Goal: Task Accomplishment & Management: Manage account settings

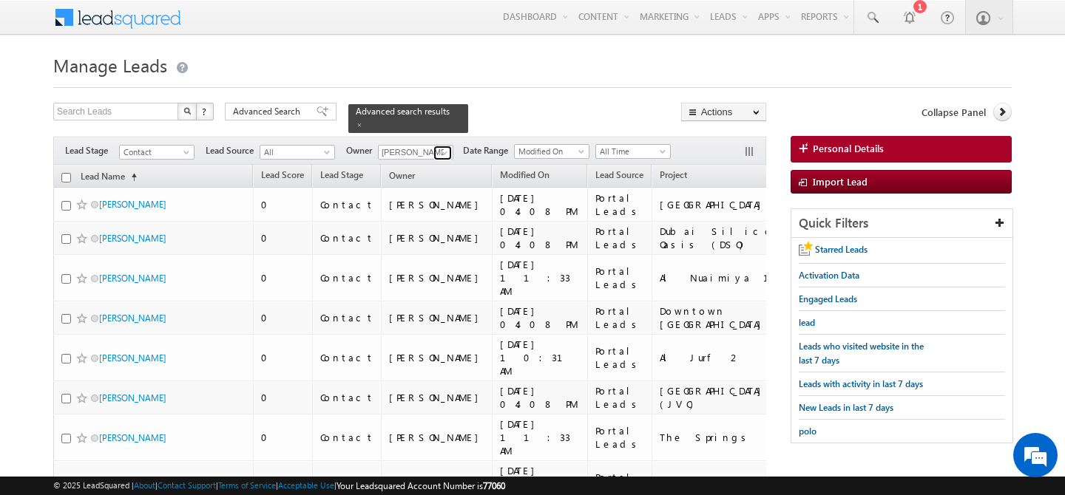
click at [443, 147] on span at bounding box center [444, 153] width 12 height 12
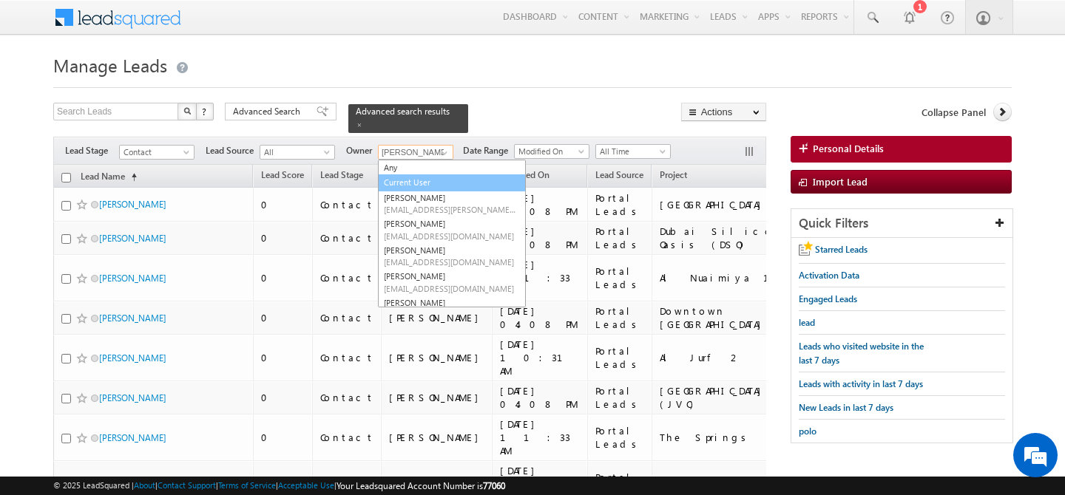
click at [428, 174] on link "Current User" at bounding box center [452, 182] width 148 height 17
type input "Current User"
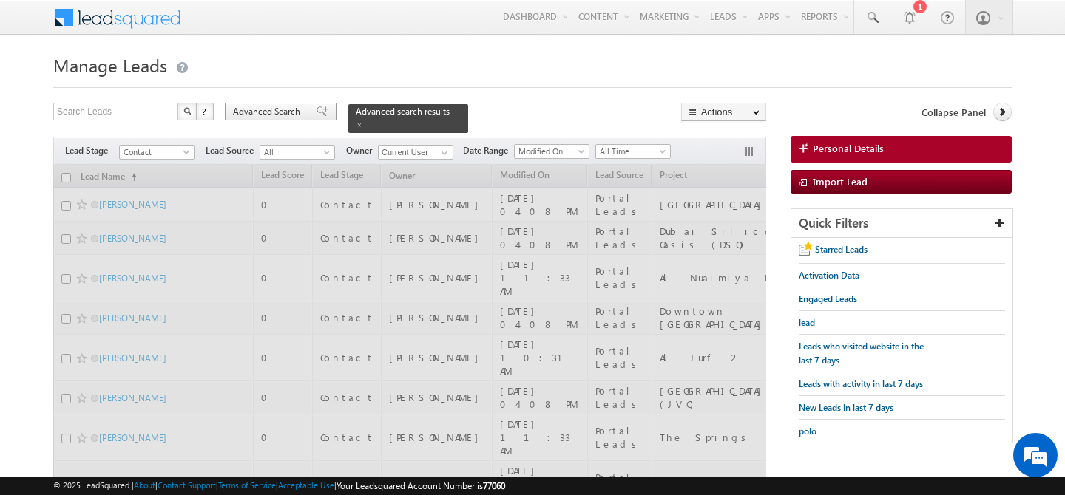
click at [264, 106] on span "Advanced Search" at bounding box center [269, 111] width 72 height 13
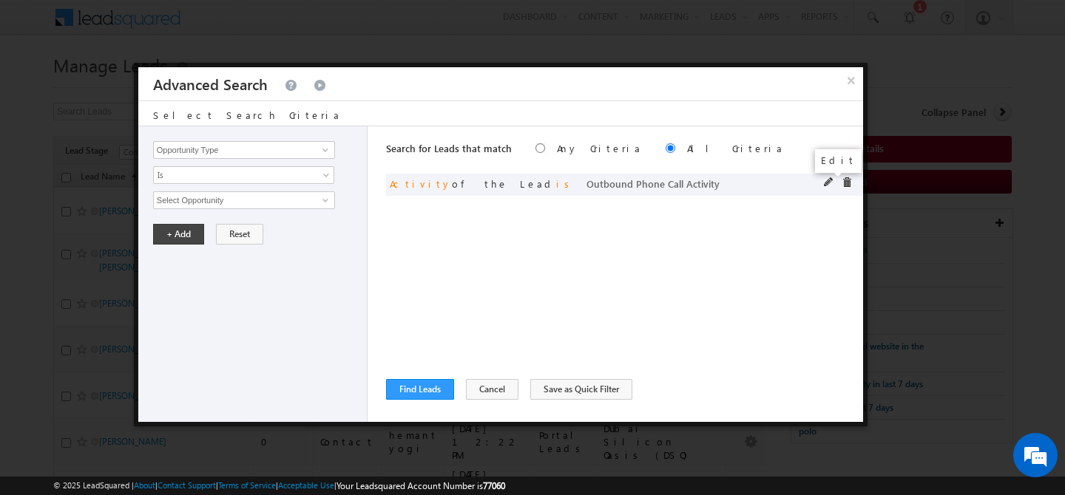
click at [824, 183] on span at bounding box center [829, 182] width 10 height 10
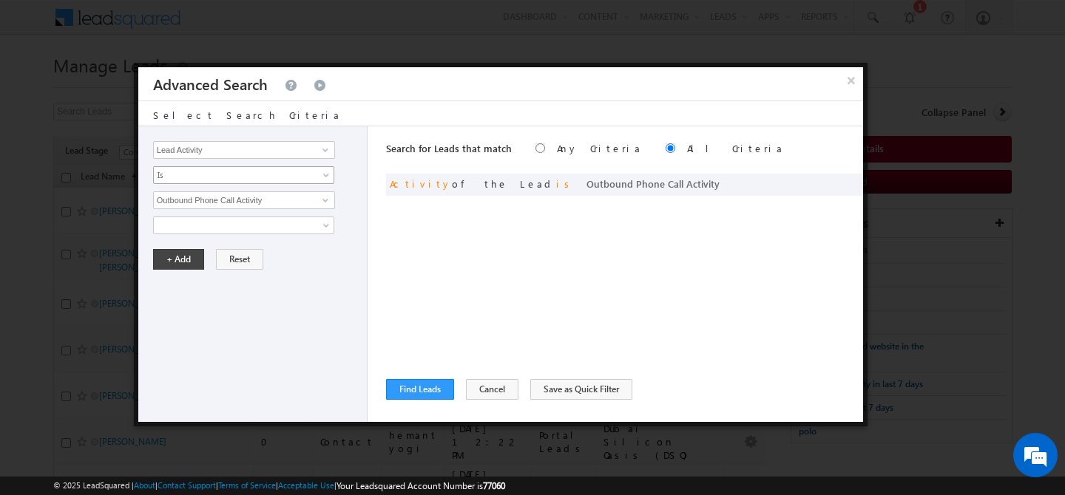
click at [240, 181] on span "Is" at bounding box center [234, 175] width 160 height 13
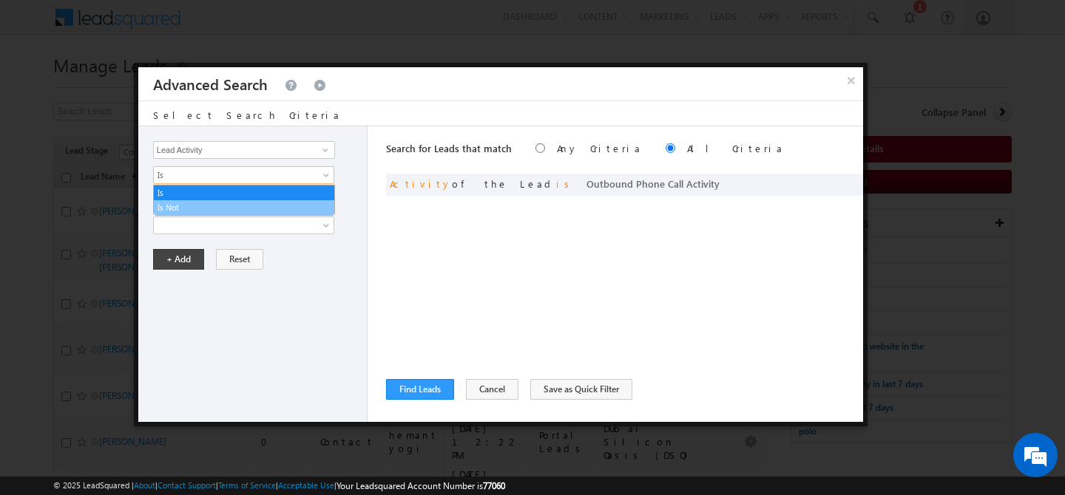
click at [214, 203] on link "Is Not" at bounding box center [244, 207] width 180 height 13
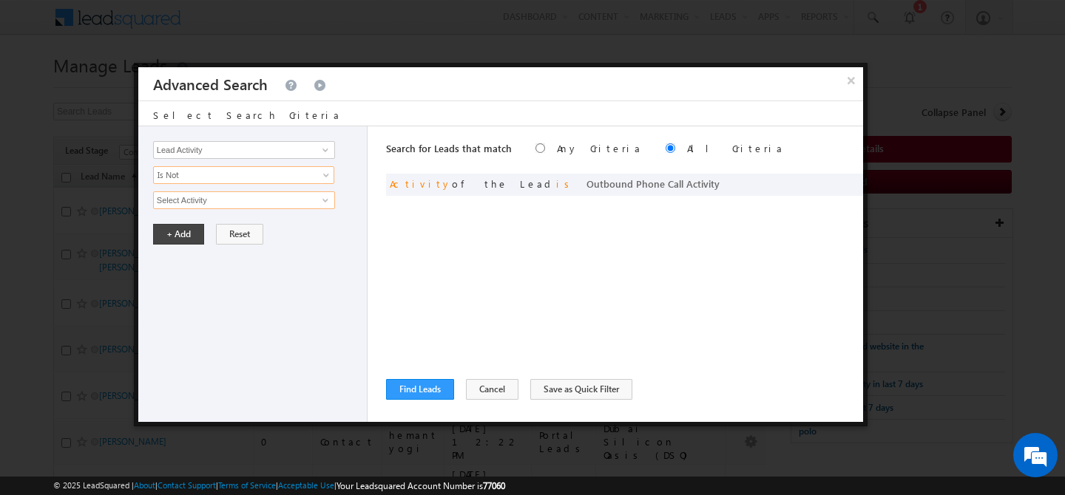
click at [202, 200] on input "Select Activity" at bounding box center [244, 200] width 182 height 18
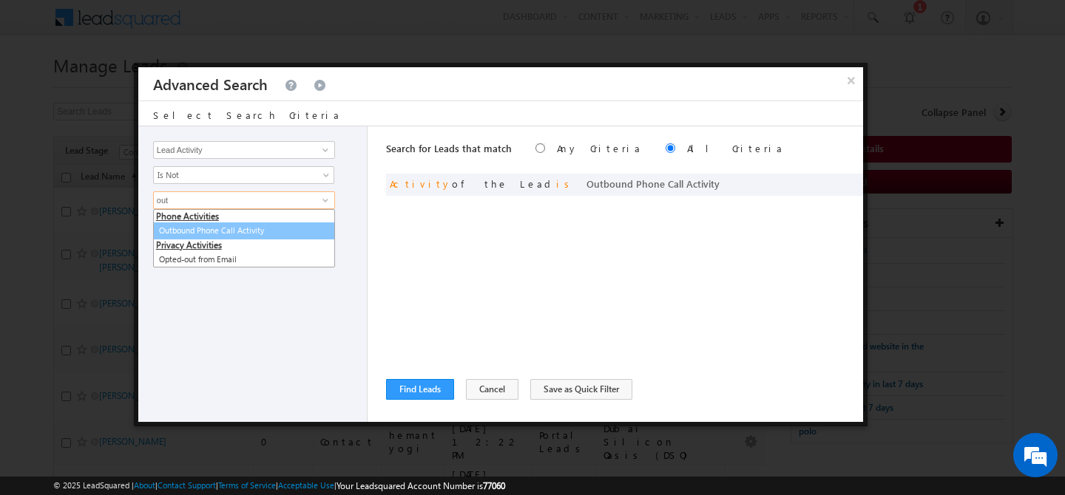
click at [212, 231] on link "Outbound Phone Call Activity" at bounding box center [244, 231] width 182 height 17
type input "Outbound Phone Call Activity"
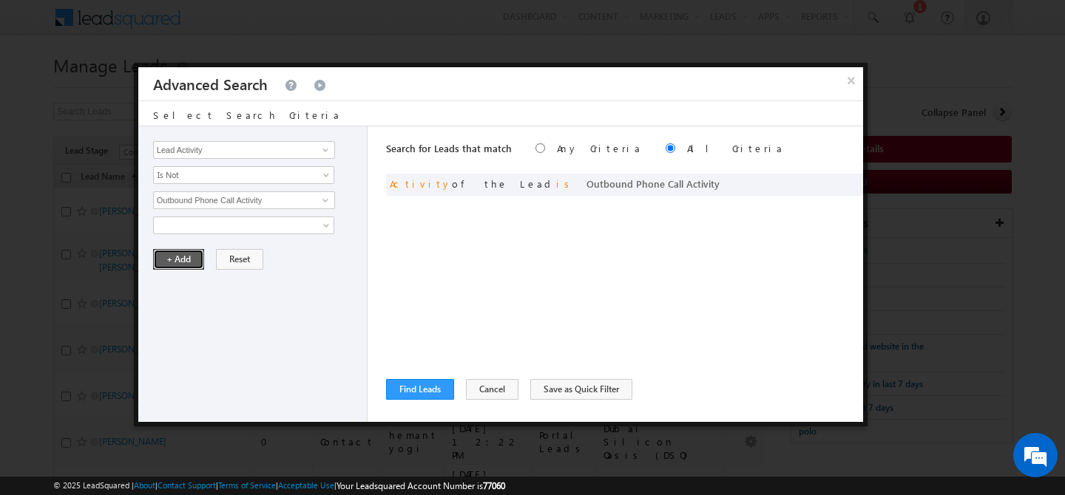
click at [180, 254] on button "+ Add" at bounding box center [178, 259] width 51 height 21
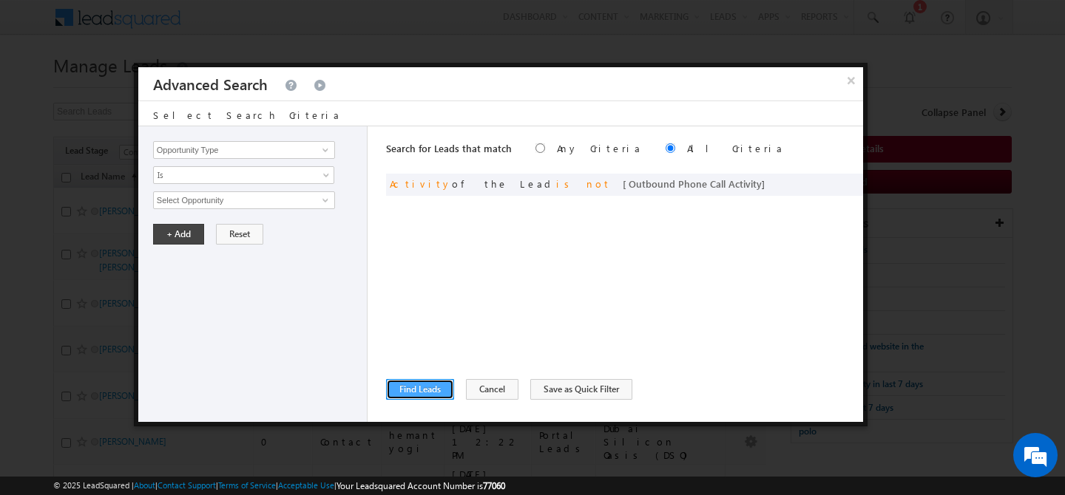
click at [404, 379] on button "Find Leads" at bounding box center [420, 389] width 68 height 21
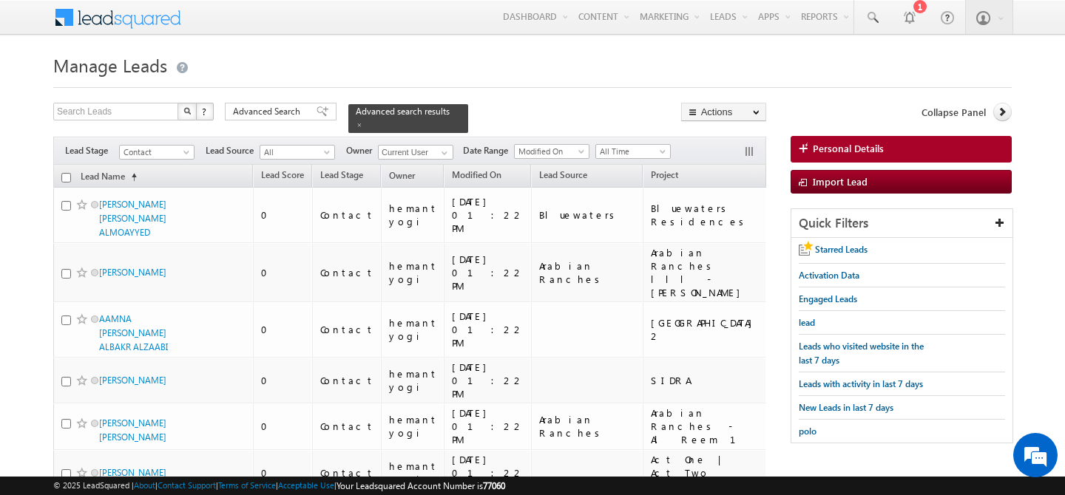
click at [68, 173] on input "checkbox" at bounding box center [66, 178] width 10 height 10
checkbox input "true"
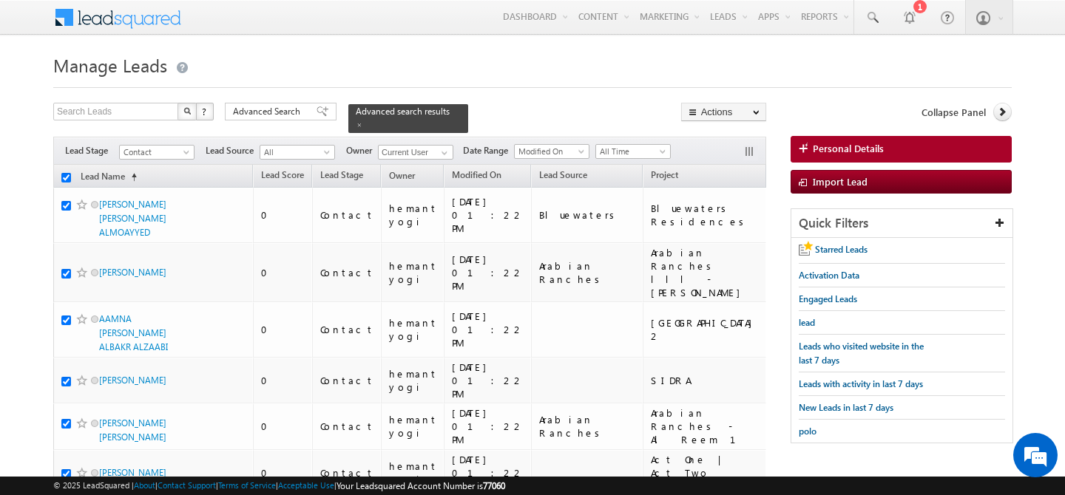
checkbox input "true"
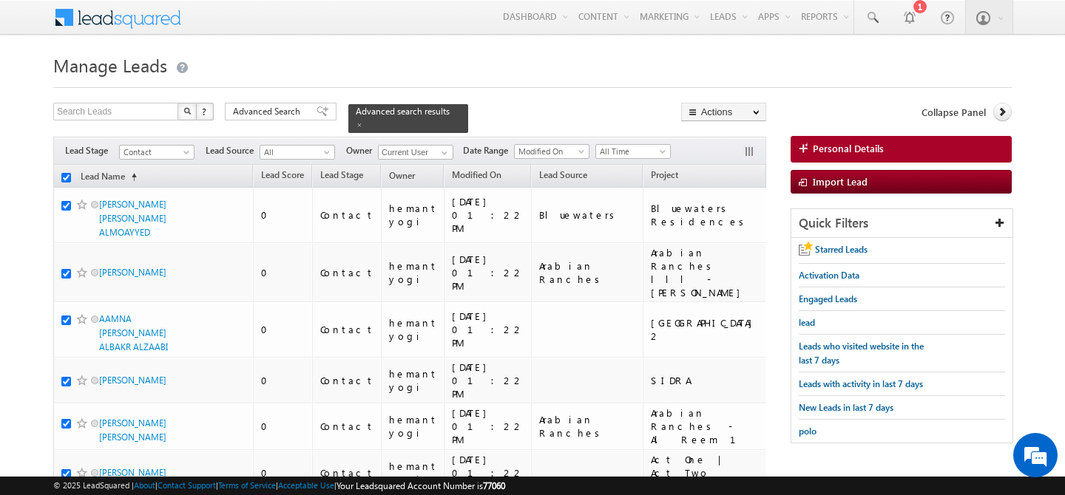
checkbox input "true"
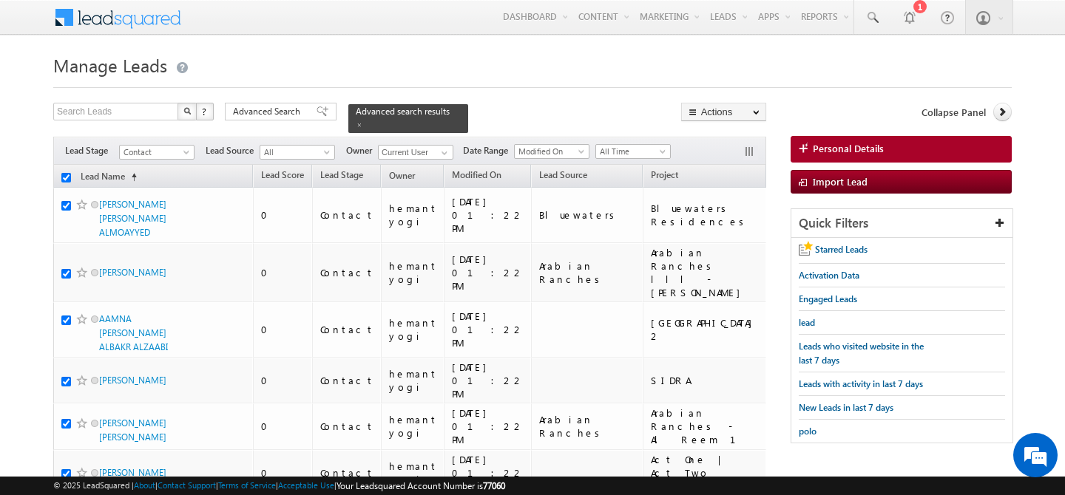
checkbox input "true"
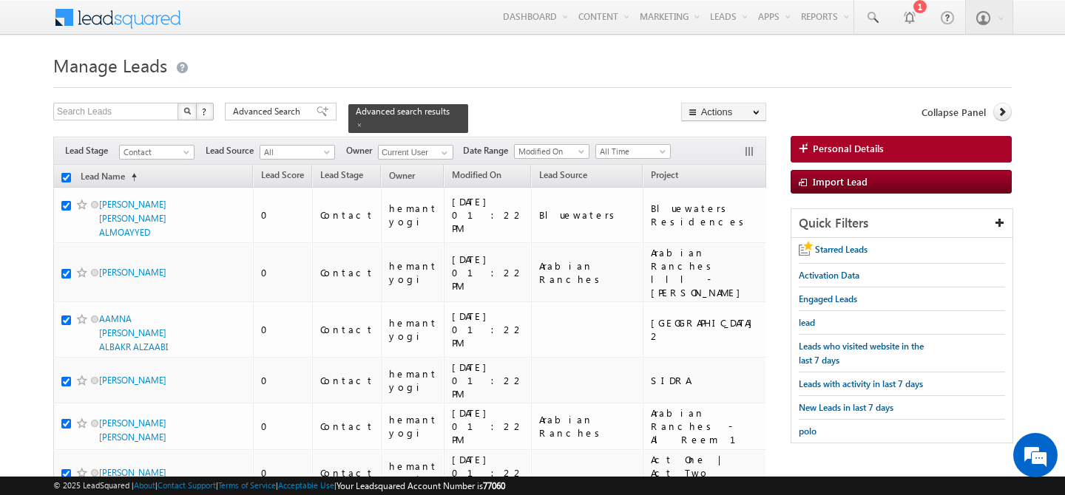
checkbox input "true"
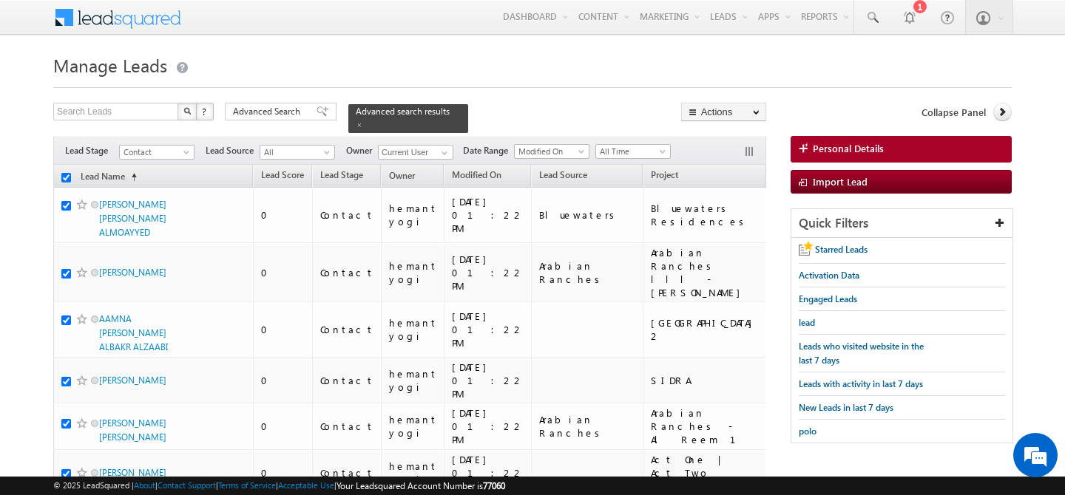
checkbox input "true"
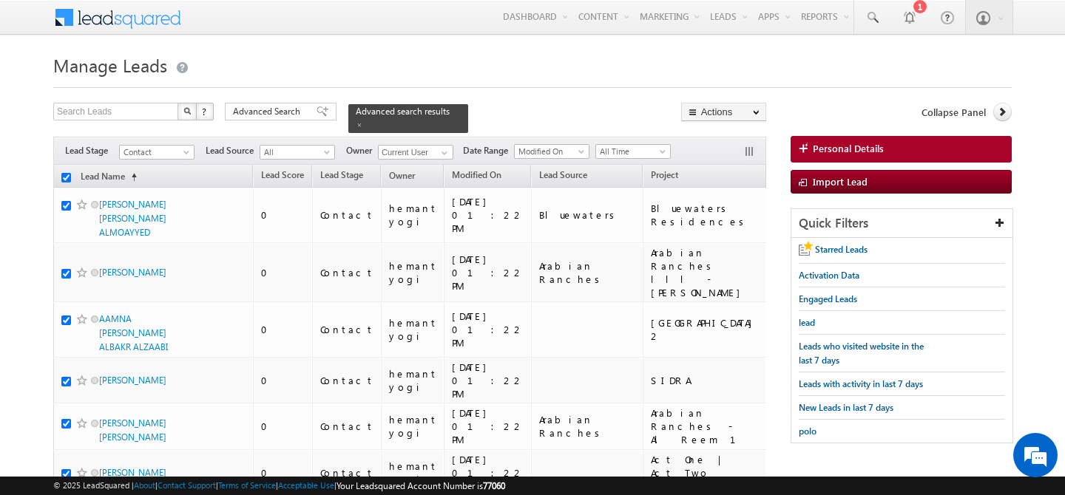
checkbox input "true"
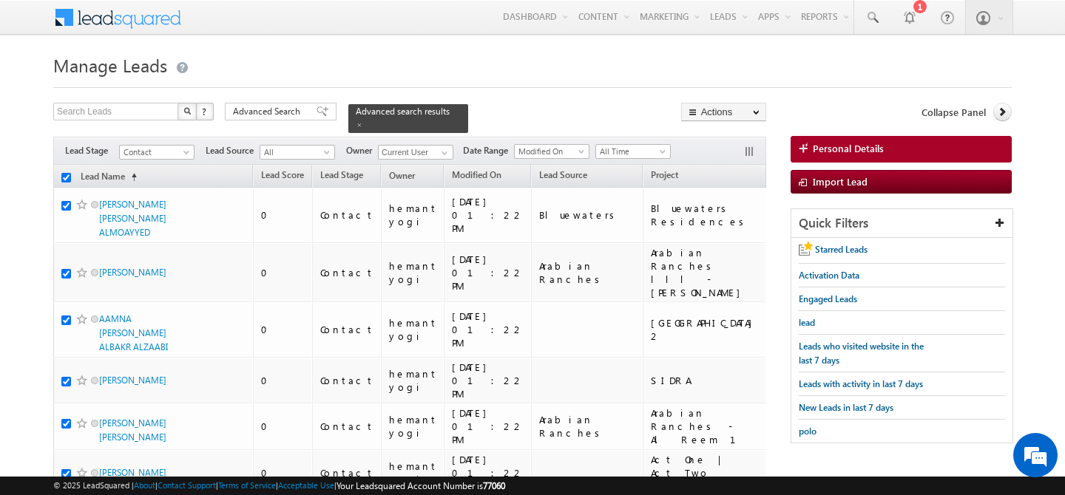
checkbox input "true"
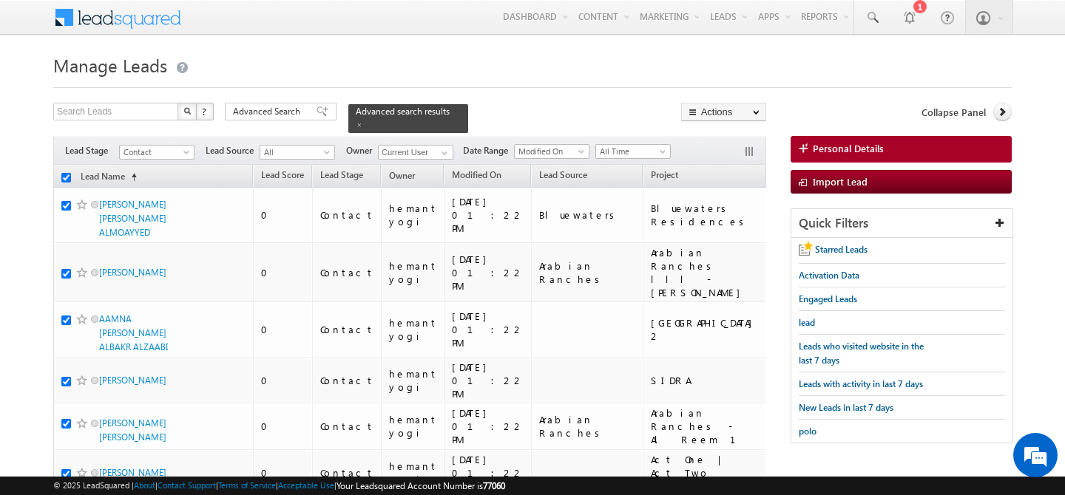
checkbox input "true"
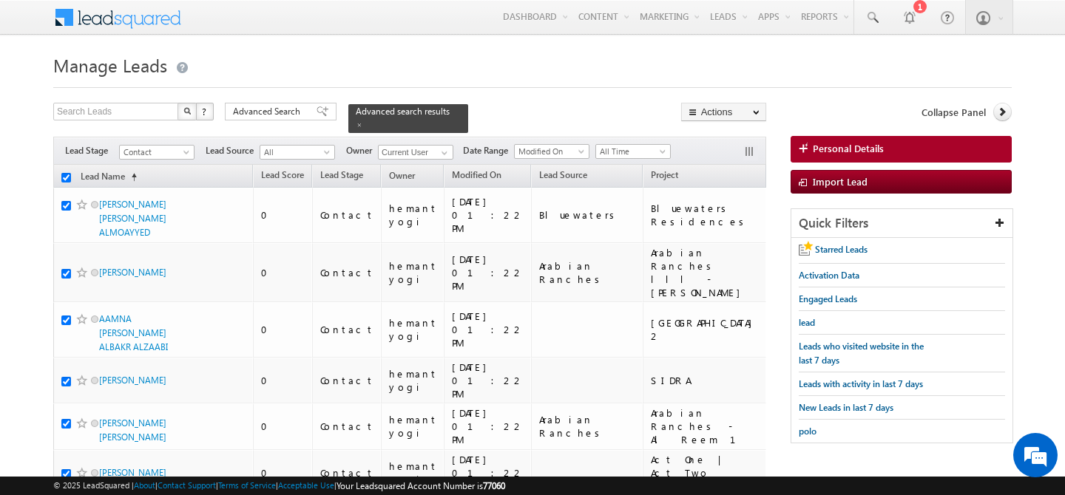
checkbox input "true"
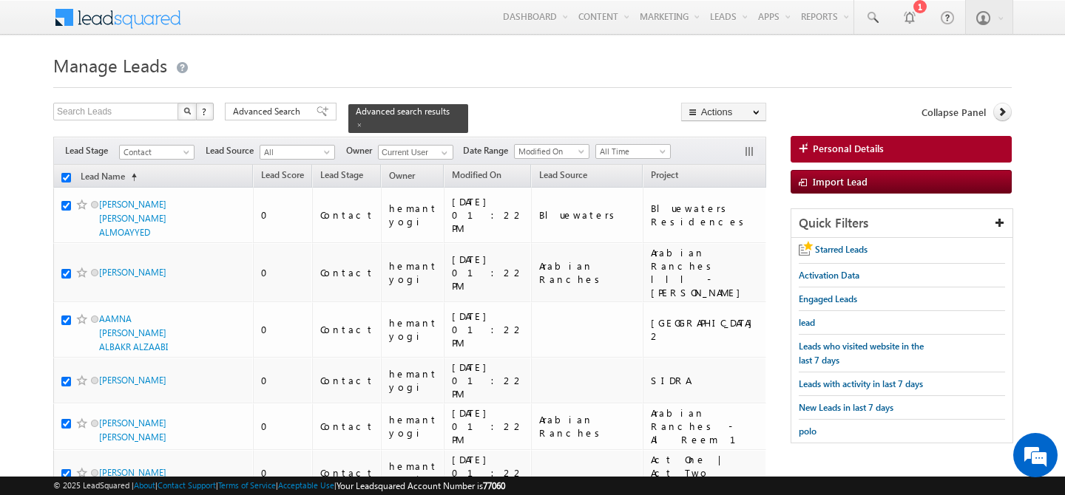
checkbox input "true"
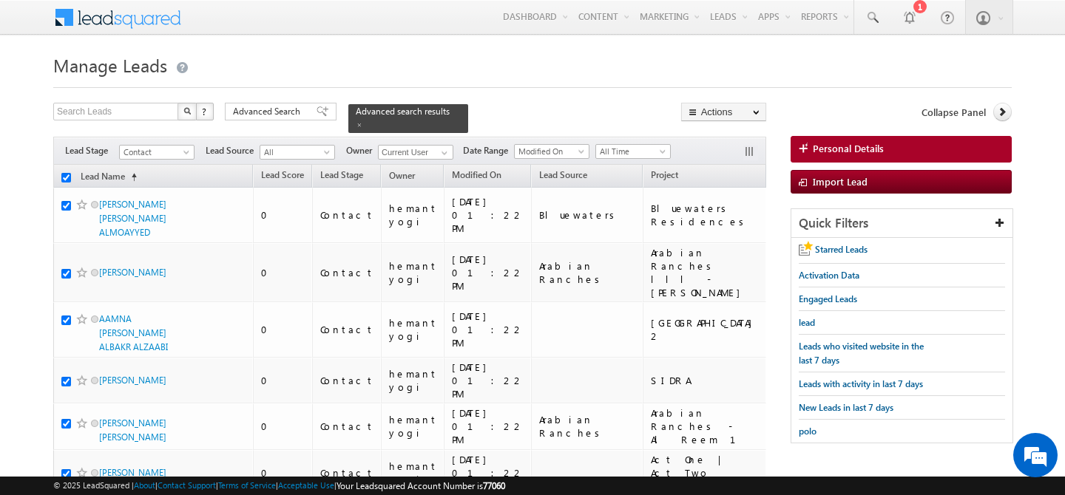
checkbox input "true"
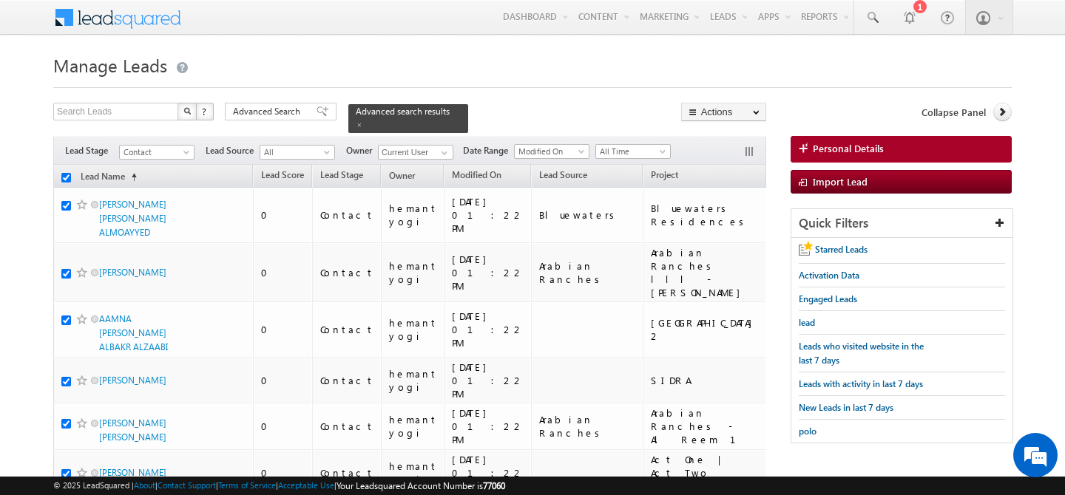
checkbox input "true"
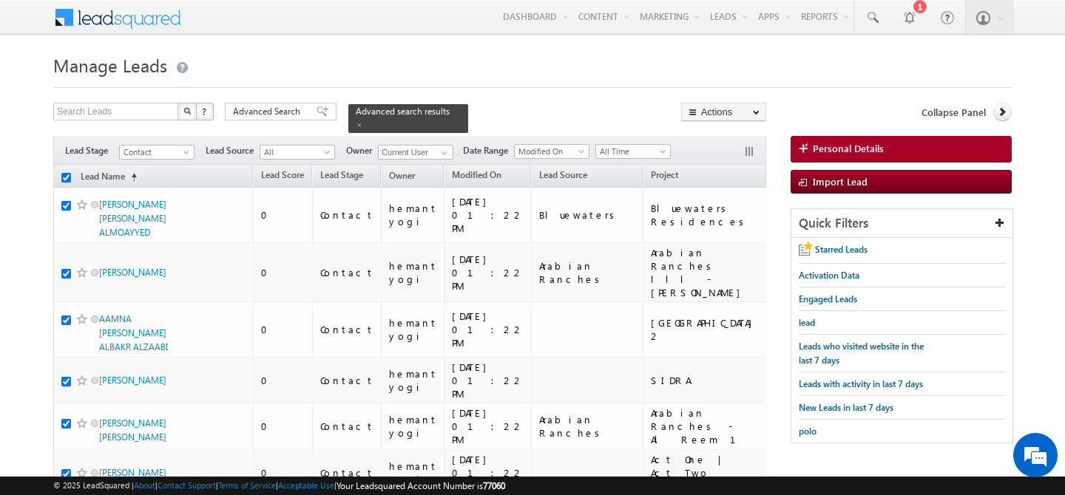
checkbox input "true"
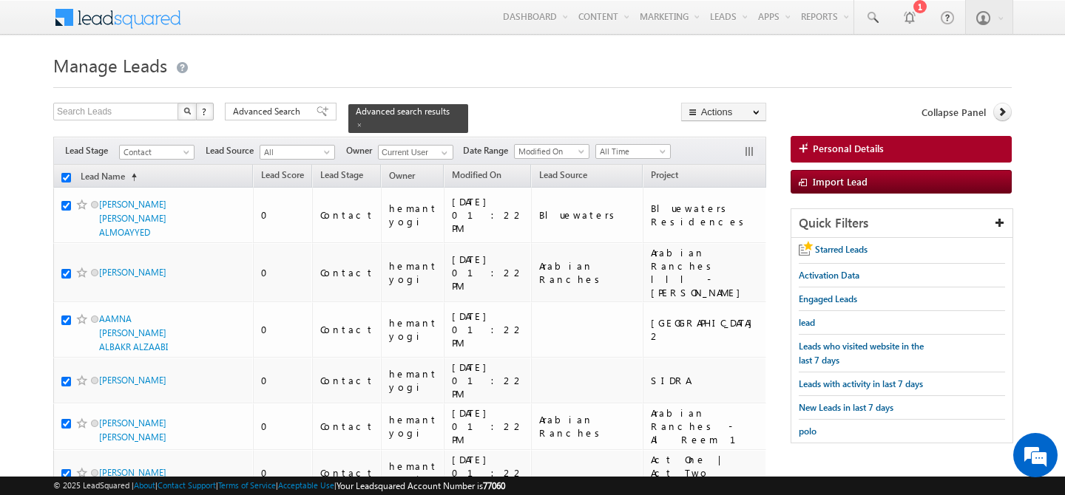
checkbox input "true"
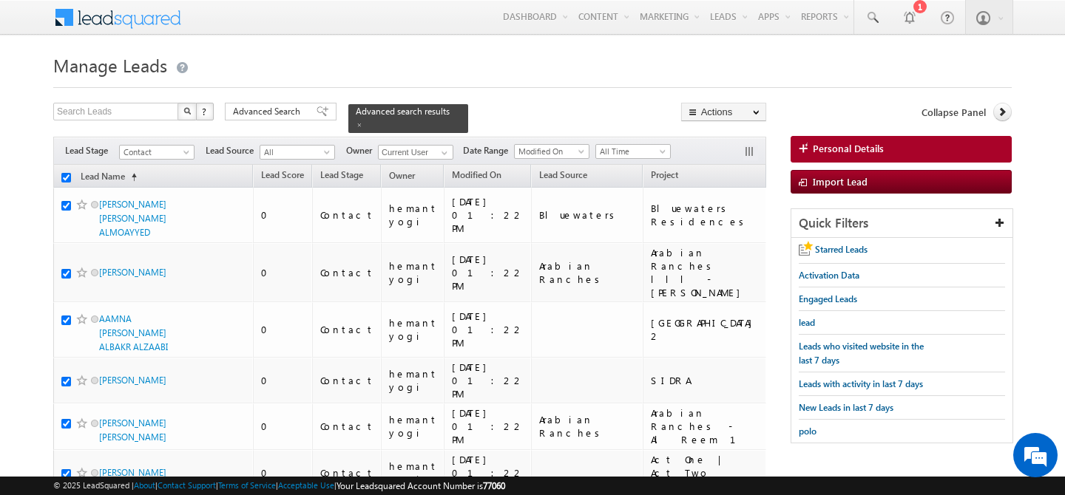
checkbox input "true"
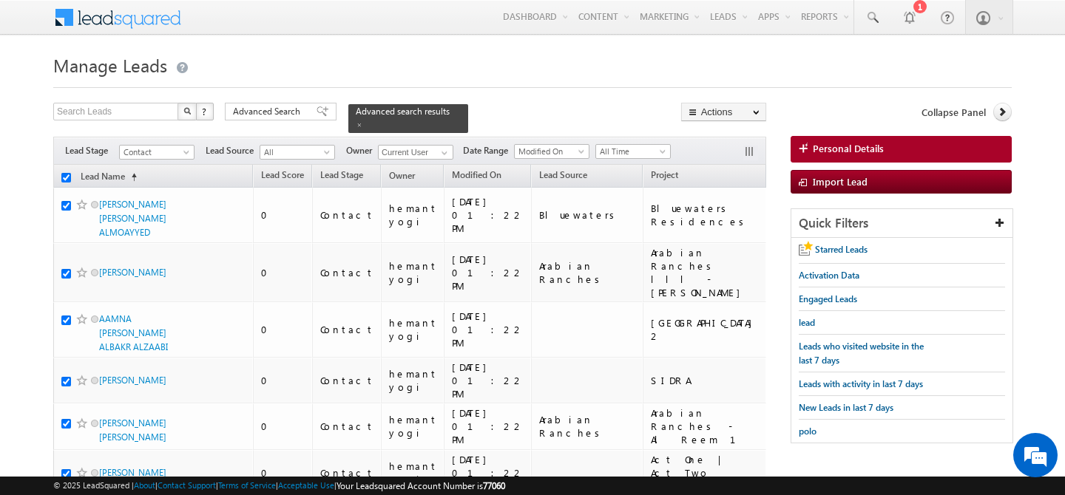
checkbox input "true"
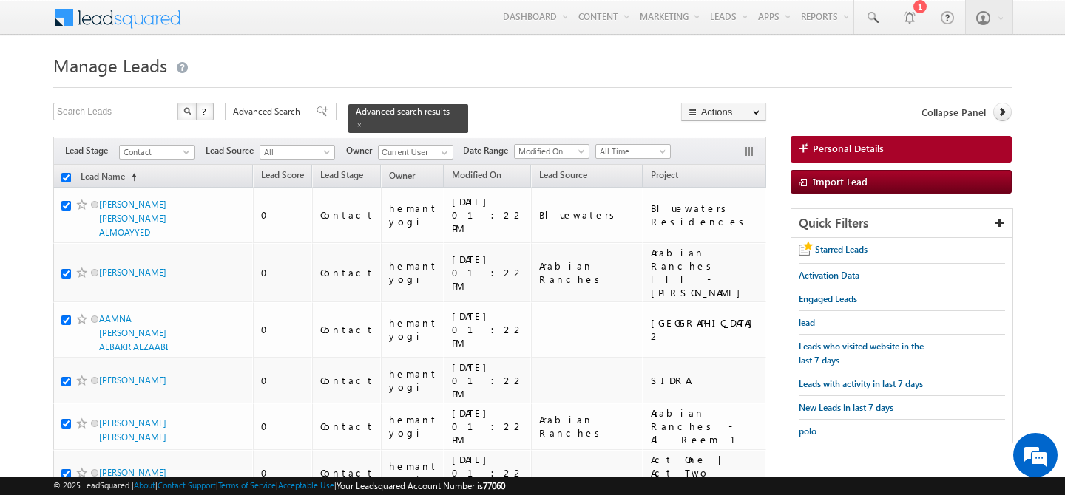
checkbox input "true"
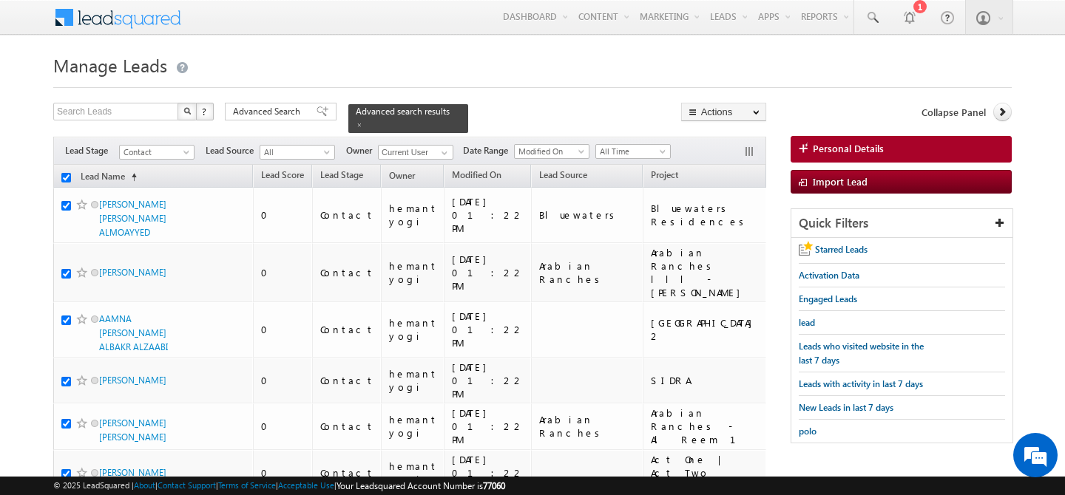
checkbox input "true"
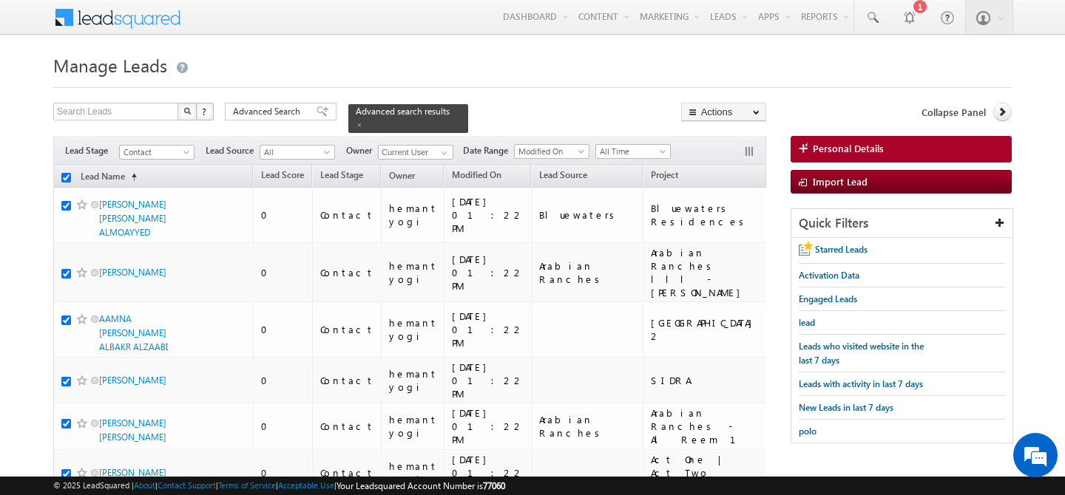
checkbox input "true"
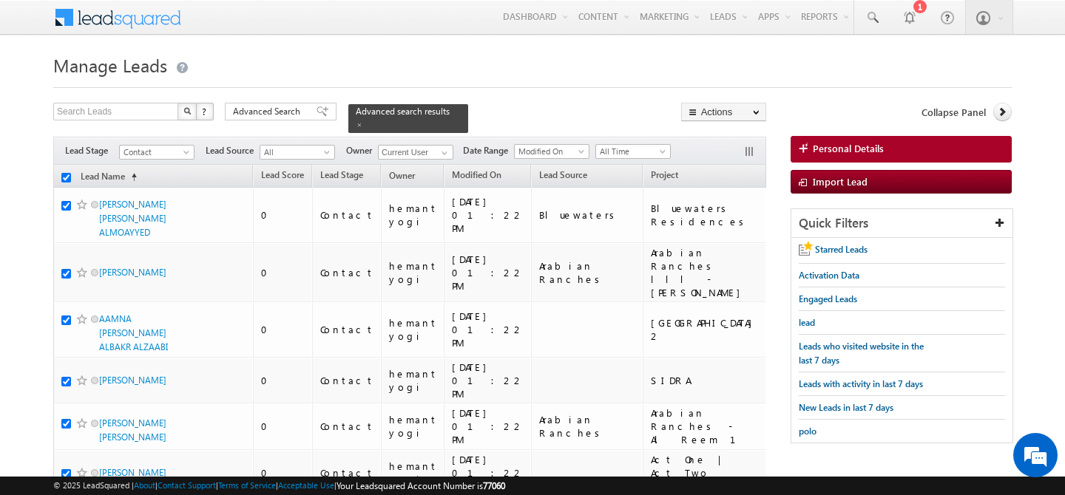
checkbox input "true"
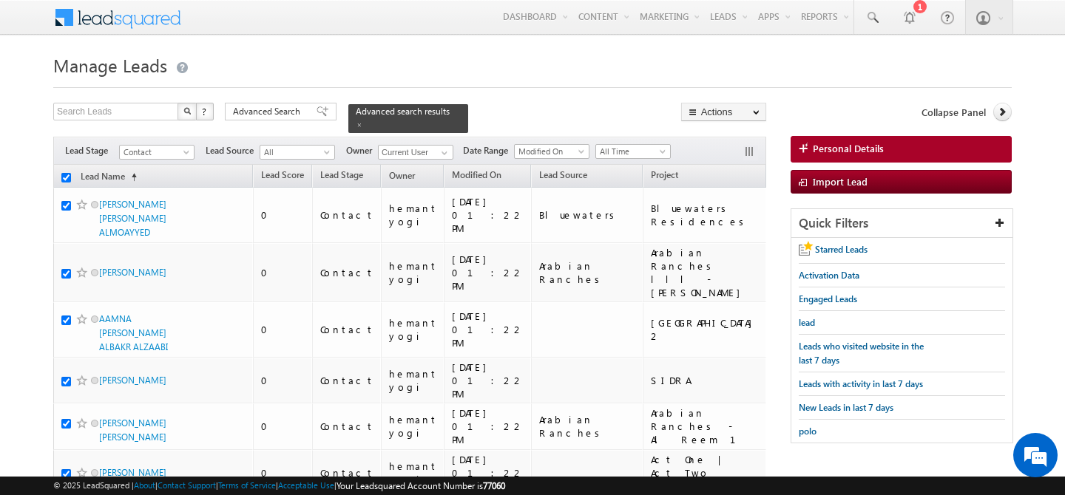
checkbox input "true"
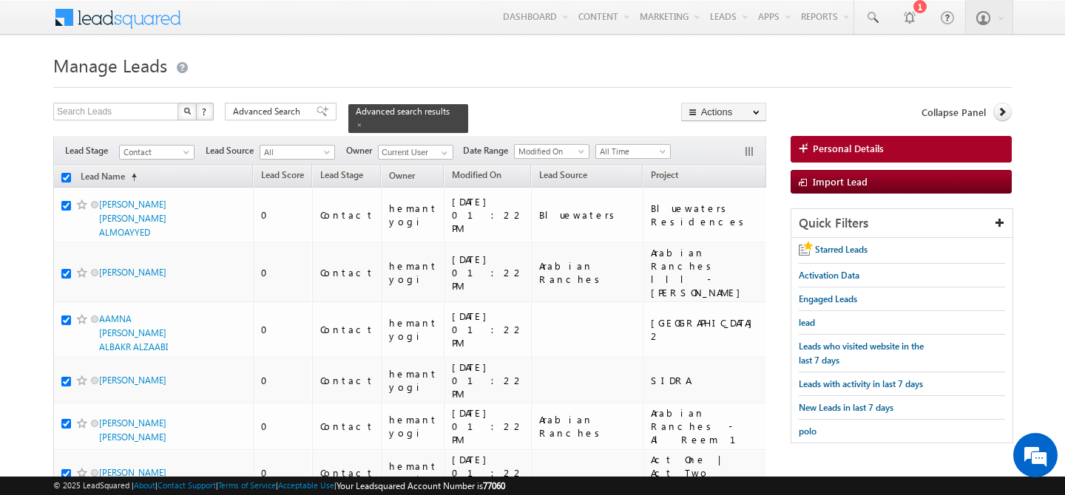
checkbox input "true"
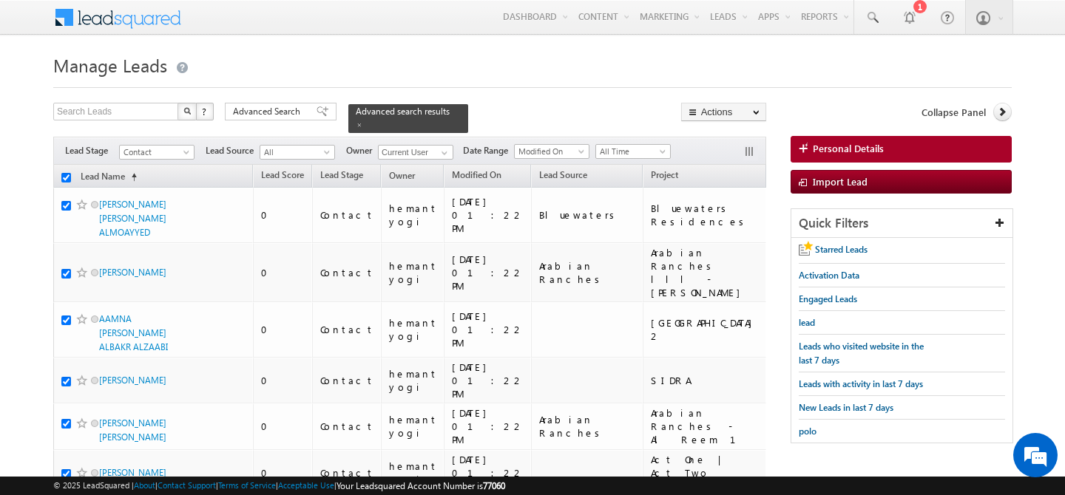
checkbox input "true"
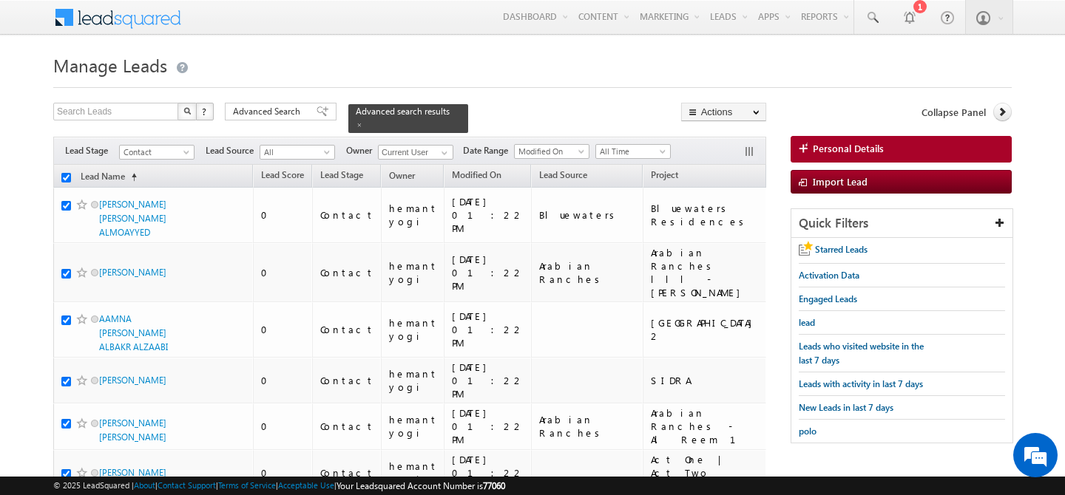
checkbox input "true"
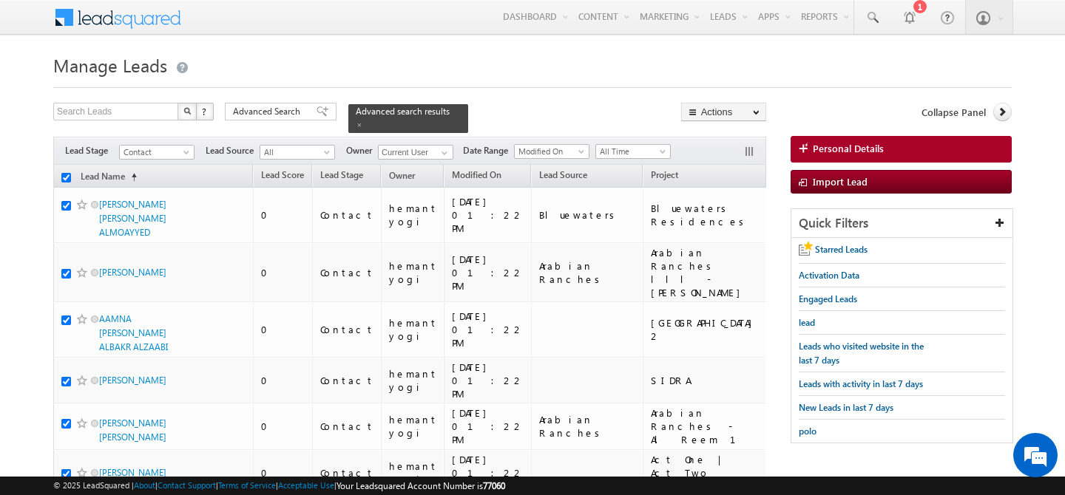
checkbox input "true"
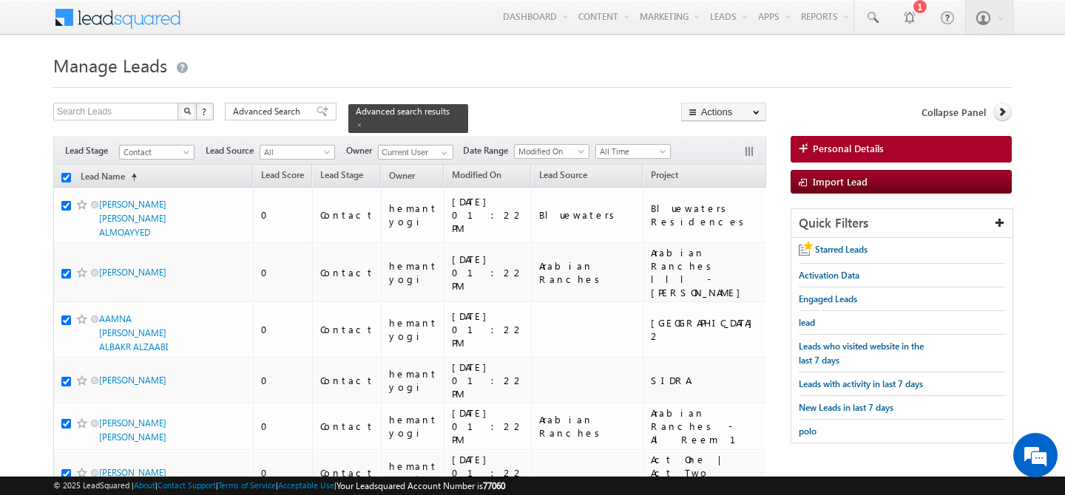
checkbox input "true"
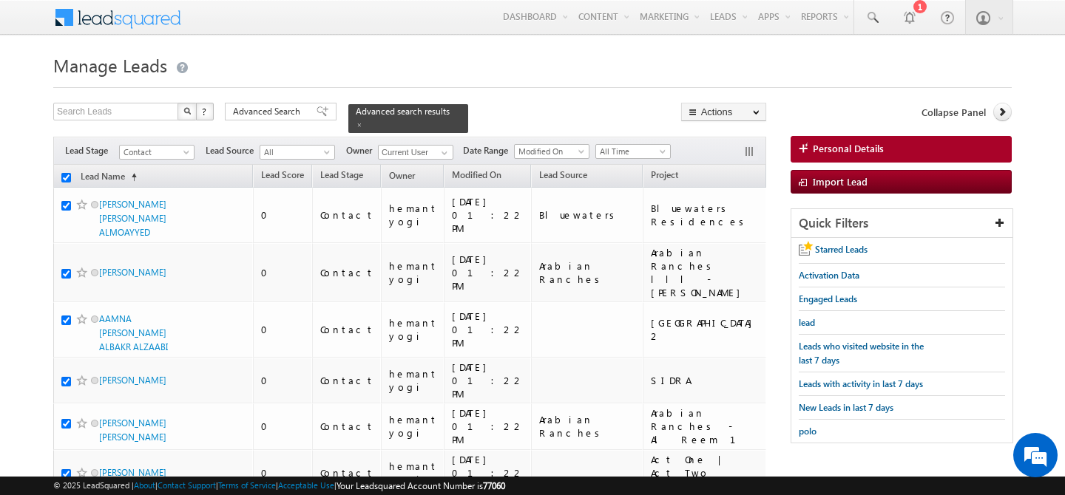
checkbox input "true"
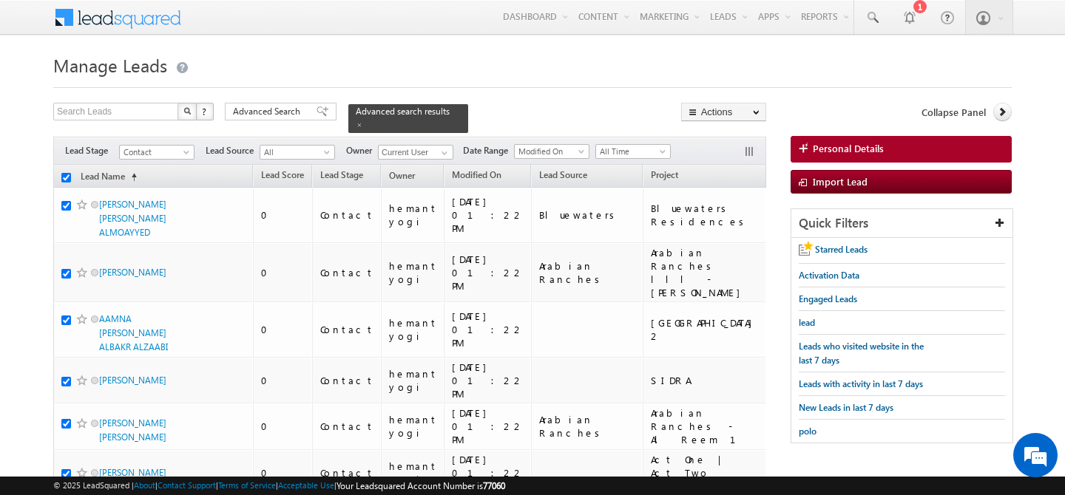
checkbox input "true"
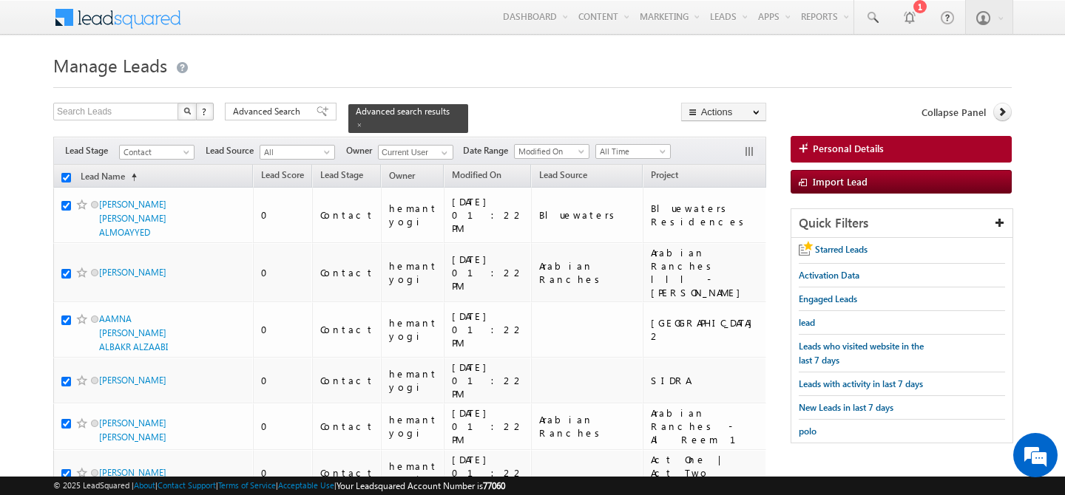
checkbox input "true"
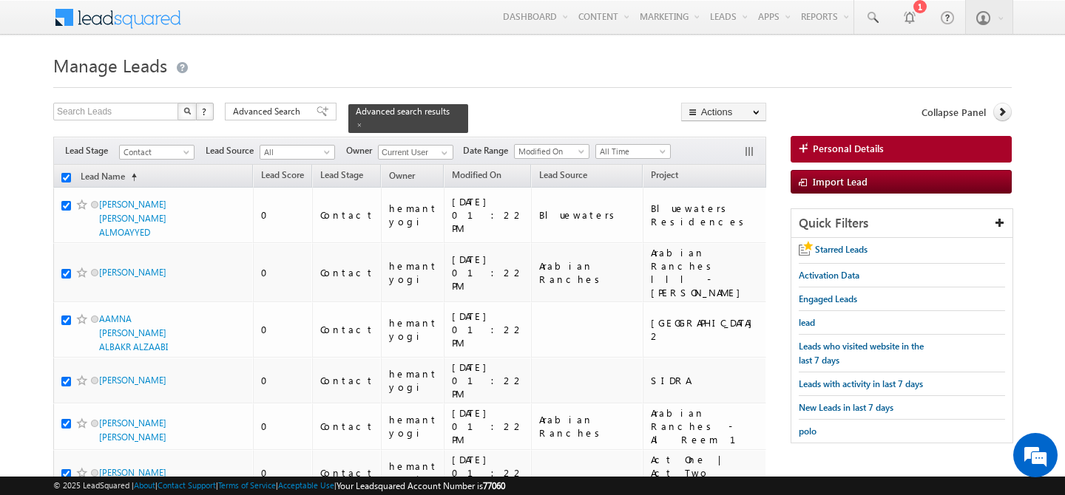
checkbox input "true"
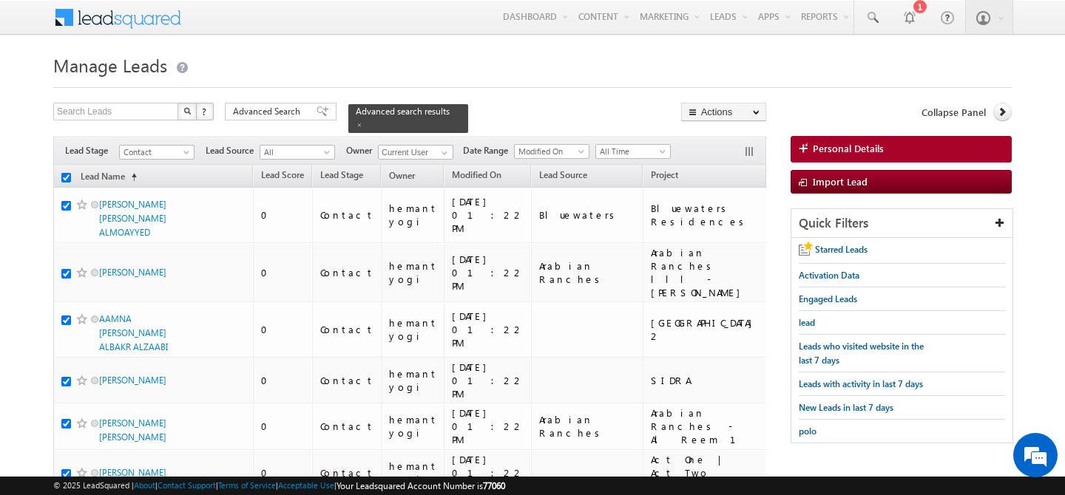
checkbox input "true"
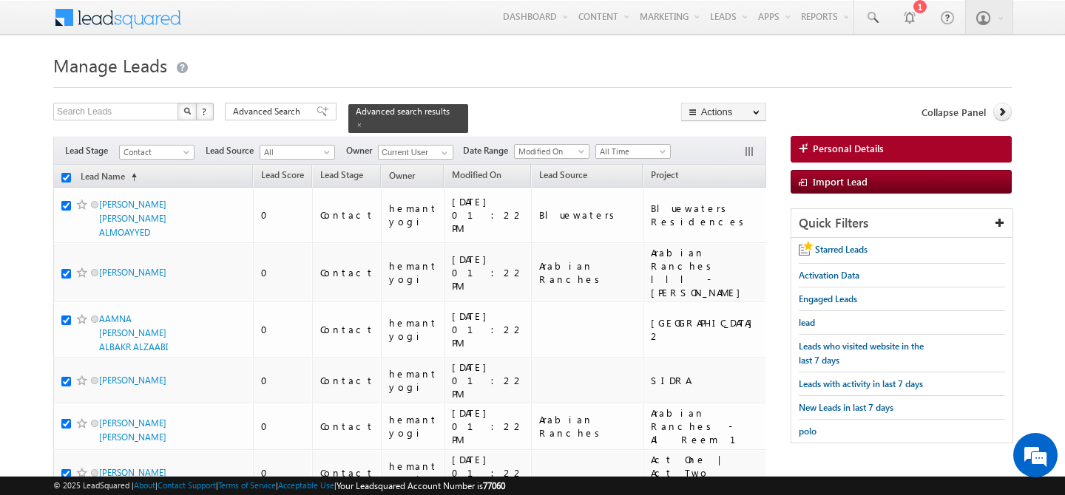
checkbox input "true"
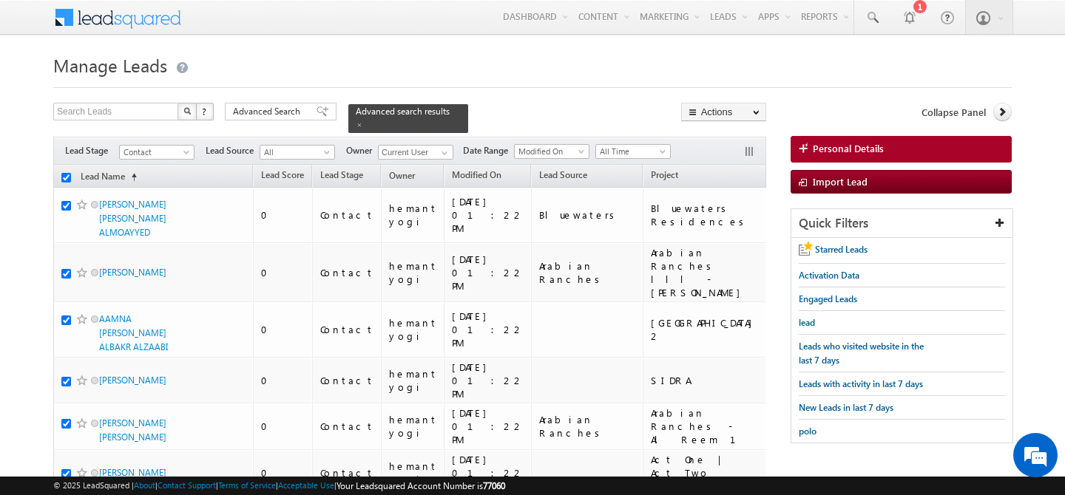
checkbox input "true"
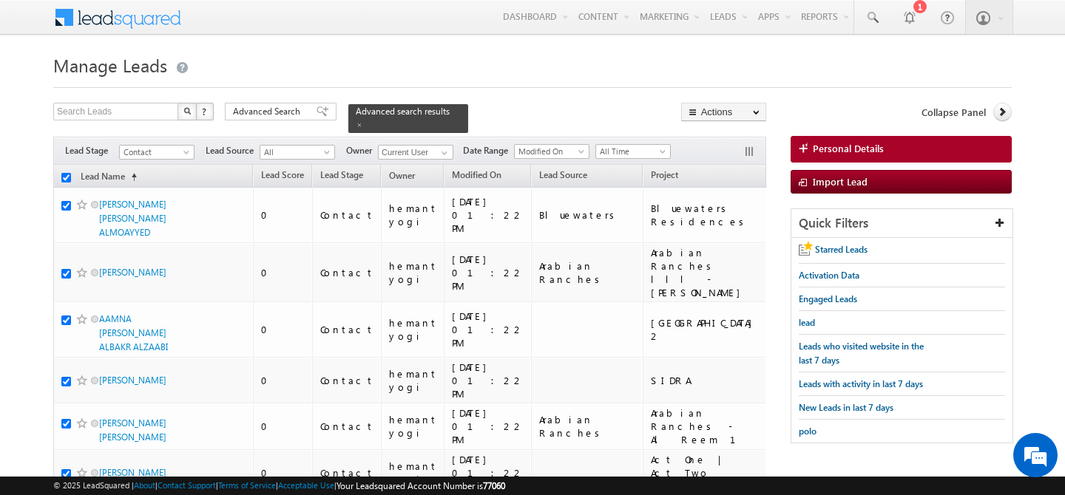
checkbox input "true"
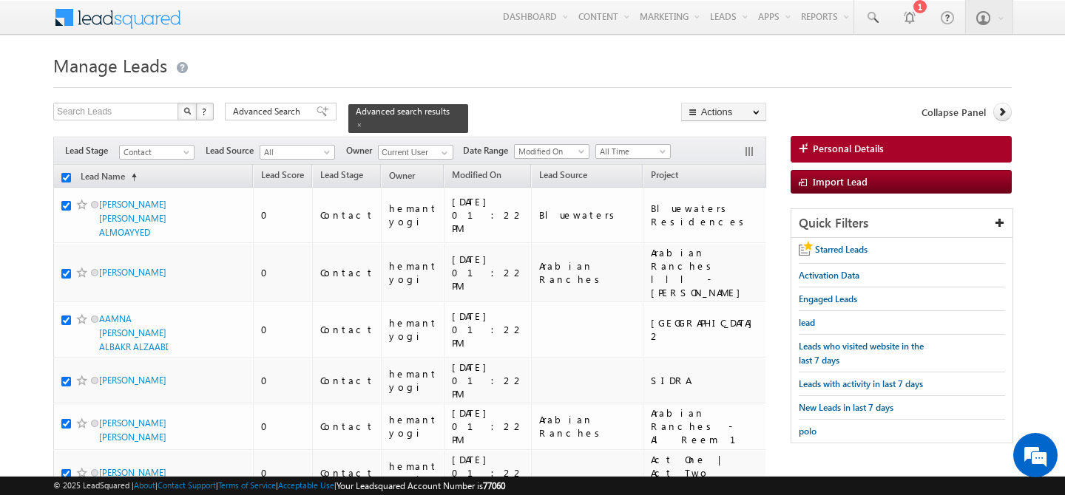
checkbox input "true"
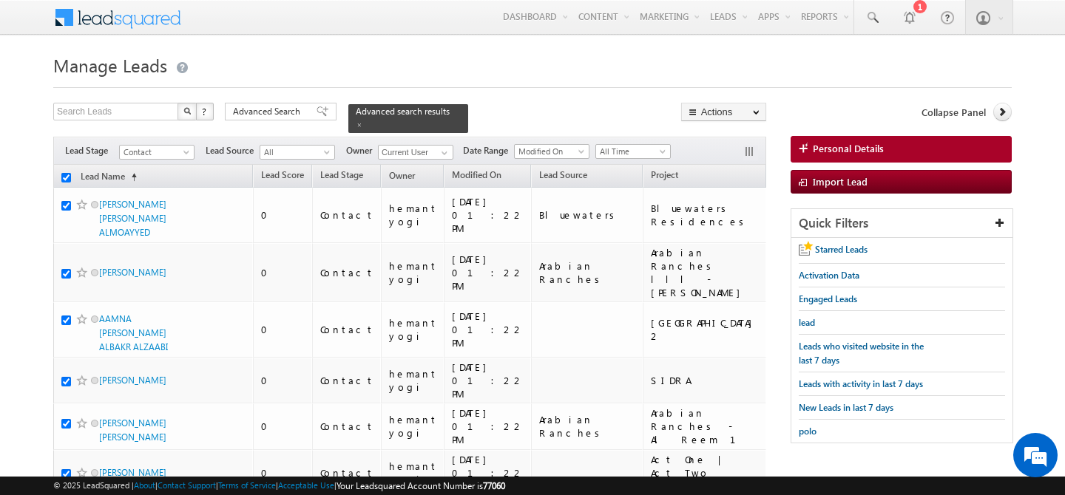
checkbox input "true"
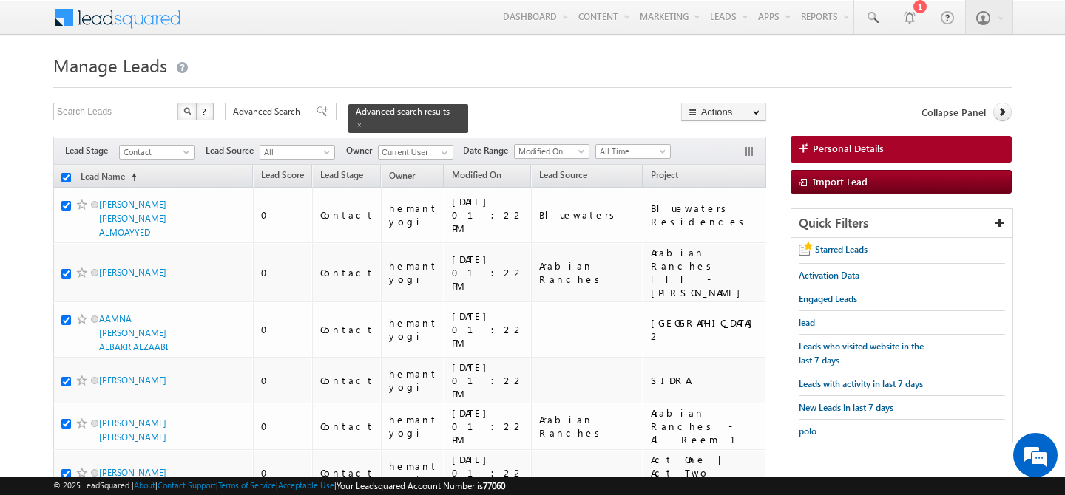
checkbox input "true"
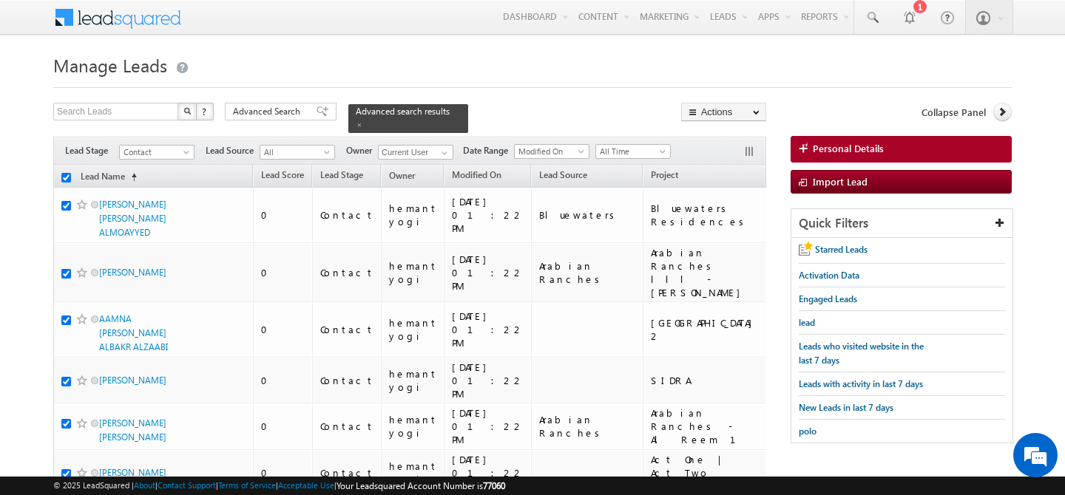
checkbox input "true"
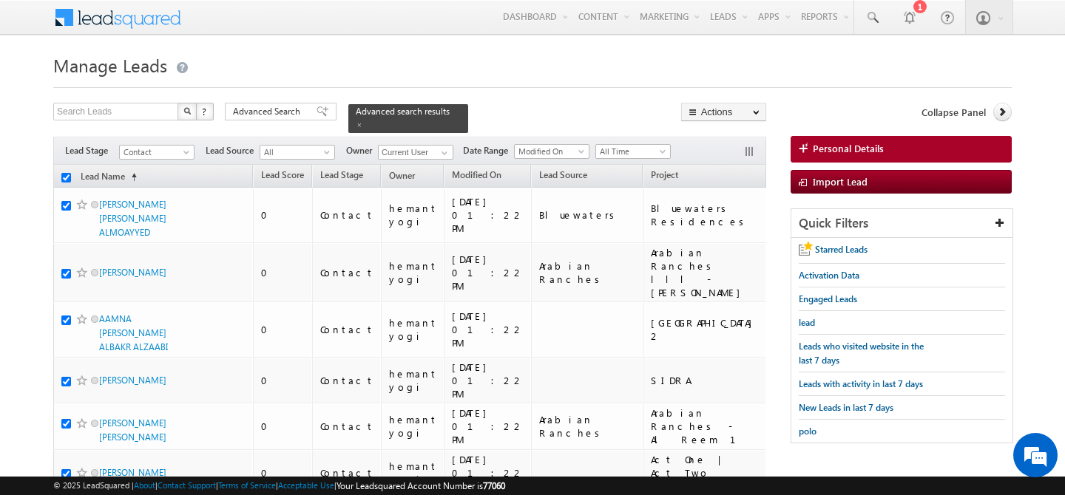
checkbox input "true"
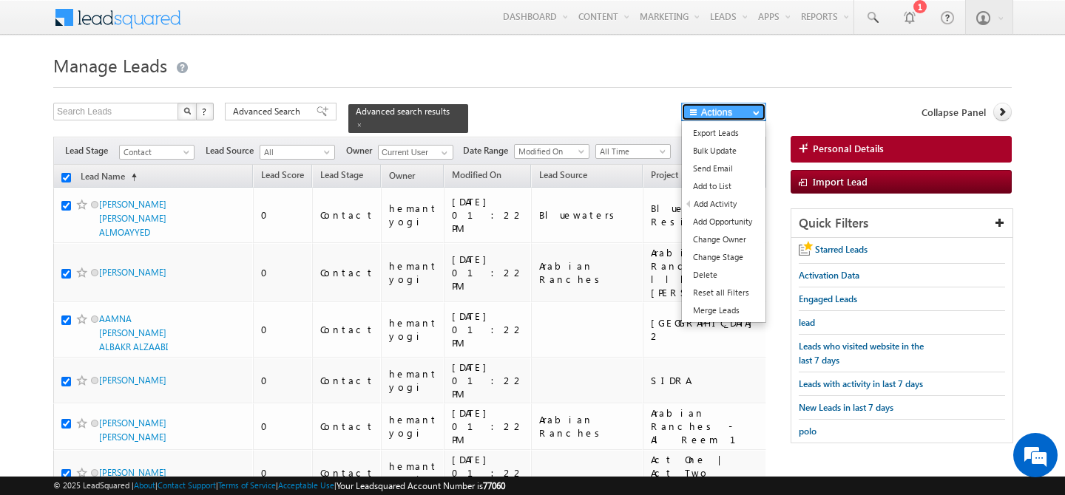
click at [736, 103] on button "Actions" at bounding box center [723, 112] width 85 height 18
click at [727, 237] on link "Change Owner" at bounding box center [724, 240] width 84 height 18
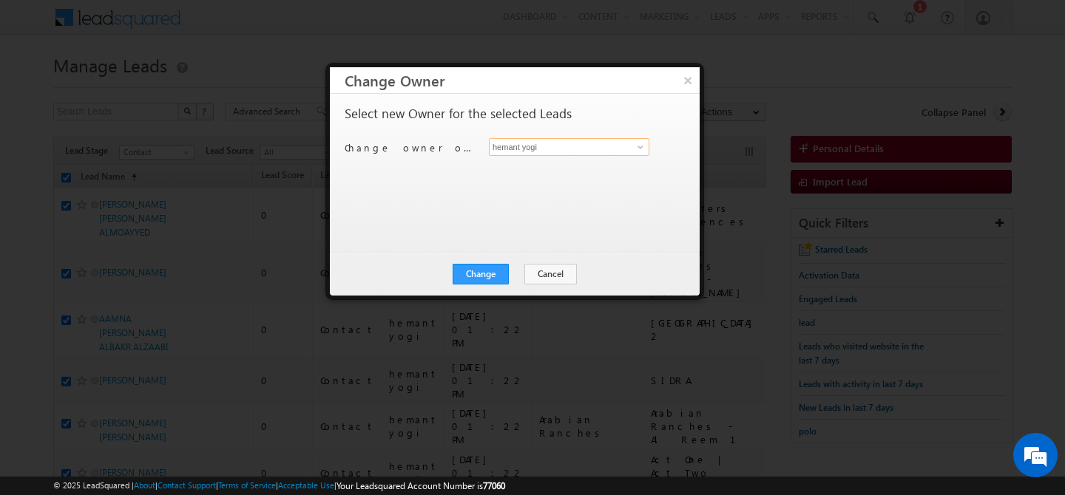
click at [562, 149] on input "hemant yogi" at bounding box center [569, 147] width 160 height 18
click at [574, 177] on span "[EMAIL_ADDRESS][DOMAIN_NAME]" at bounding box center [561, 176] width 133 height 11
click at [475, 280] on button "Change" at bounding box center [480, 274] width 56 height 21
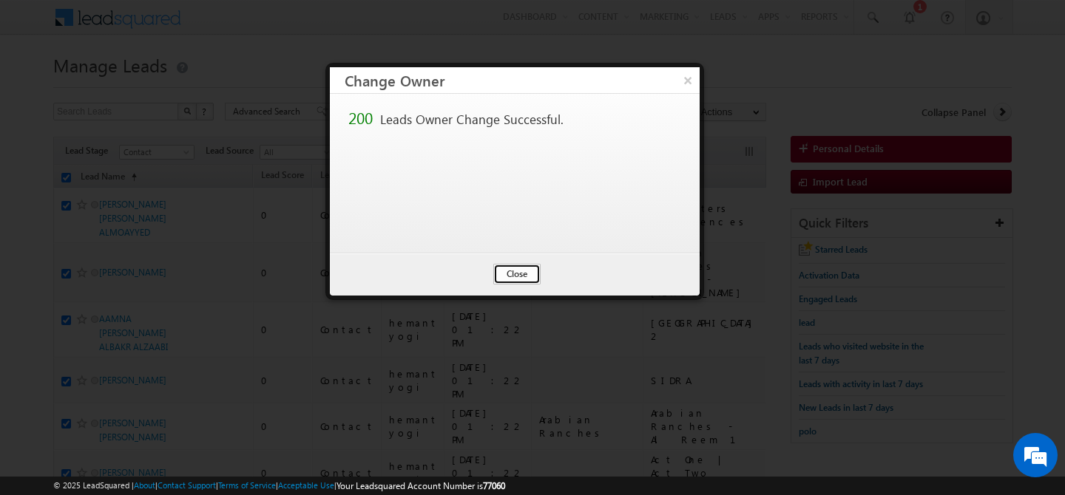
click at [508, 273] on button "Close" at bounding box center [516, 274] width 47 height 21
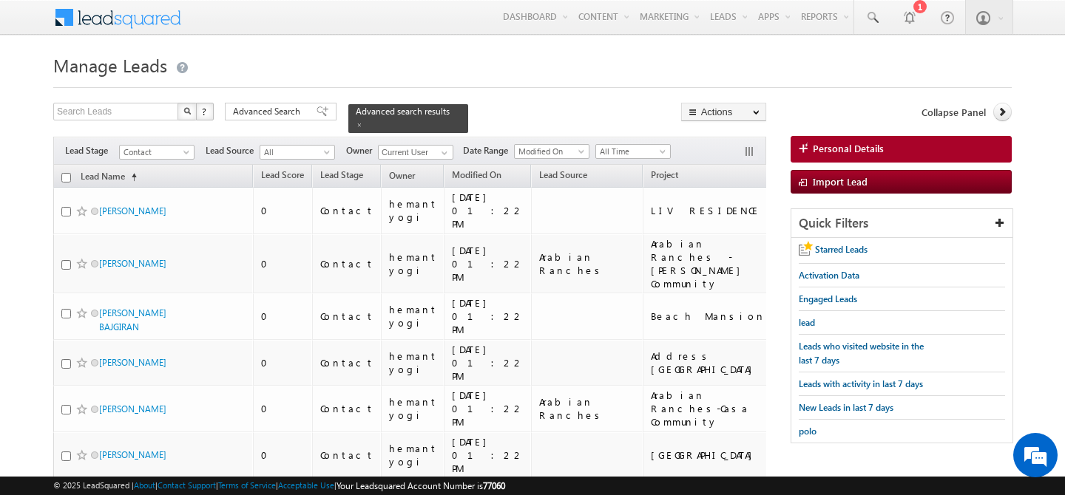
click at [66, 173] on input "checkbox" at bounding box center [66, 178] width 10 height 10
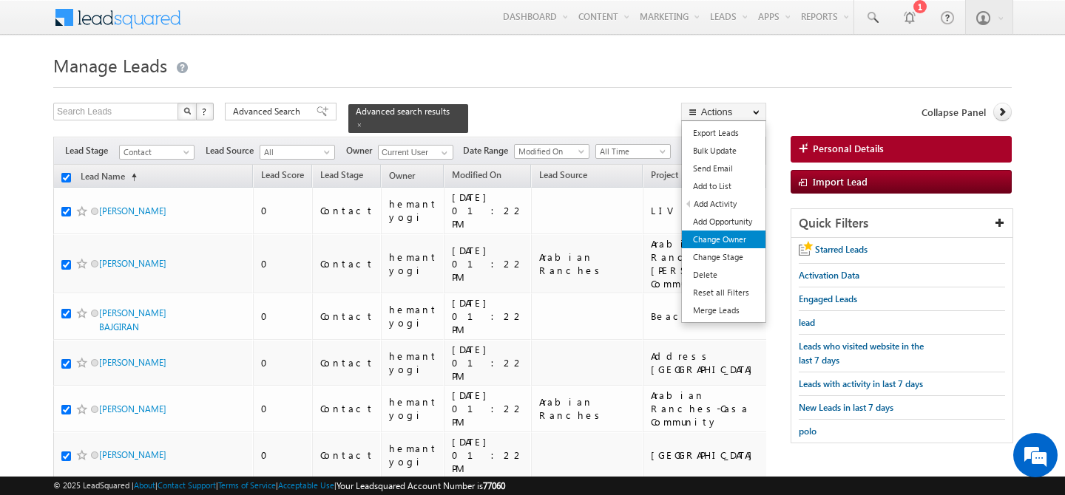
click at [744, 242] on link "Change Owner" at bounding box center [724, 240] width 84 height 18
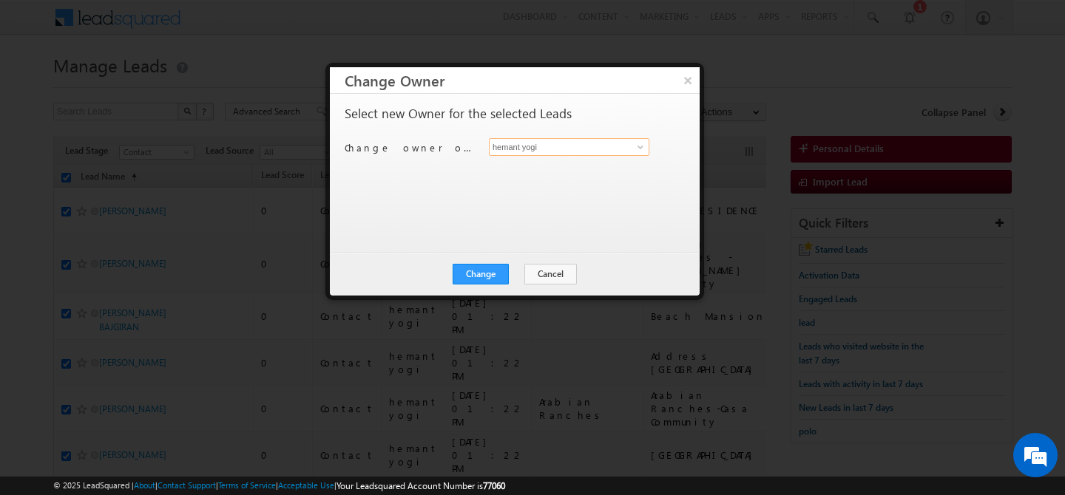
click at [614, 146] on input "hemant yogi" at bounding box center [569, 147] width 160 height 18
click at [585, 177] on span "[EMAIL_ADDRESS][DOMAIN_NAME]" at bounding box center [561, 176] width 133 height 11
click at [484, 283] on button "Change" at bounding box center [480, 274] width 56 height 21
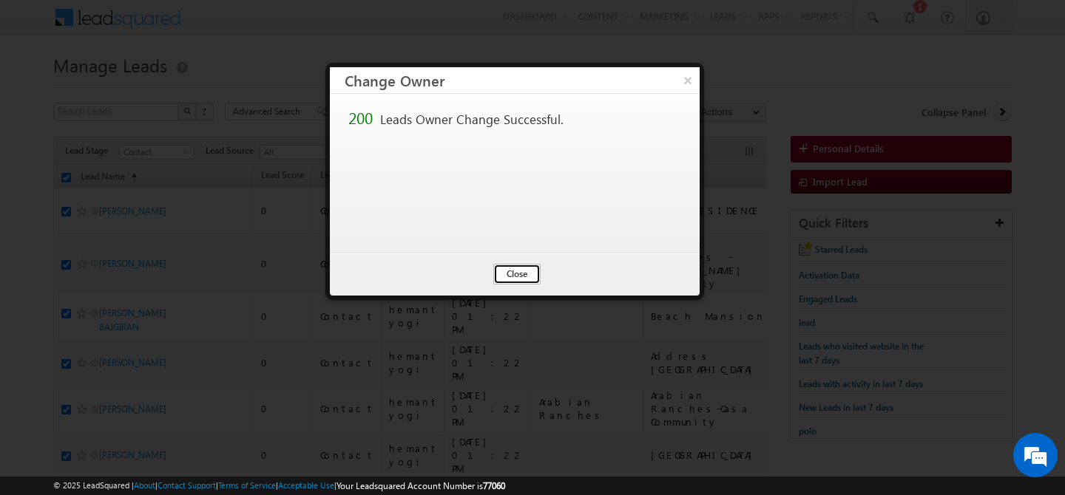
click at [523, 283] on button "Close" at bounding box center [516, 274] width 47 height 21
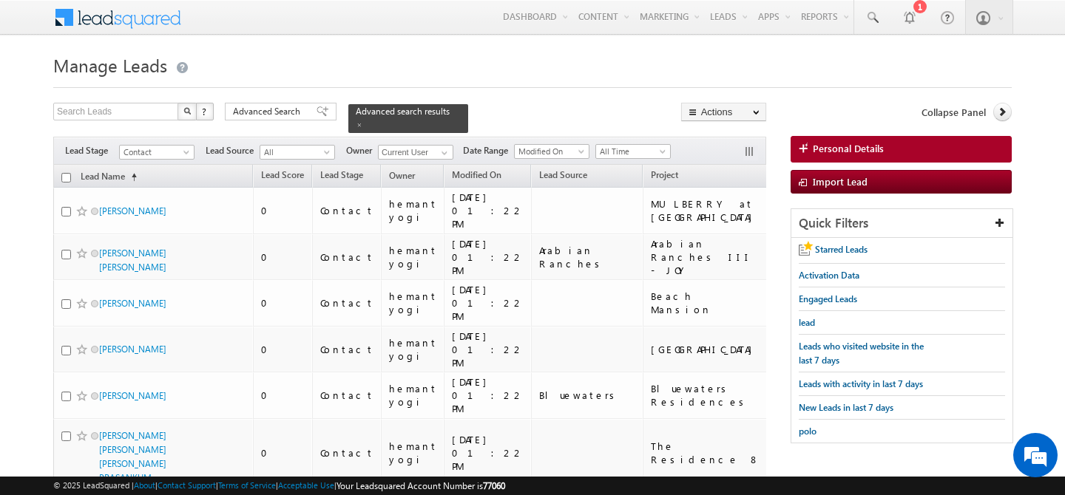
click at [67, 173] on input "checkbox" at bounding box center [66, 178] width 10 height 10
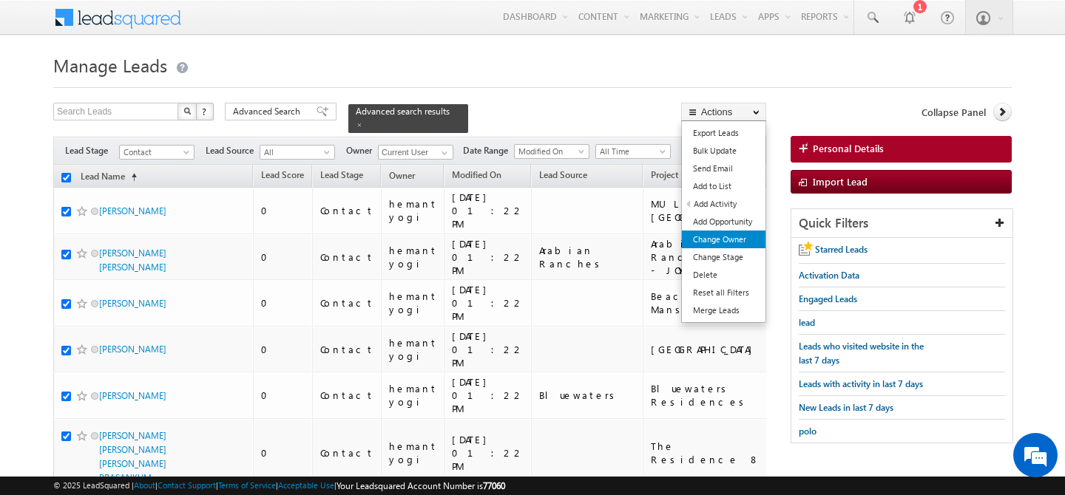
click at [725, 240] on link "Change Owner" at bounding box center [724, 240] width 84 height 18
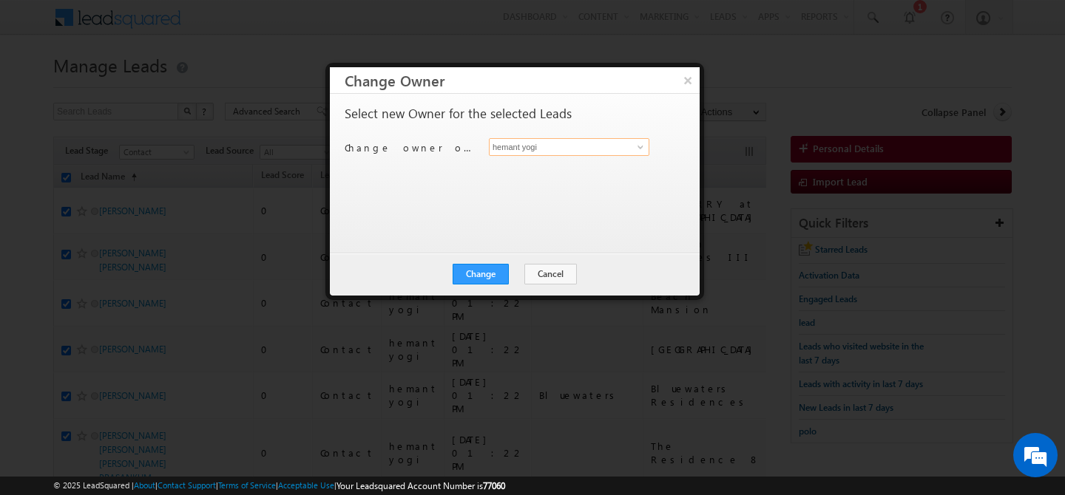
click at [601, 139] on input "hemant yogi" at bounding box center [569, 147] width 160 height 18
click at [582, 169] on link "[PERSON_NAME] [PERSON_NAME][EMAIL_ADDRESS][PERSON_NAME][DOMAIN_NAME]" at bounding box center [569, 170] width 160 height 28
click at [482, 274] on button "Change" at bounding box center [480, 274] width 56 height 21
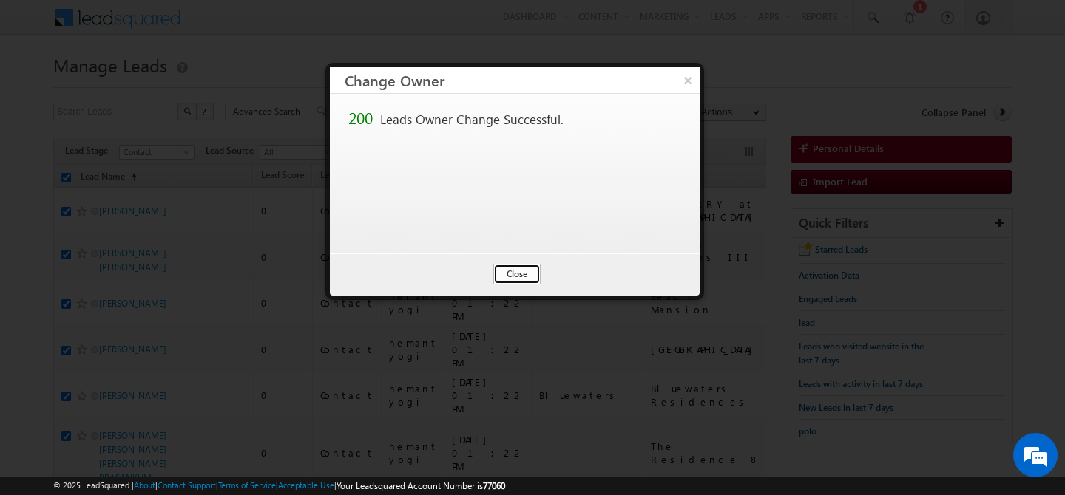
click at [517, 266] on button "Close" at bounding box center [516, 274] width 47 height 21
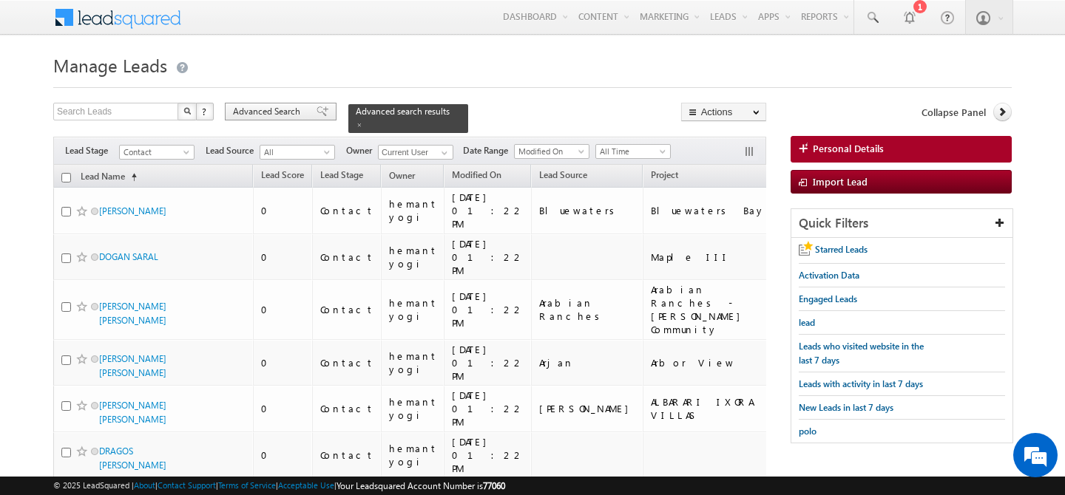
click at [262, 118] on div "Advanced Search" at bounding box center [281, 112] width 112 height 18
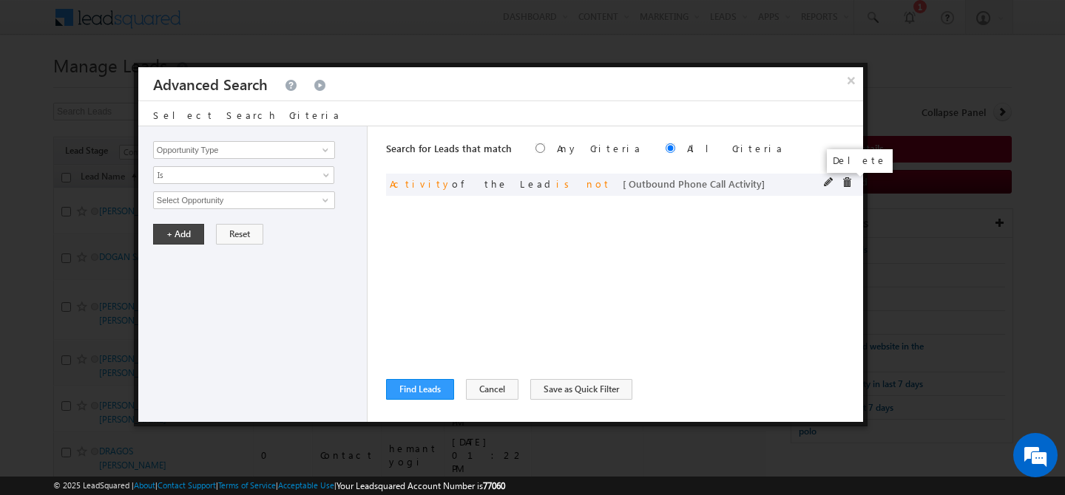
click at [851, 186] on span at bounding box center [846, 182] width 10 height 10
click at [234, 155] on input "Opportunity Type" at bounding box center [244, 150] width 182 height 18
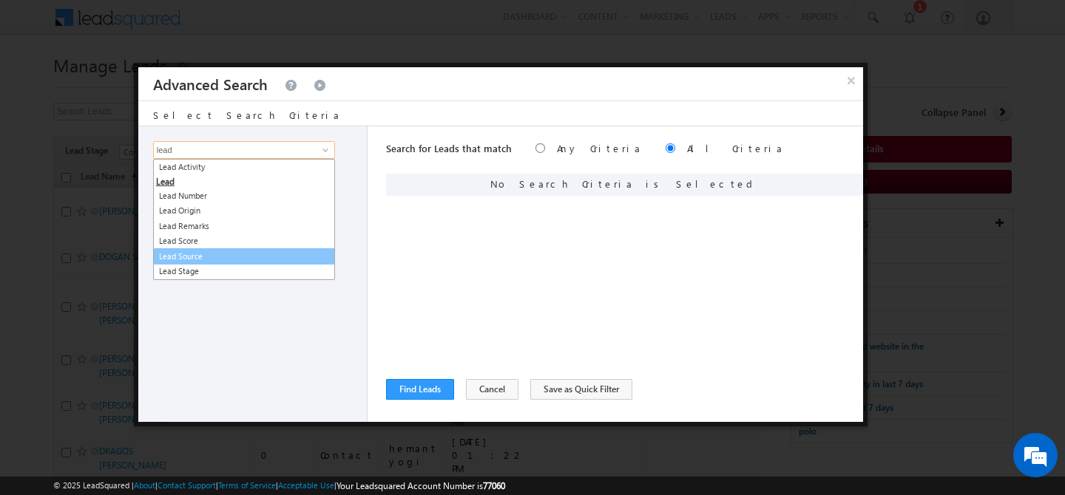
click at [226, 254] on link "Lead Source" at bounding box center [244, 256] width 182 height 17
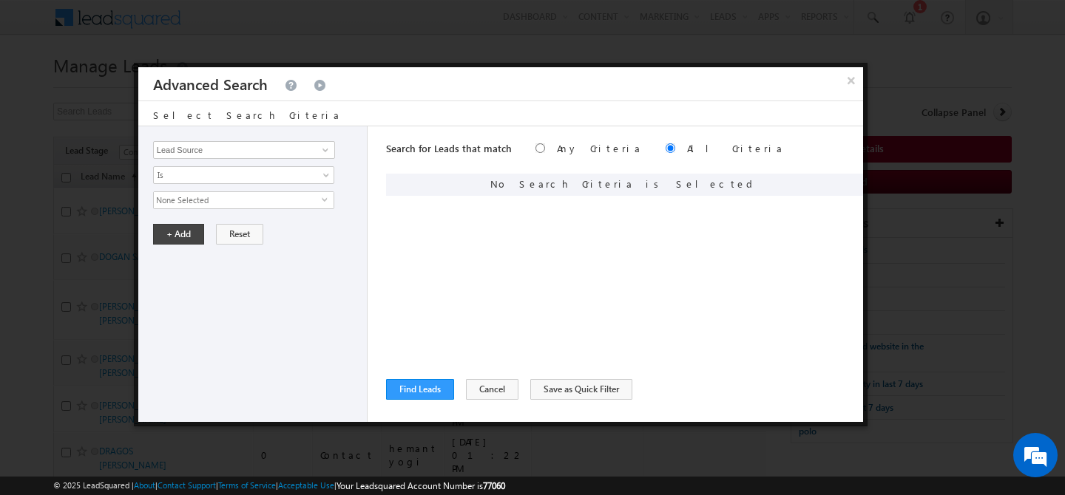
click at [211, 203] on span "None Selected" at bounding box center [238, 200] width 168 height 16
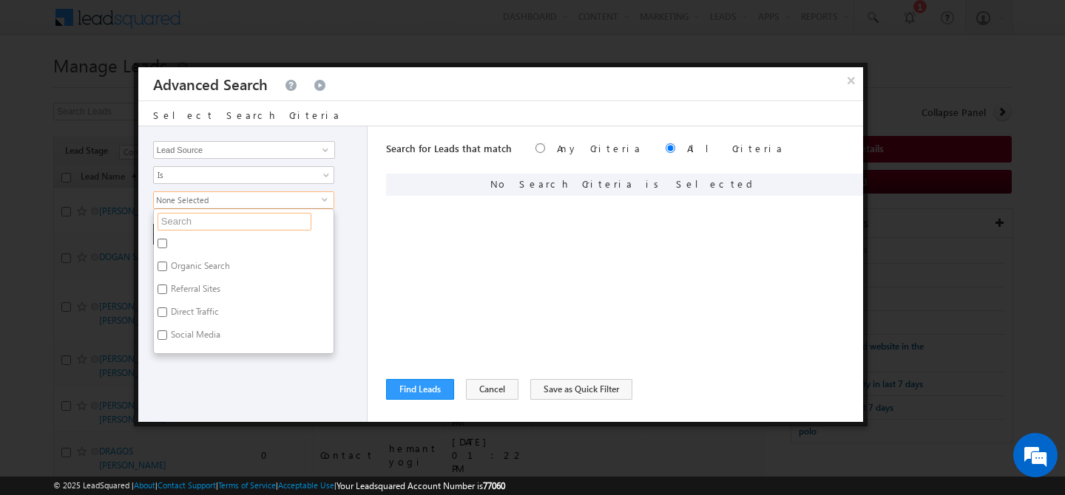
click at [189, 225] on input "text" at bounding box center [234, 222] width 154 height 18
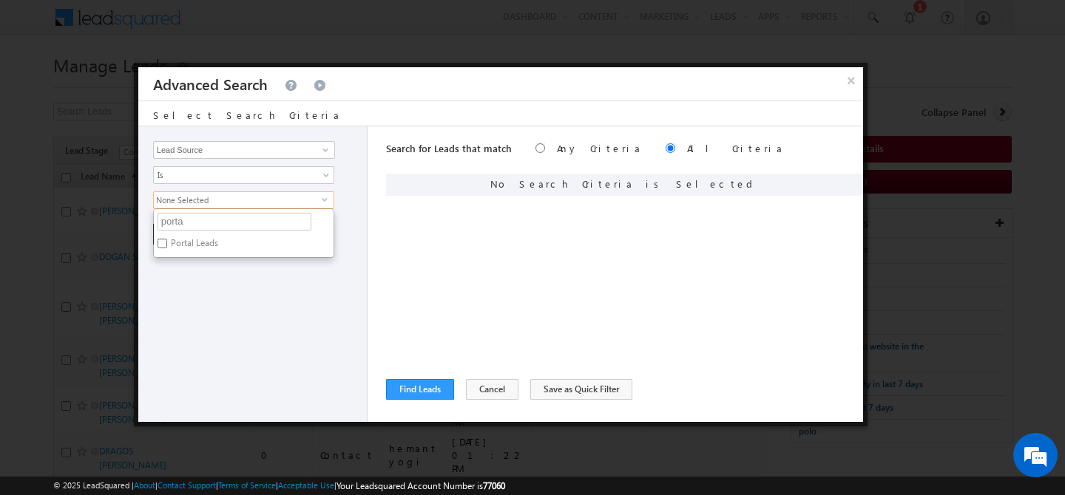
click at [171, 241] on label "Portal Leads" at bounding box center [193, 245] width 79 height 23
click at [167, 241] on input "Portal Leads" at bounding box center [162, 244] width 10 height 10
click at [198, 278] on div "Opportunity Type Lead Activity Task Sales Group Prospect Id Address 1 Address 2…" at bounding box center [252, 274] width 229 height 296
click at [176, 237] on button "+ Add" at bounding box center [178, 234] width 51 height 21
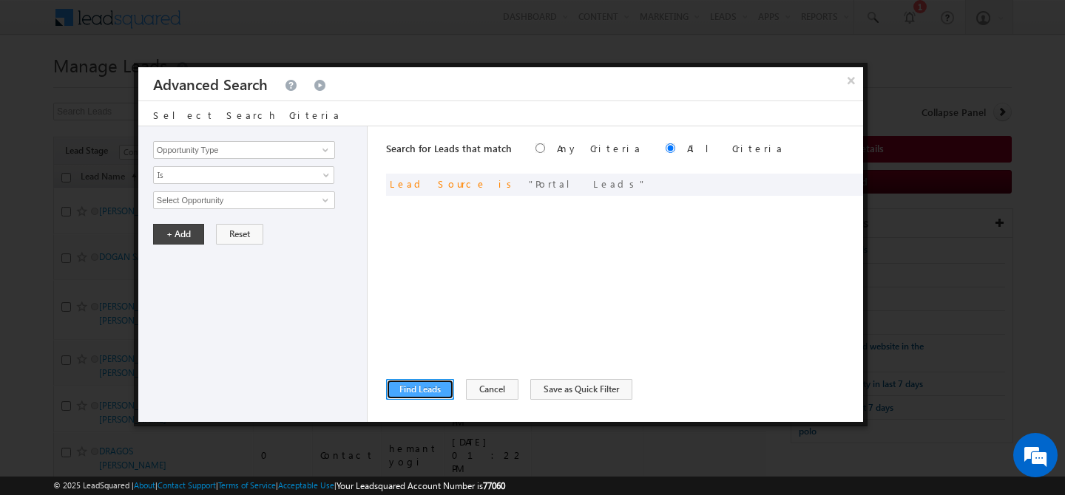
click at [419, 389] on button "Find Leads" at bounding box center [420, 389] width 68 height 21
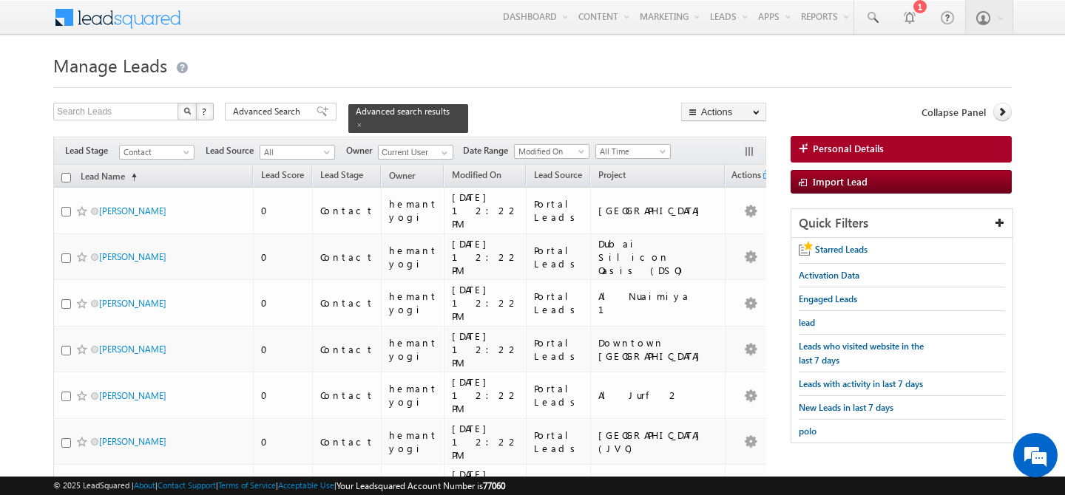
click at [65, 174] on th "Lead Name (sorted ascending)" at bounding box center [153, 176] width 200 height 23
click at [67, 173] on input "checkbox" at bounding box center [66, 178] width 10 height 10
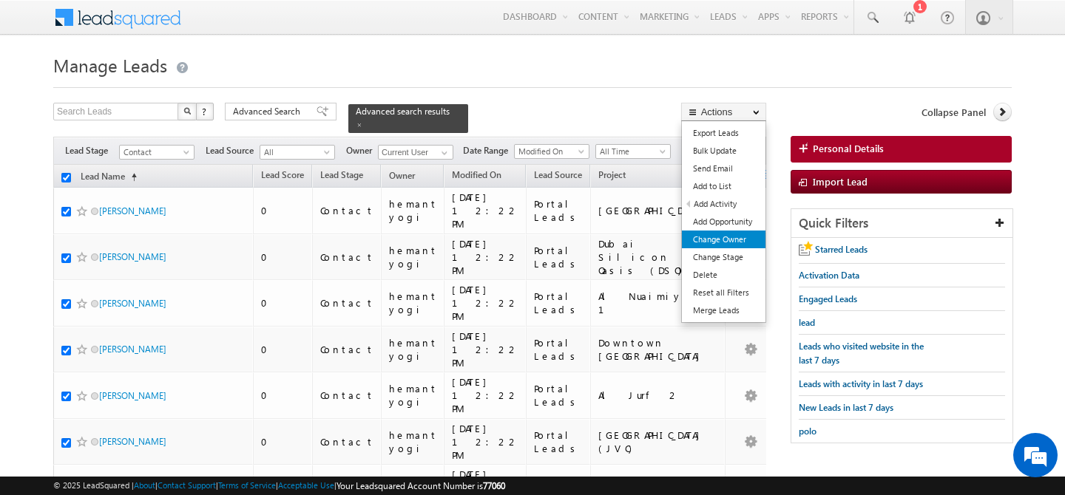
click at [737, 245] on link "Change Owner" at bounding box center [724, 240] width 84 height 18
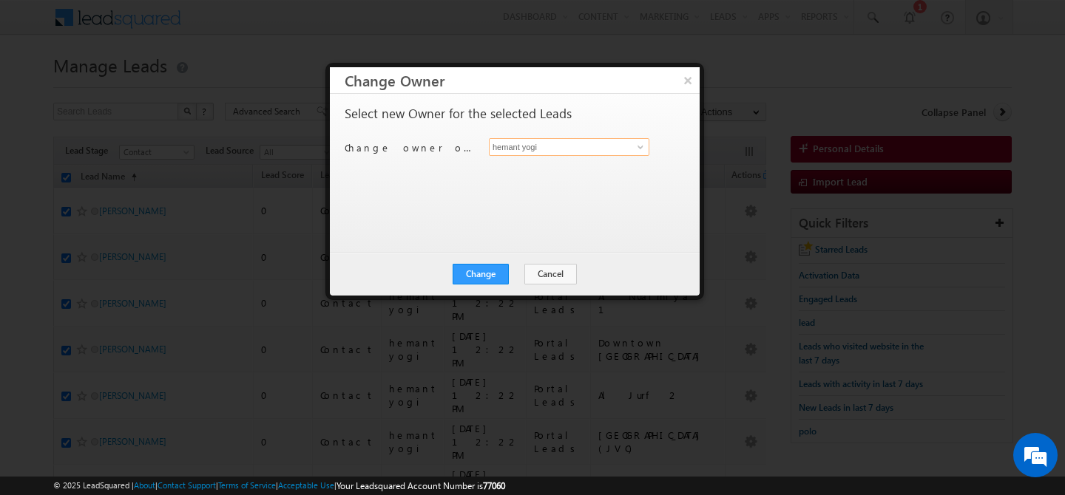
click at [587, 148] on input "hemant yogi" at bounding box center [569, 147] width 160 height 18
click at [574, 169] on link "[PERSON_NAME] [PERSON_NAME][EMAIL_ADDRESS][PERSON_NAME][DOMAIN_NAME]" at bounding box center [569, 170] width 160 height 28
click at [487, 274] on button "Change" at bounding box center [480, 274] width 56 height 21
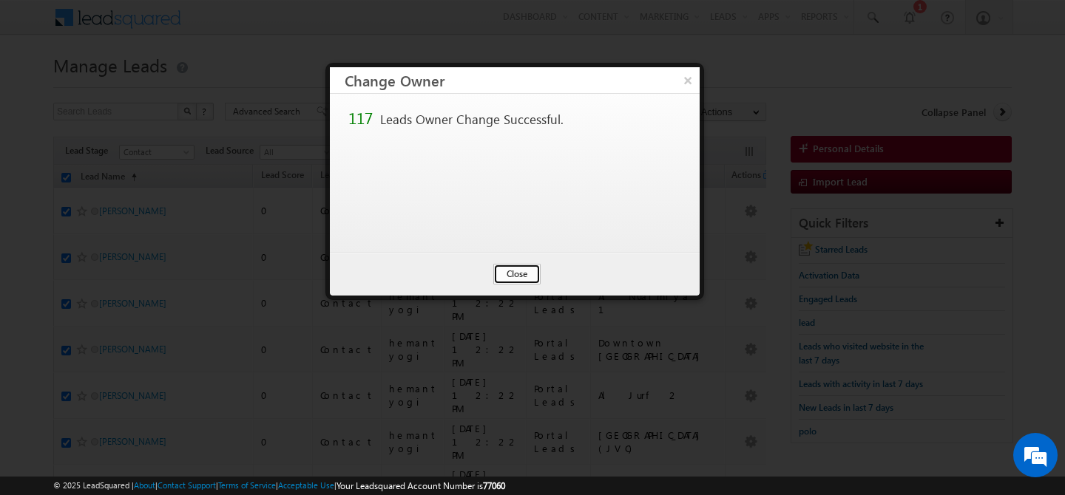
click at [499, 275] on button "Close" at bounding box center [516, 274] width 47 height 21
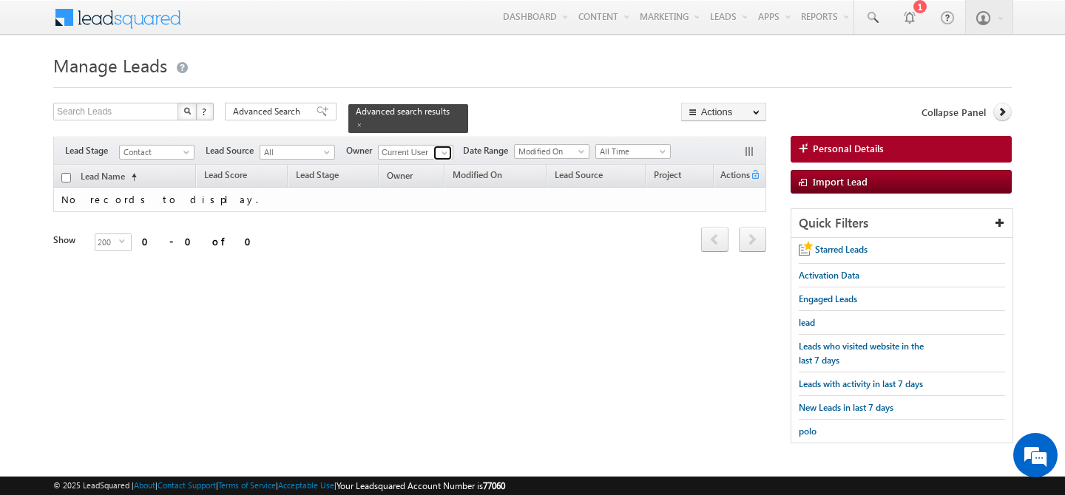
click at [441, 147] on span at bounding box center [444, 153] width 12 height 12
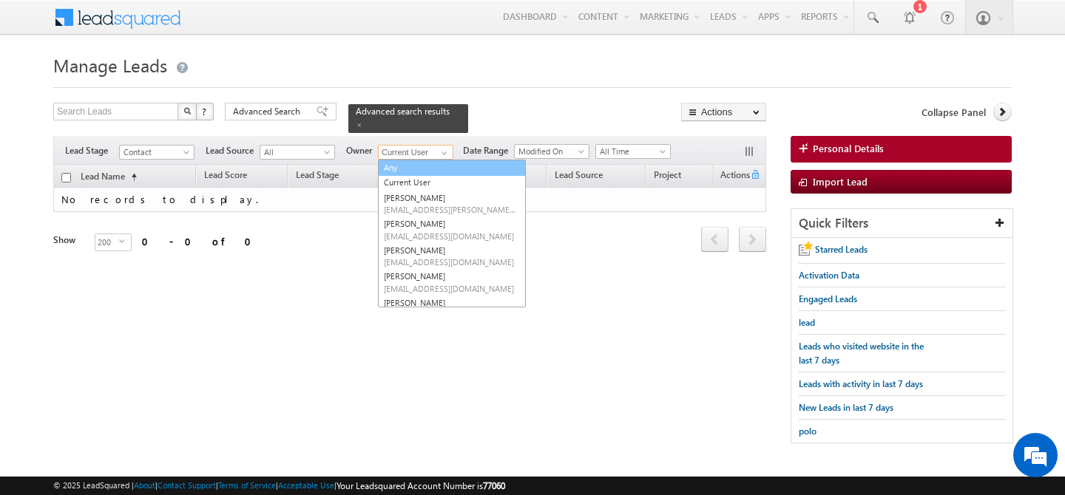
click at [437, 166] on link "Any" at bounding box center [452, 168] width 148 height 17
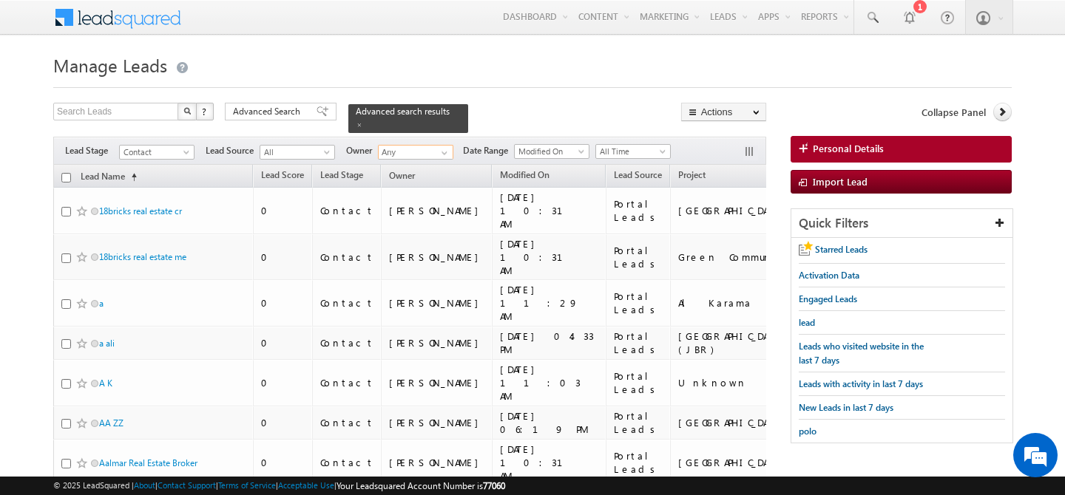
click at [69, 173] on input "checkbox" at bounding box center [66, 178] width 10 height 10
click at [279, 111] on span "Advanced Search" at bounding box center [269, 111] width 72 height 13
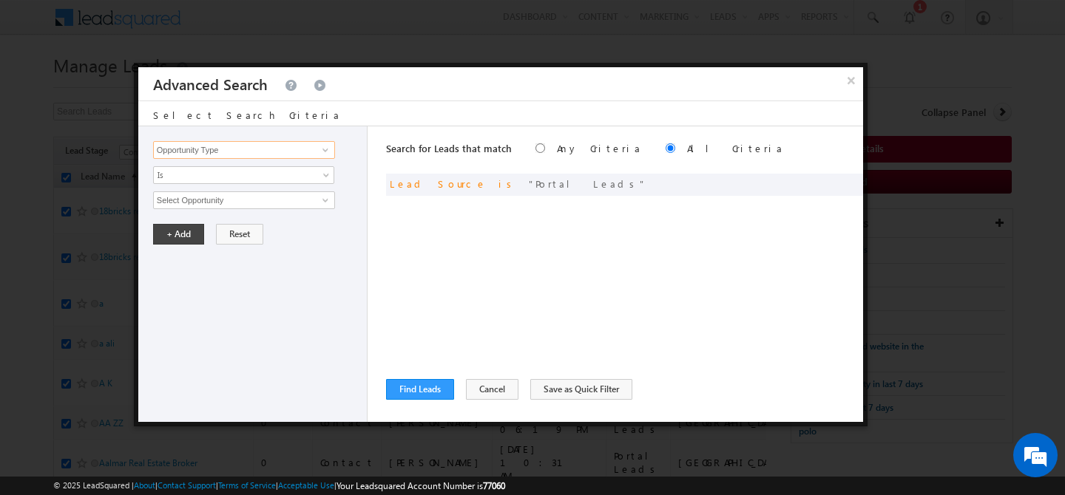
click at [217, 149] on input "Opportunity Type" at bounding box center [244, 150] width 182 height 18
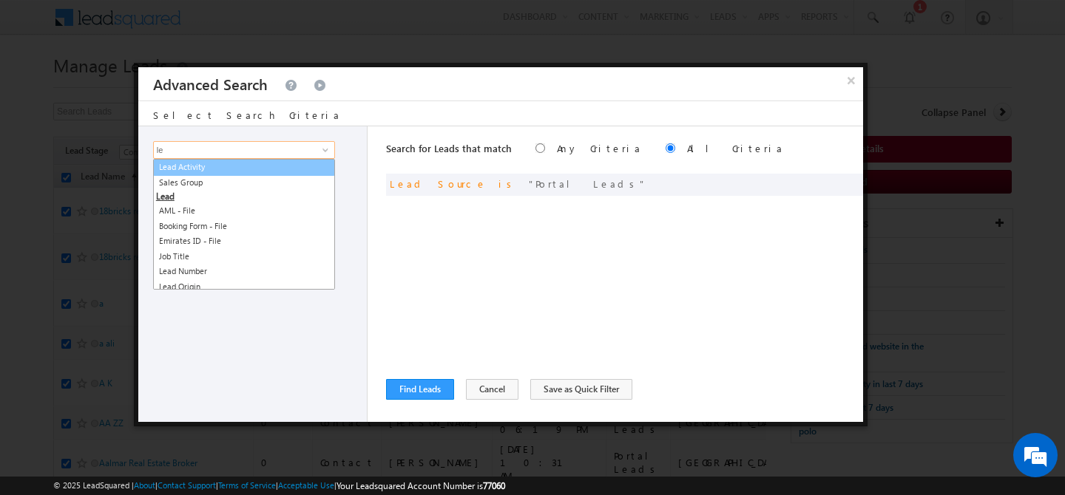
click at [234, 170] on link "Lead Activity" at bounding box center [244, 167] width 182 height 17
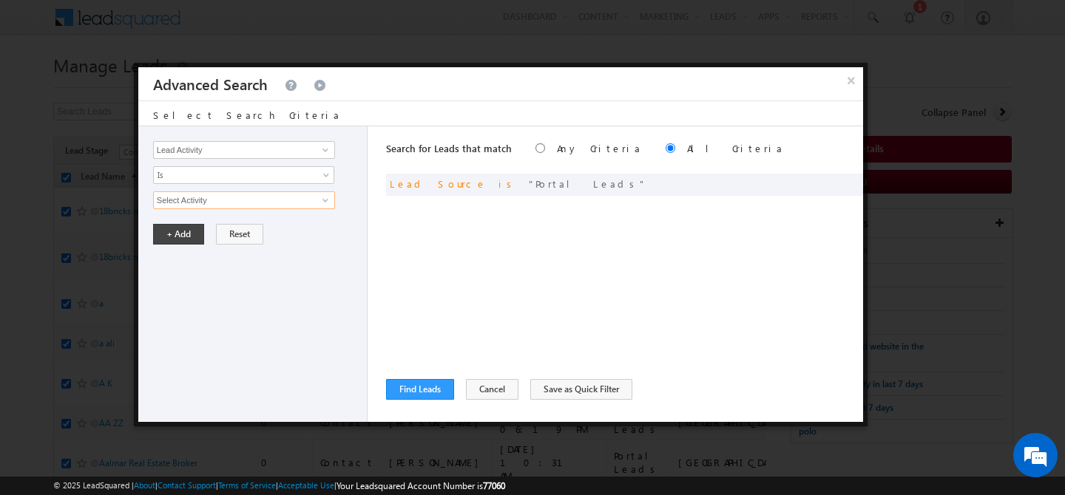
click at [219, 197] on input "Select Activity" at bounding box center [244, 200] width 182 height 18
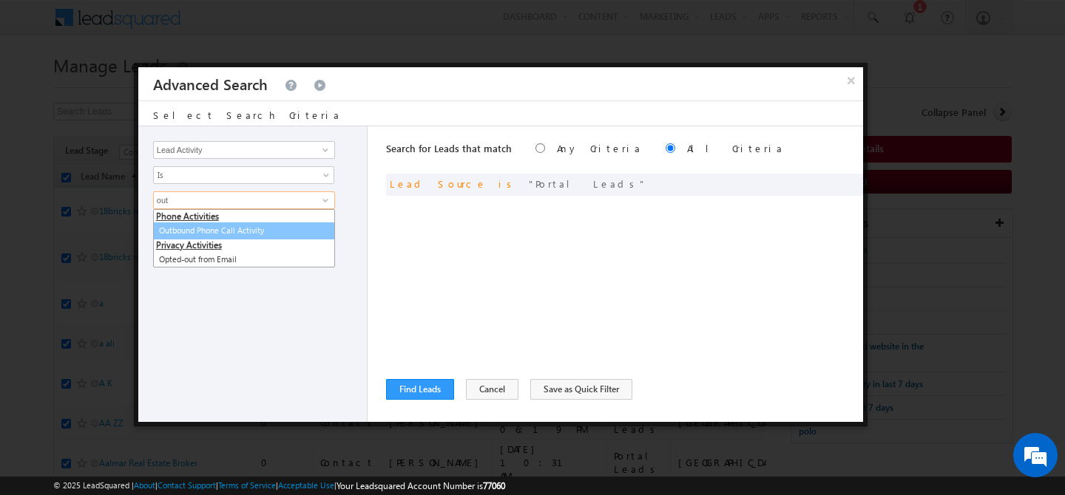
click at [208, 234] on link "Outbound Phone Call Activity" at bounding box center [244, 231] width 182 height 17
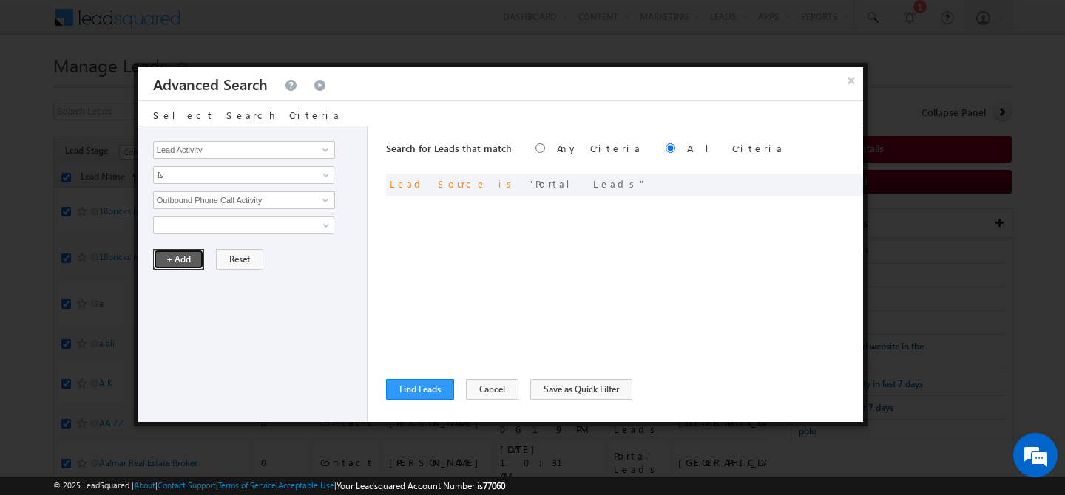
click at [176, 254] on button "+ Add" at bounding box center [178, 259] width 51 height 21
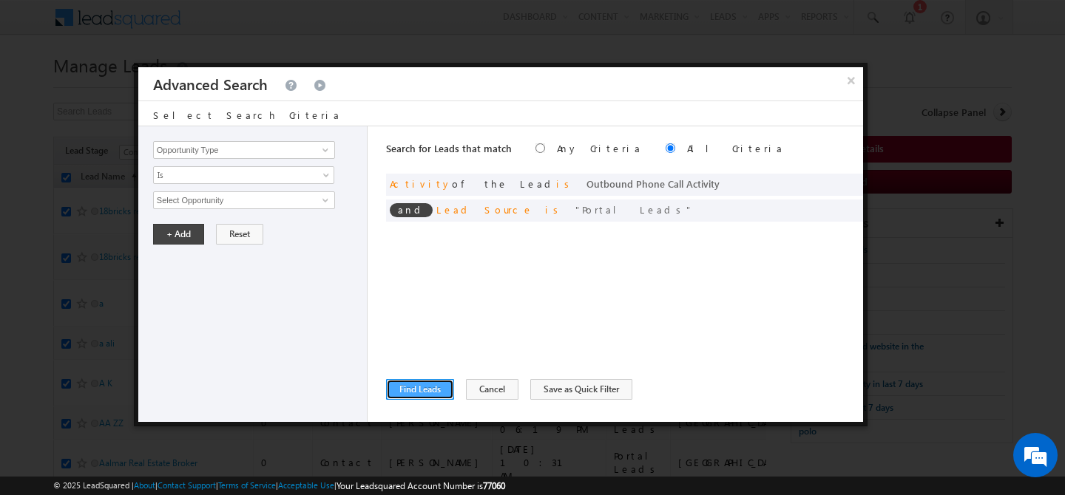
click at [428, 390] on button "Find Leads" at bounding box center [420, 389] width 68 height 21
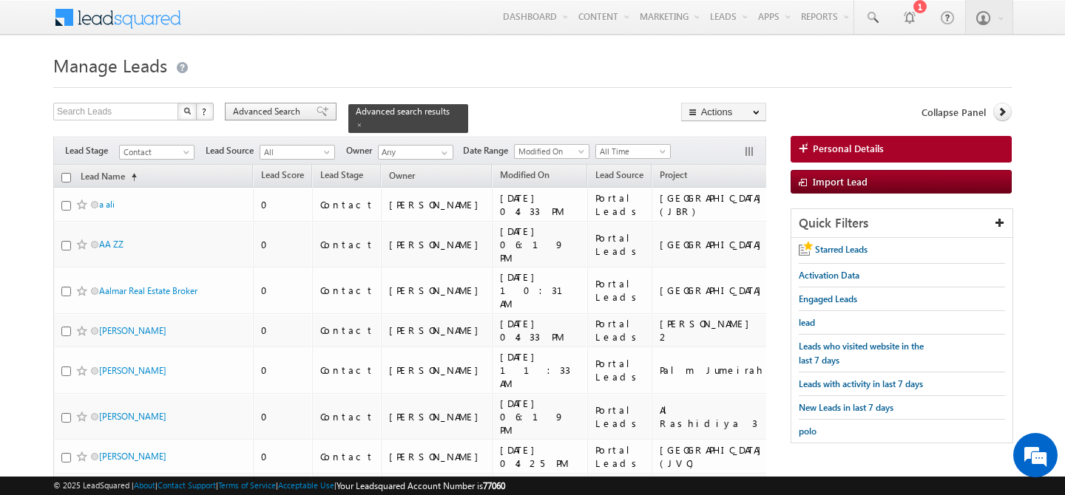
click at [260, 116] on span "Advanced Search" at bounding box center [269, 111] width 72 height 13
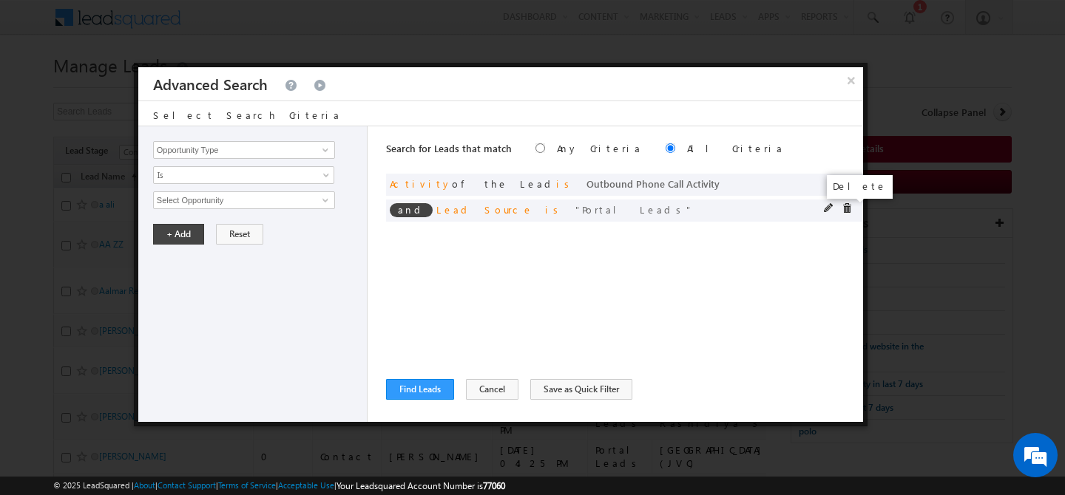
click at [848, 211] on span at bounding box center [846, 208] width 10 height 10
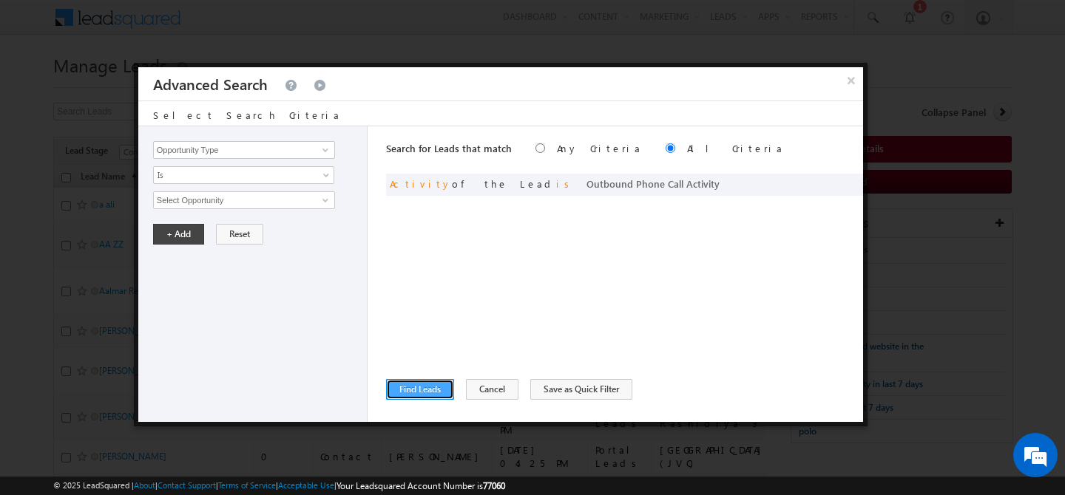
click at [418, 393] on button "Find Leads" at bounding box center [420, 389] width 68 height 21
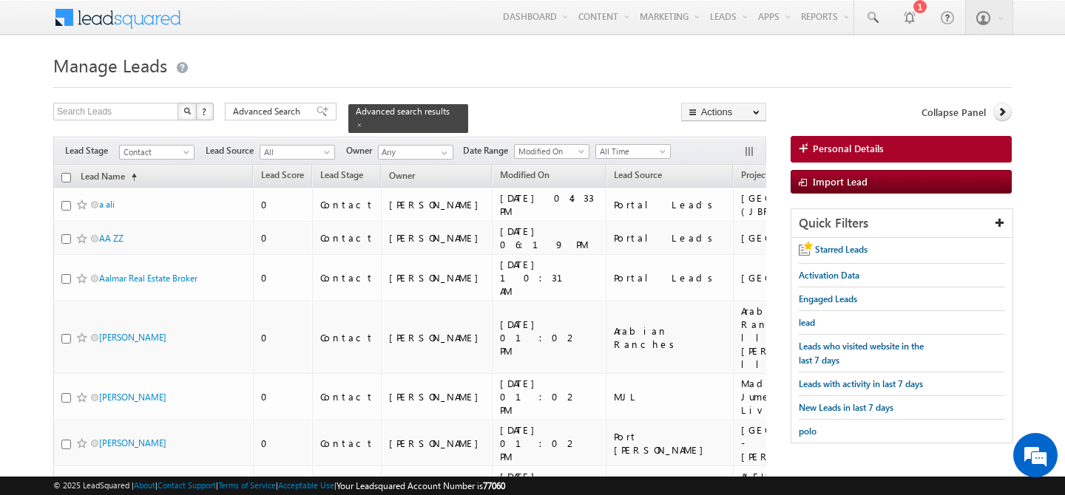
click at [65, 173] on input "checkbox" at bounding box center [66, 178] width 10 height 10
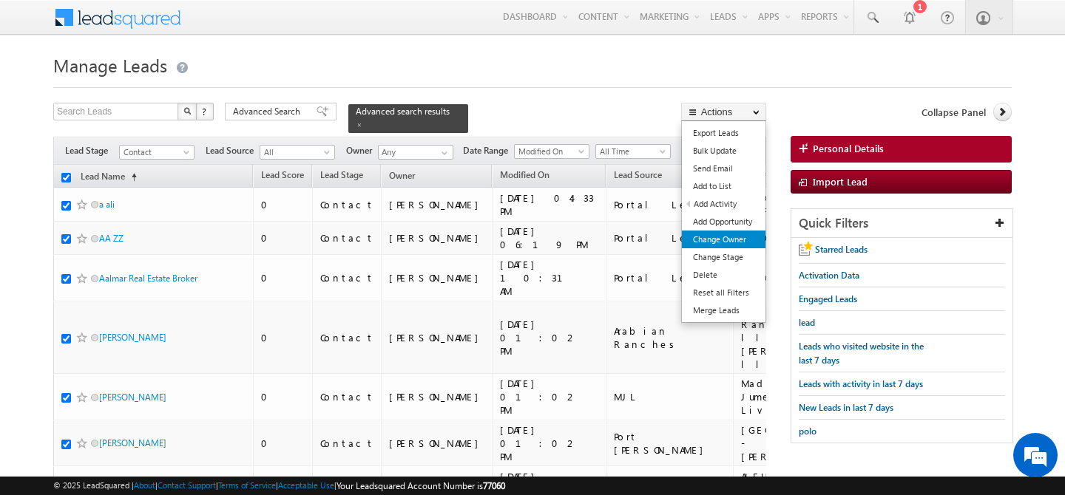
click at [727, 236] on link "Change Owner" at bounding box center [724, 240] width 84 height 18
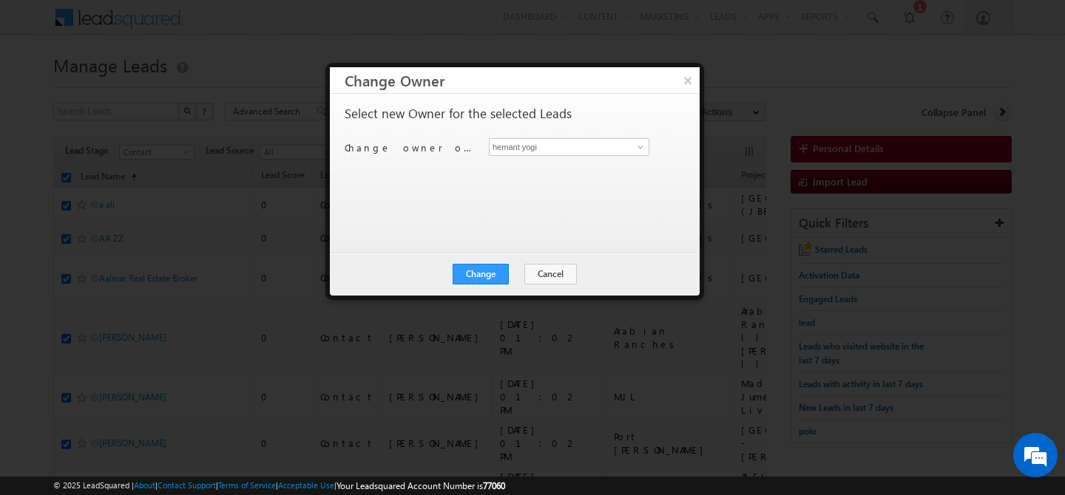
click at [686, 95] on div "Select new Owner for the selected Leads Change owner of 200 leads to hemant yog…" at bounding box center [515, 173] width 370 height 159
click at [693, 76] on button "×" at bounding box center [687, 80] width 24 height 26
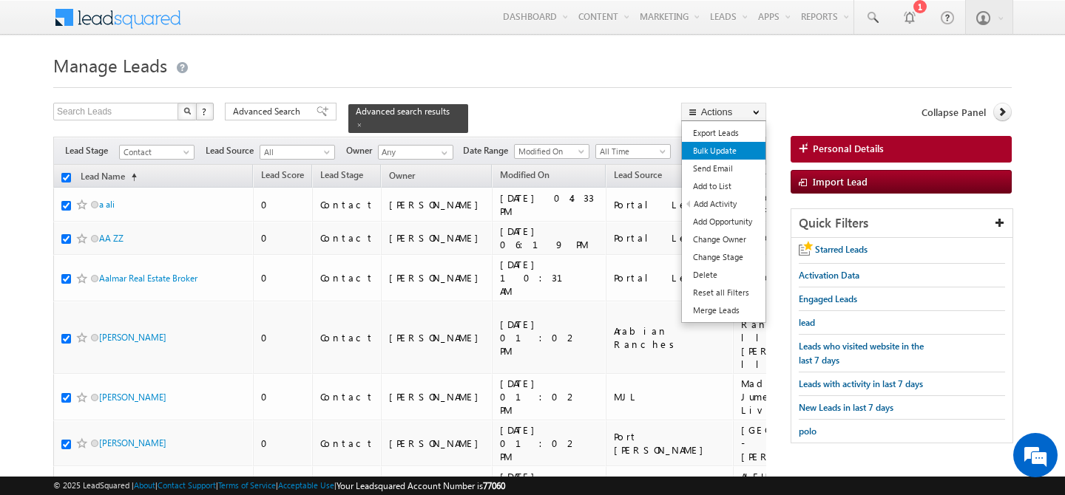
click at [734, 157] on link "Bulk Update" at bounding box center [724, 151] width 84 height 18
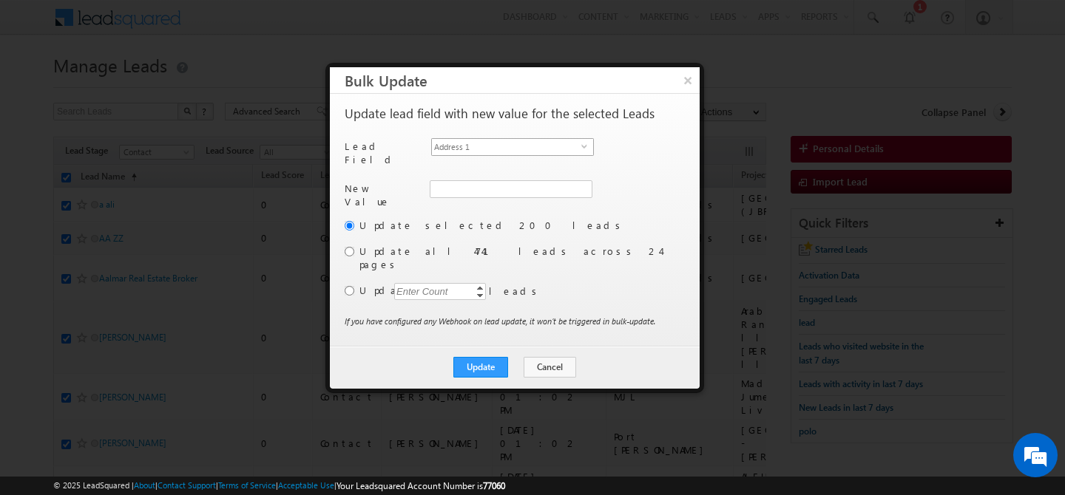
click at [580, 152] on span "Address 1" at bounding box center [506, 147] width 149 height 16
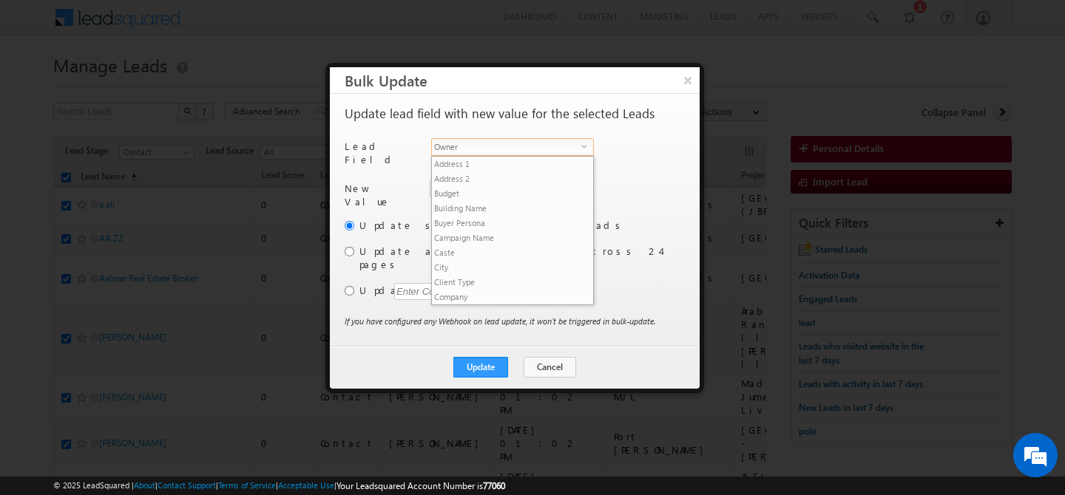
scroll to position [563, 0]
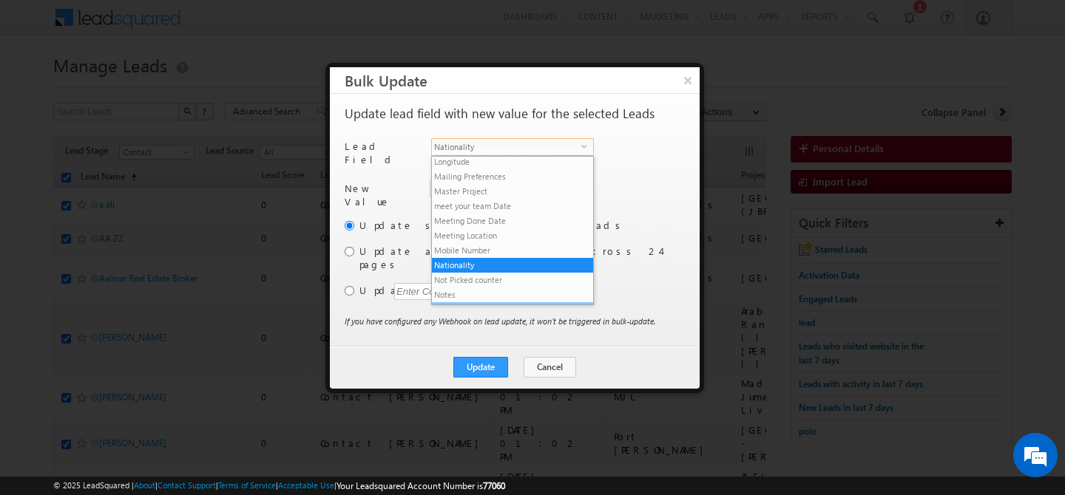
click at [475, 302] on li "Owner" at bounding box center [512, 309] width 161 height 15
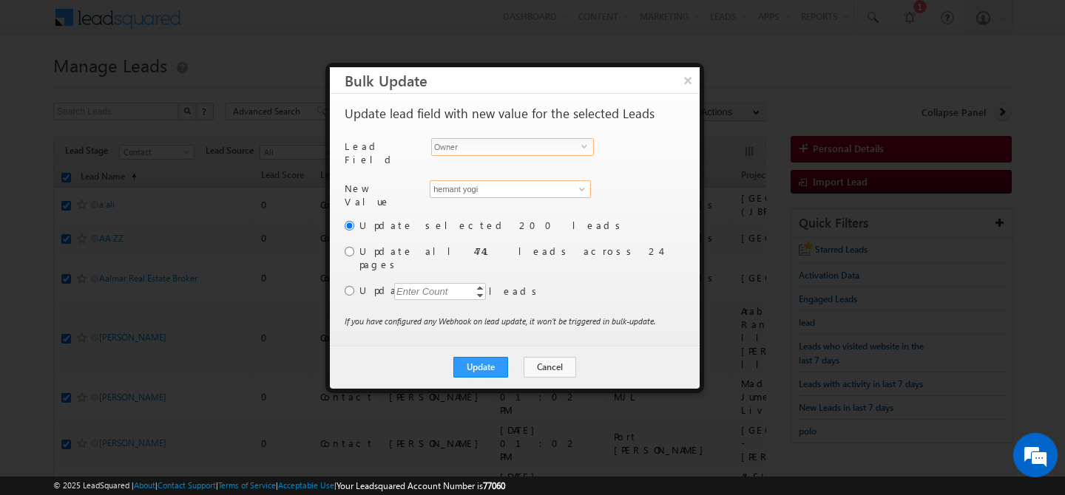
click at [469, 185] on input "hemant yogi" at bounding box center [510, 189] width 161 height 18
click at [468, 213] on span "[PERSON_NAME][EMAIL_ADDRESS][PERSON_NAME][DOMAIN_NAME]" at bounding box center [501, 218] width 133 height 11
click at [386, 245] on label "Update all 4741 leads across 24 pages" at bounding box center [520, 258] width 322 height 27
click at [349, 247] on input "radio" at bounding box center [349, 252] width 10 height 10
click at [482, 357] on button "Update" at bounding box center [480, 367] width 55 height 21
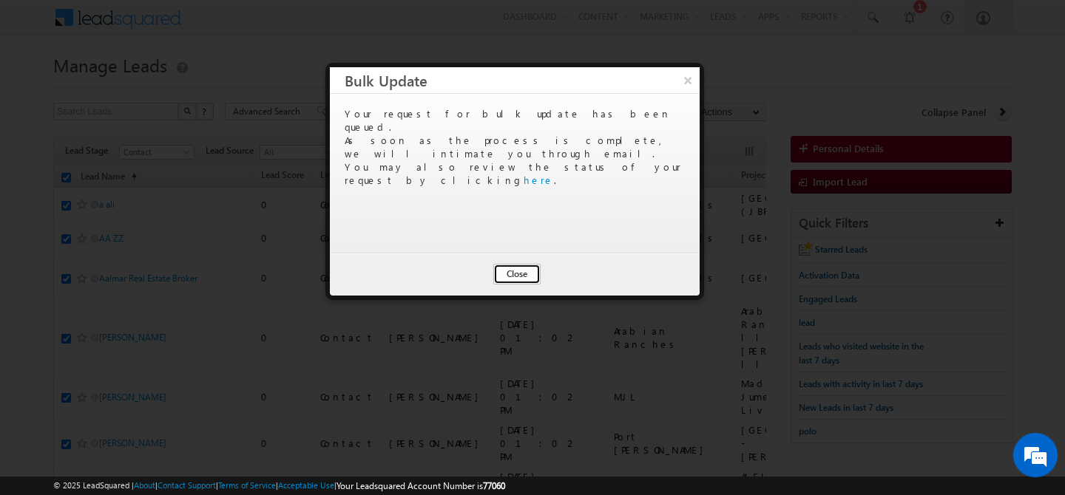
click at [516, 279] on button "Close" at bounding box center [516, 274] width 47 height 21
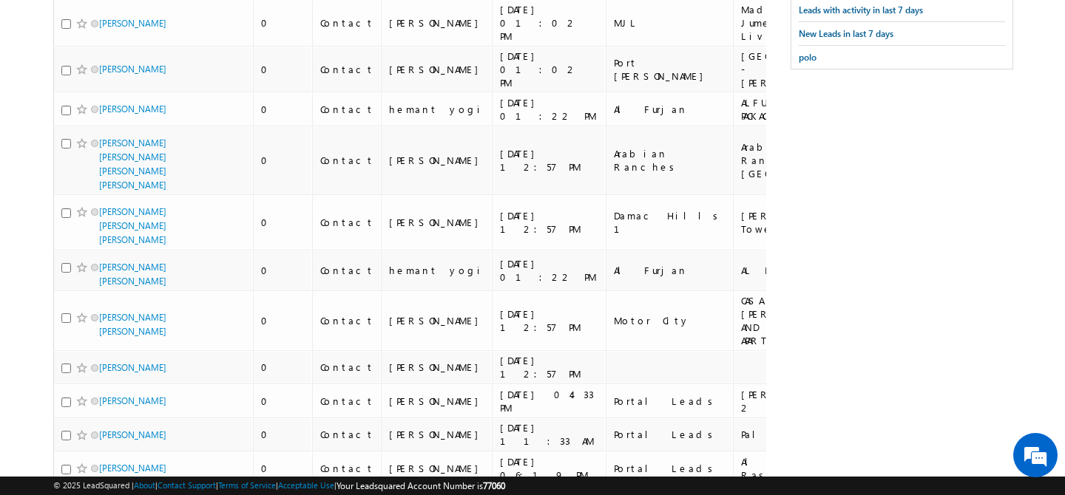
scroll to position [0, 0]
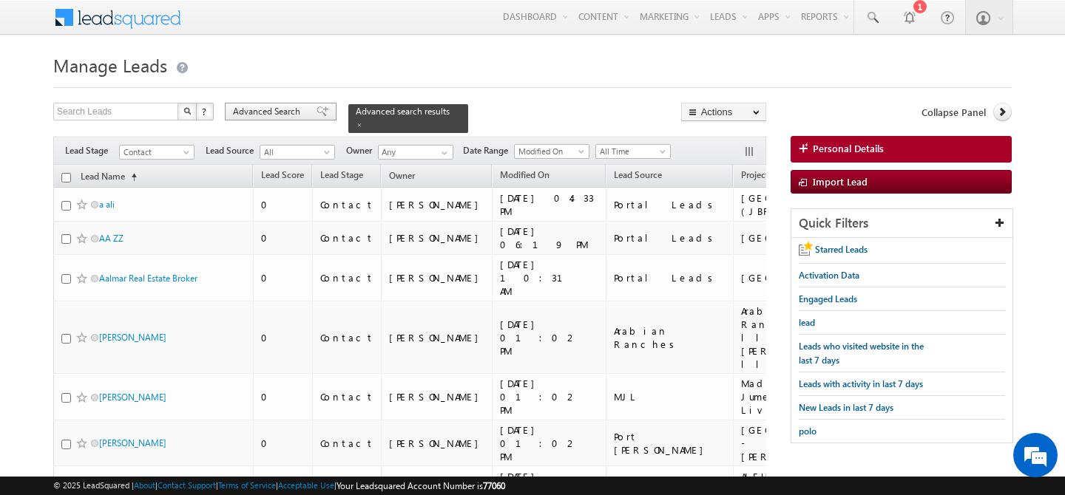
click at [268, 112] on span "Advanced Search" at bounding box center [269, 111] width 72 height 13
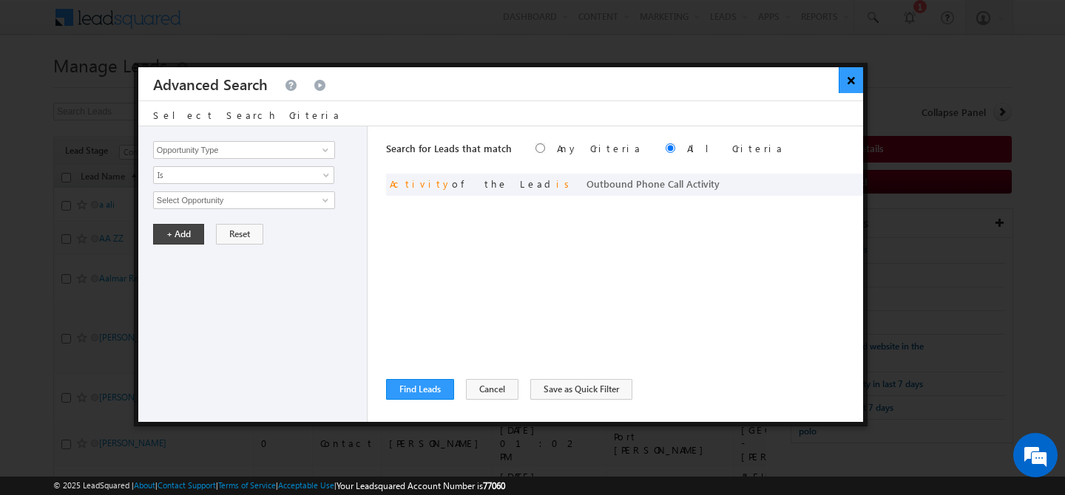
click at [852, 88] on button "×" at bounding box center [850, 80] width 24 height 26
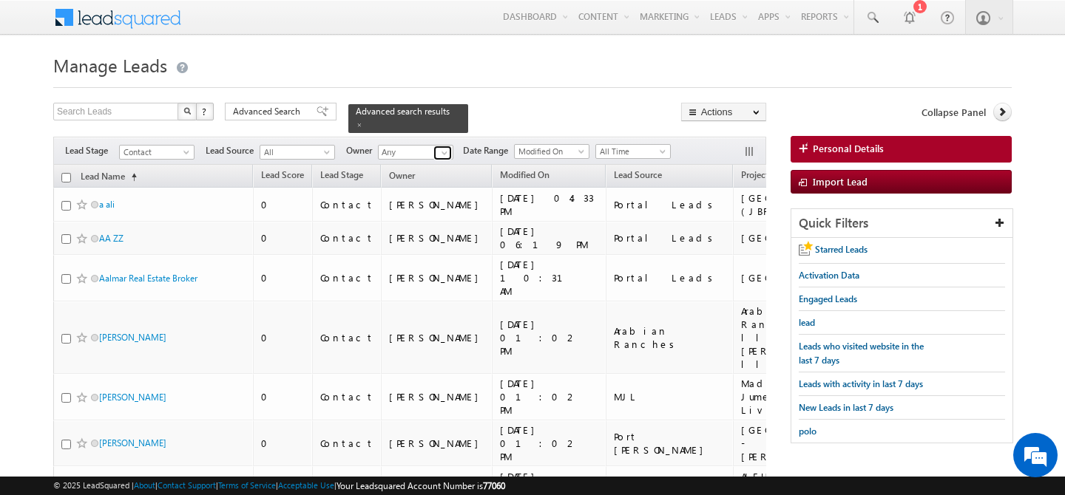
click at [448, 148] on span at bounding box center [444, 153] width 12 height 12
click at [433, 174] on span "[EMAIL_ADDRESS][DOMAIN_NAME]" at bounding box center [450, 179] width 133 height 11
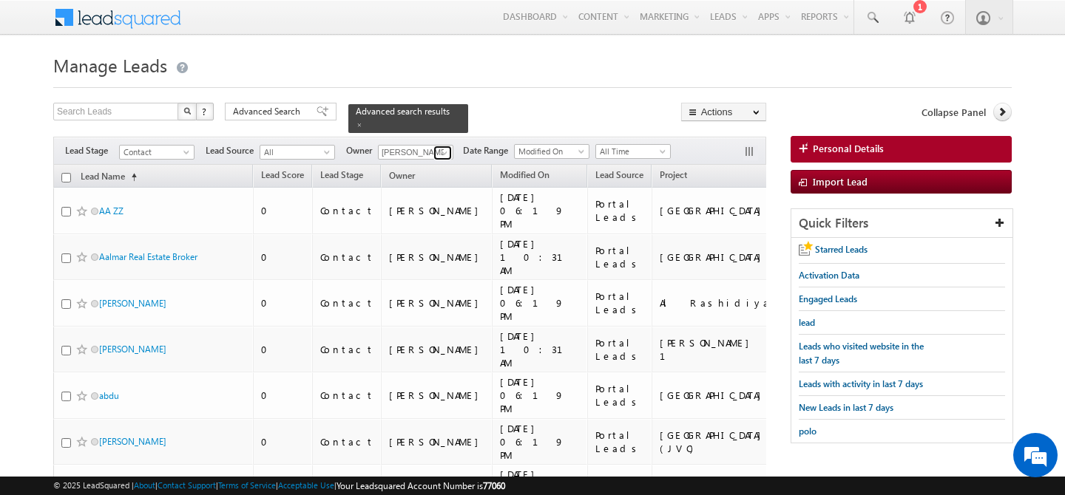
click at [438, 147] on span at bounding box center [444, 153] width 12 height 12
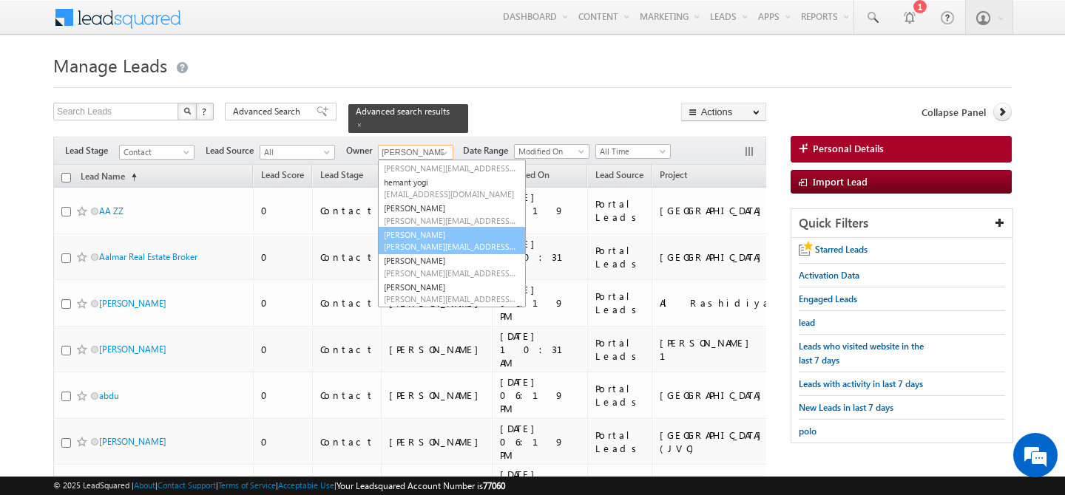
scroll to position [225, 0]
click at [426, 232] on link "[PERSON_NAME] [PERSON_NAME][EMAIL_ADDRESS][PERSON_NAME][DOMAIN_NAME]" at bounding box center [452, 242] width 148 height 28
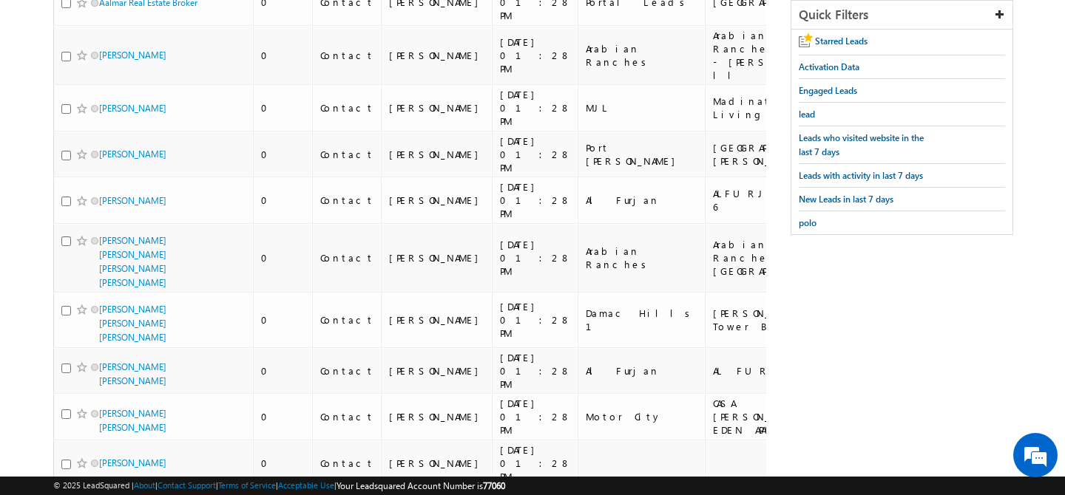
scroll to position [0, 0]
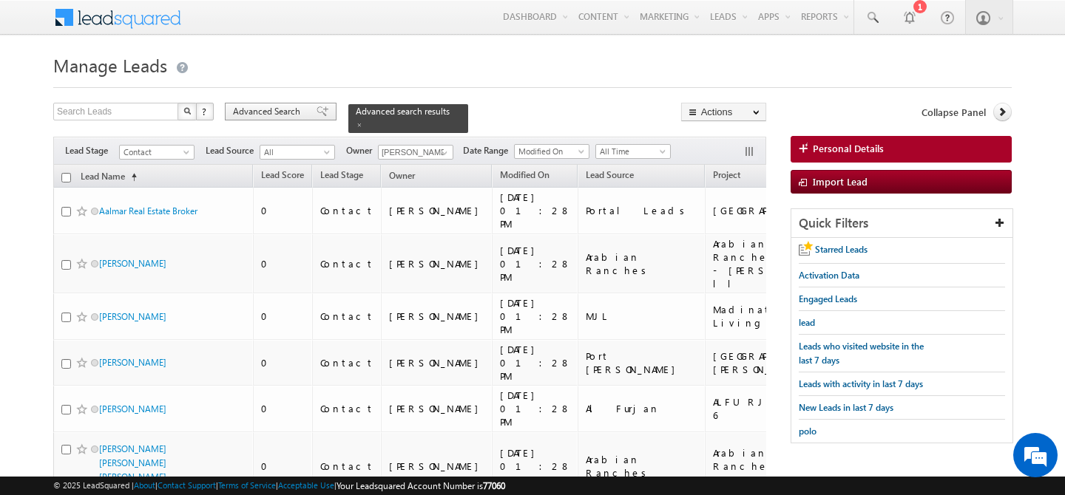
click at [275, 112] on span "Advanced Search" at bounding box center [269, 111] width 72 height 13
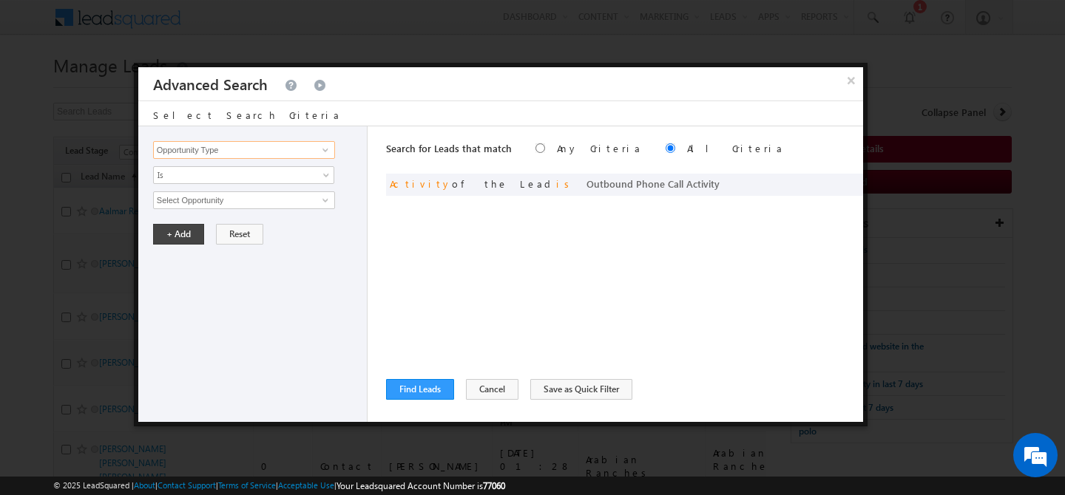
click at [247, 156] on input "Opportunity Type" at bounding box center [244, 150] width 182 height 18
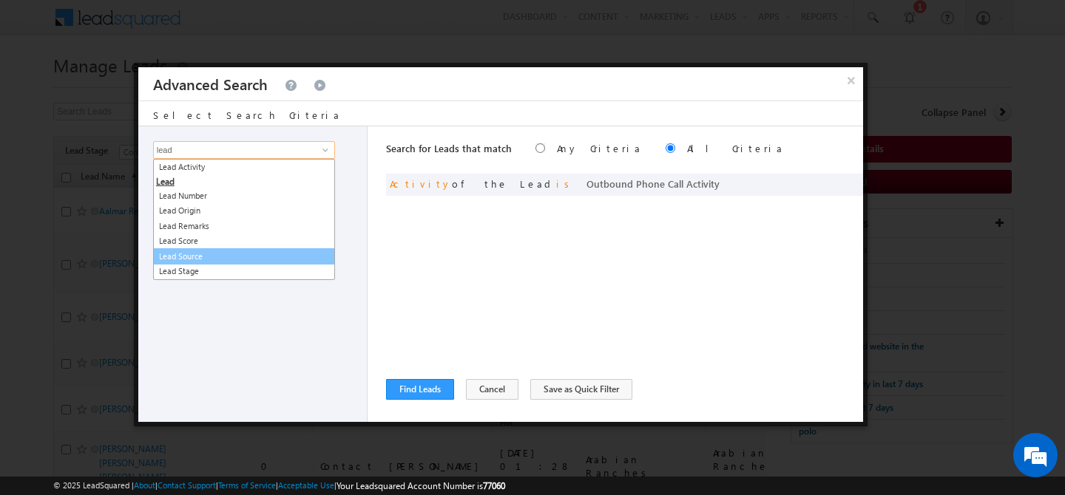
click at [251, 255] on link "Lead Source" at bounding box center [244, 256] width 182 height 17
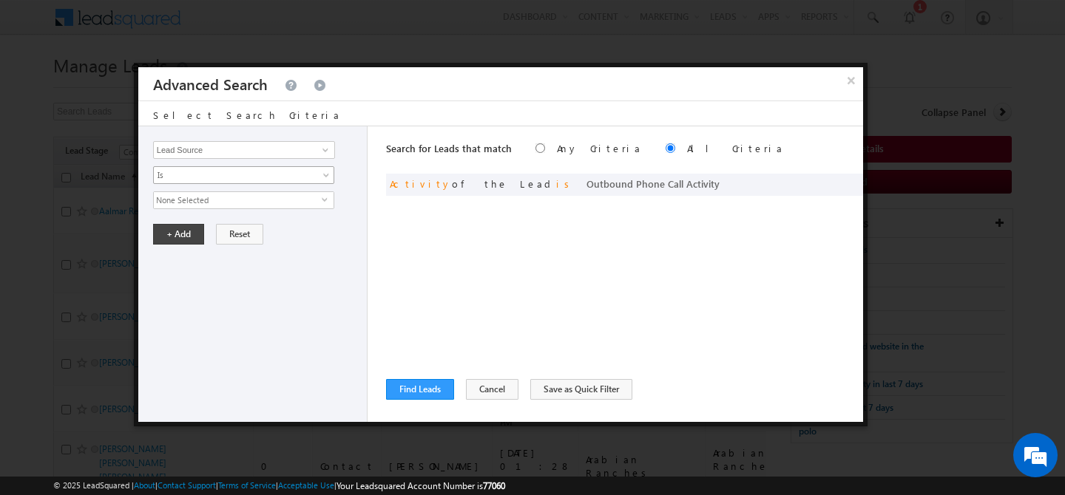
click at [233, 177] on span "Is" at bounding box center [234, 175] width 160 height 13
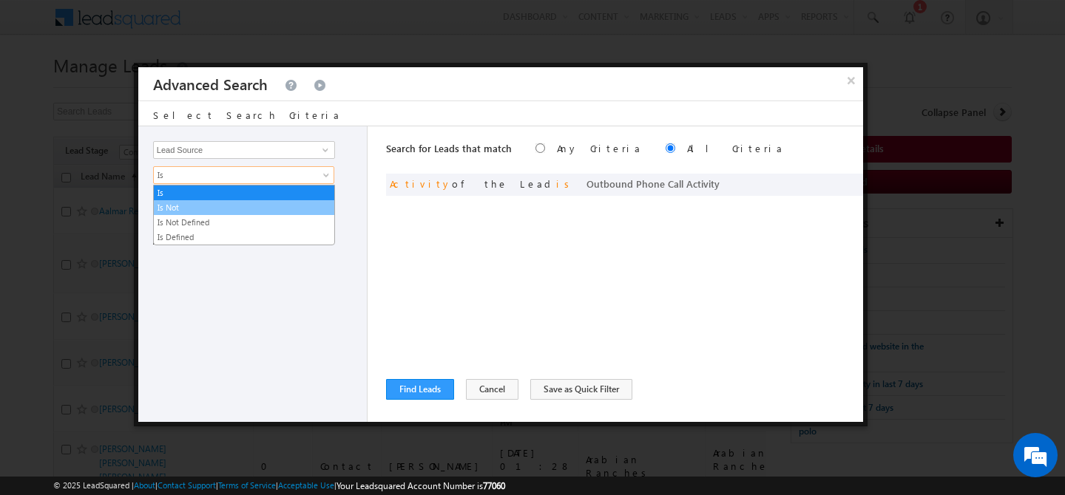
click at [200, 204] on link "Is Not" at bounding box center [244, 207] width 180 height 13
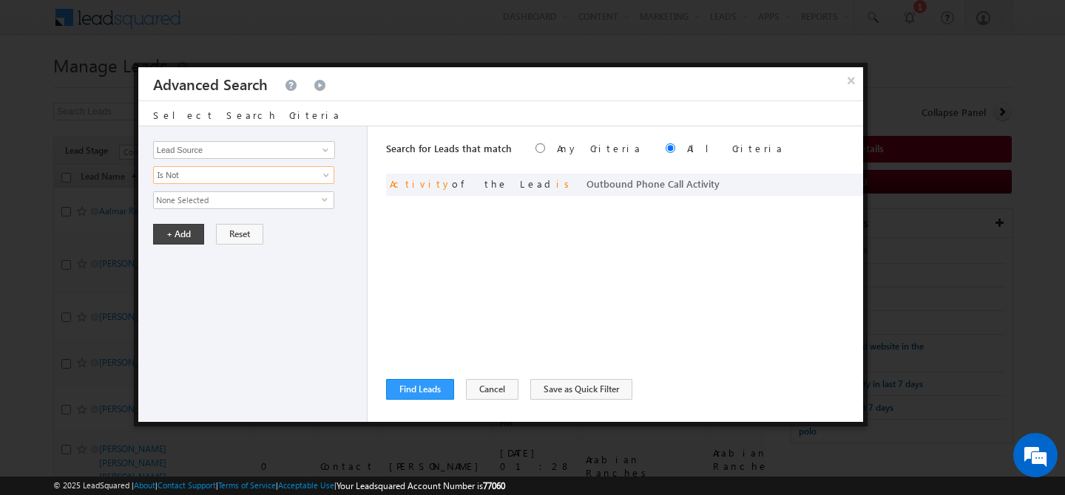
click at [210, 200] on span "None Selected" at bounding box center [238, 200] width 168 height 16
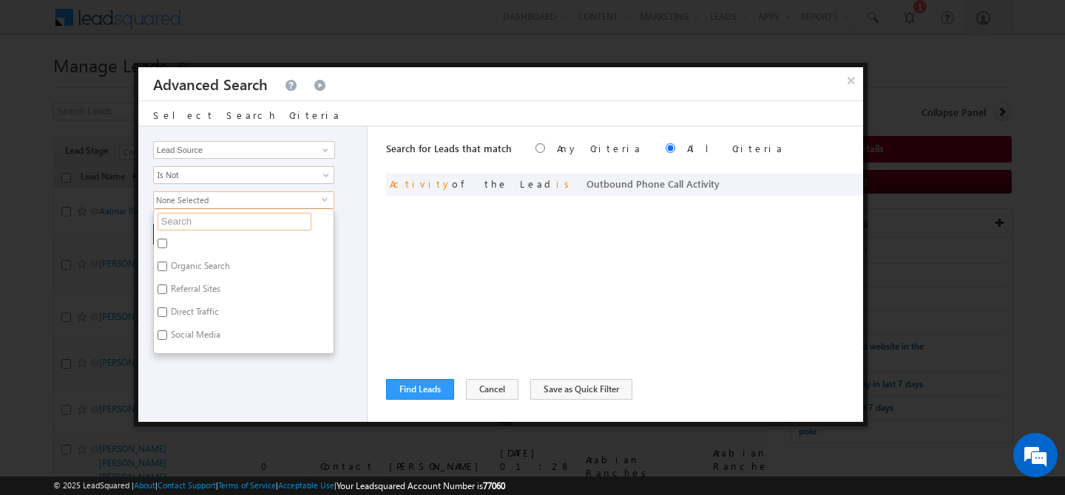
click at [196, 223] on input "text" at bounding box center [234, 222] width 154 height 18
click at [200, 266] on label "Portal Leads" at bounding box center [193, 268] width 79 height 23
click at [167, 266] on input "Portal Leads" at bounding box center [162, 267] width 10 height 10
click at [230, 373] on div "Opportunity Type Lead Activity Task Sales Group Prospect Id Address 1 Address 2…" at bounding box center [252, 274] width 229 height 296
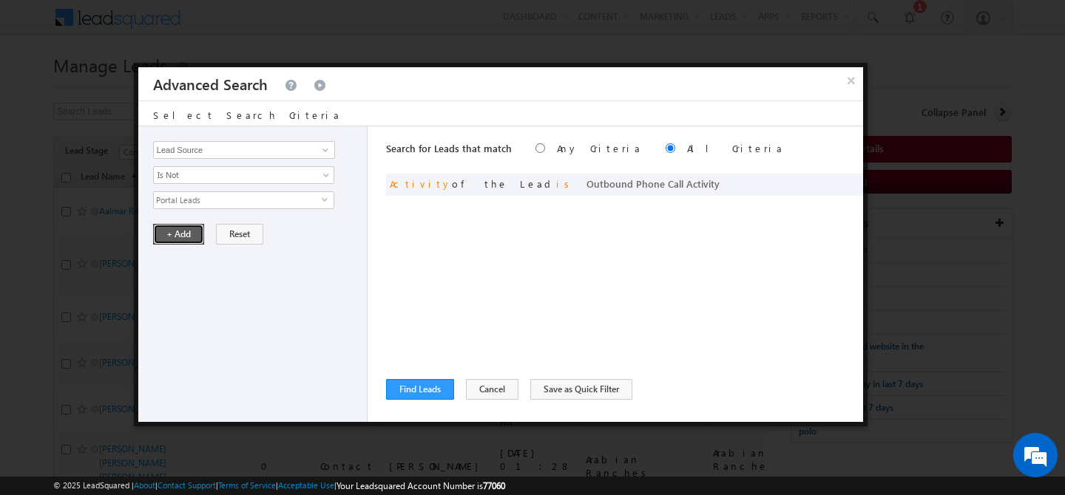
click at [180, 240] on button "+ Add" at bounding box center [178, 234] width 51 height 21
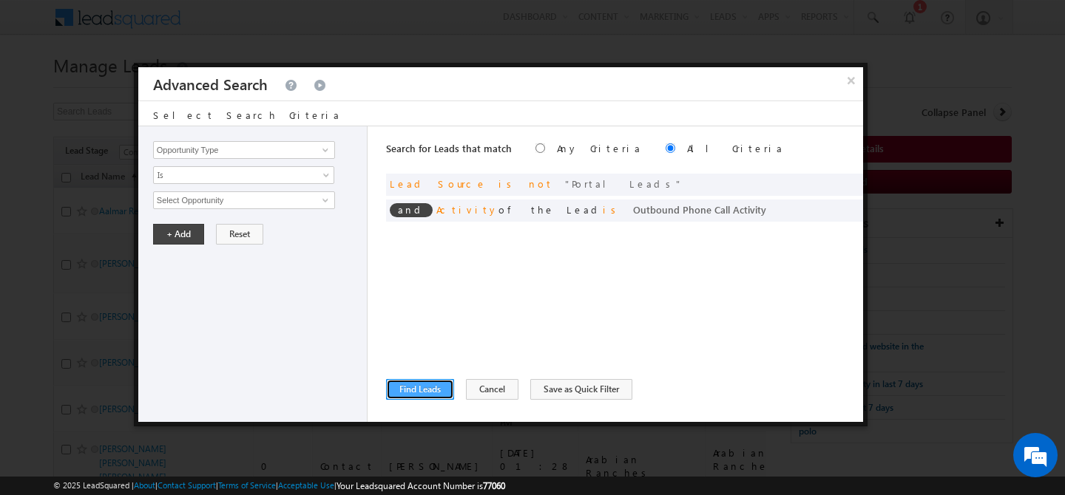
click at [410, 390] on button "Find Leads" at bounding box center [420, 389] width 68 height 21
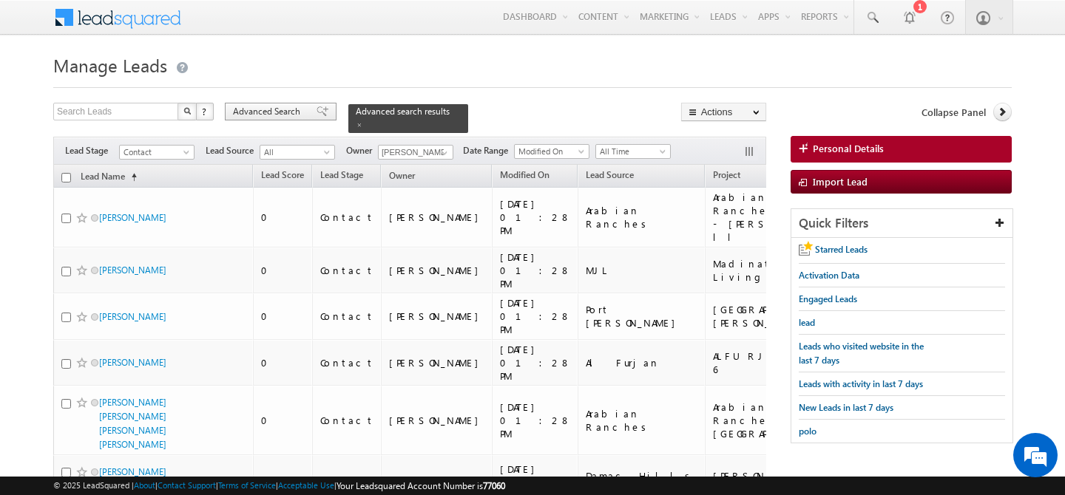
click at [265, 109] on span "Advanced Search" at bounding box center [269, 111] width 72 height 13
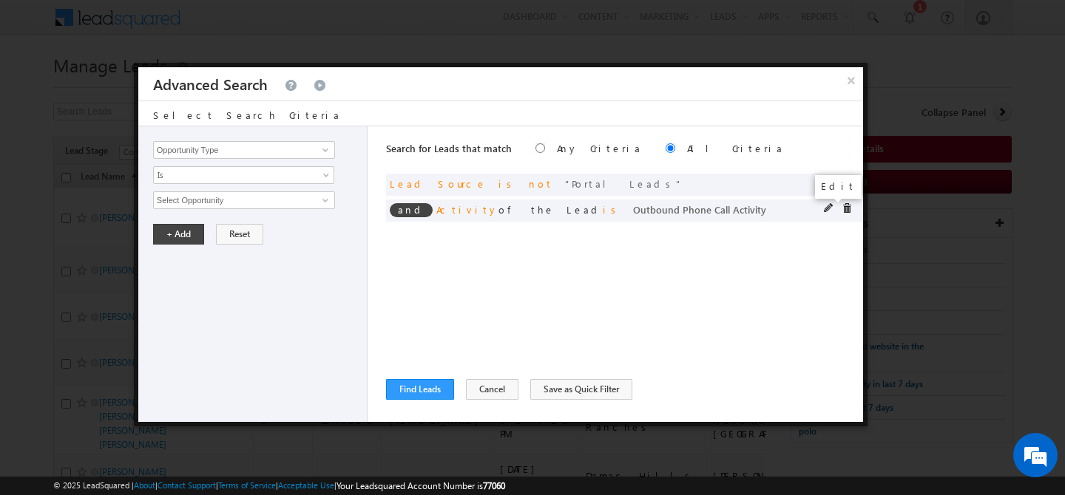
click at [830, 208] on span at bounding box center [829, 208] width 10 height 10
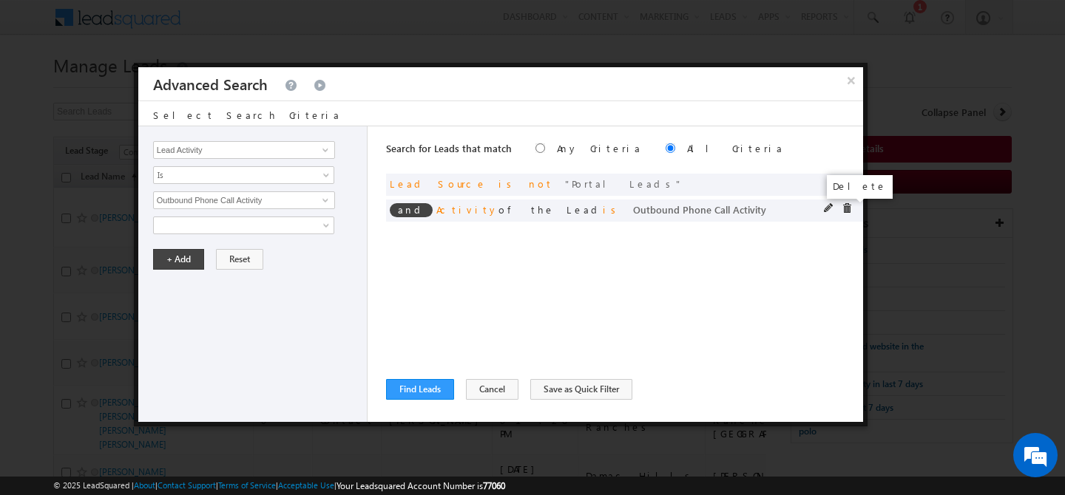
click at [844, 208] on span at bounding box center [846, 208] width 10 height 10
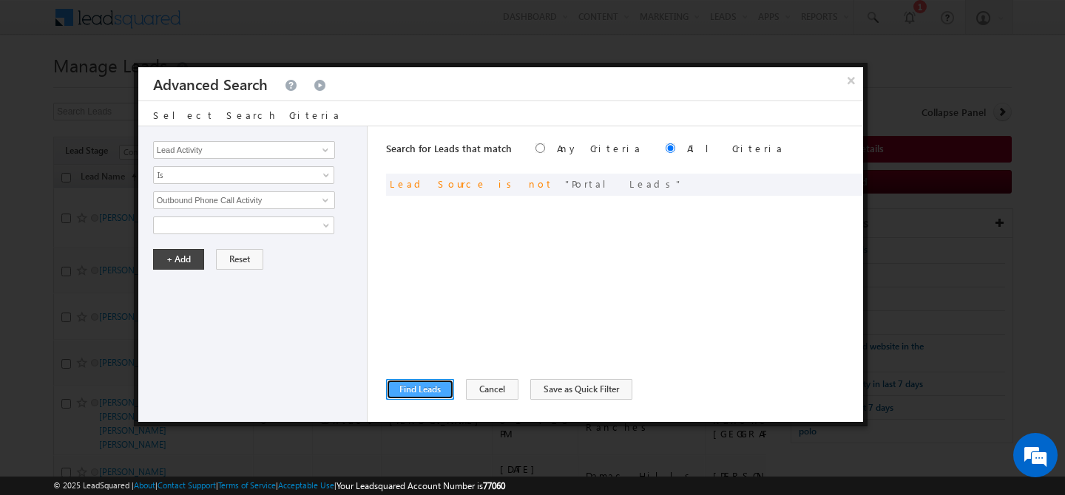
click at [435, 396] on button "Find Leads" at bounding box center [420, 389] width 68 height 21
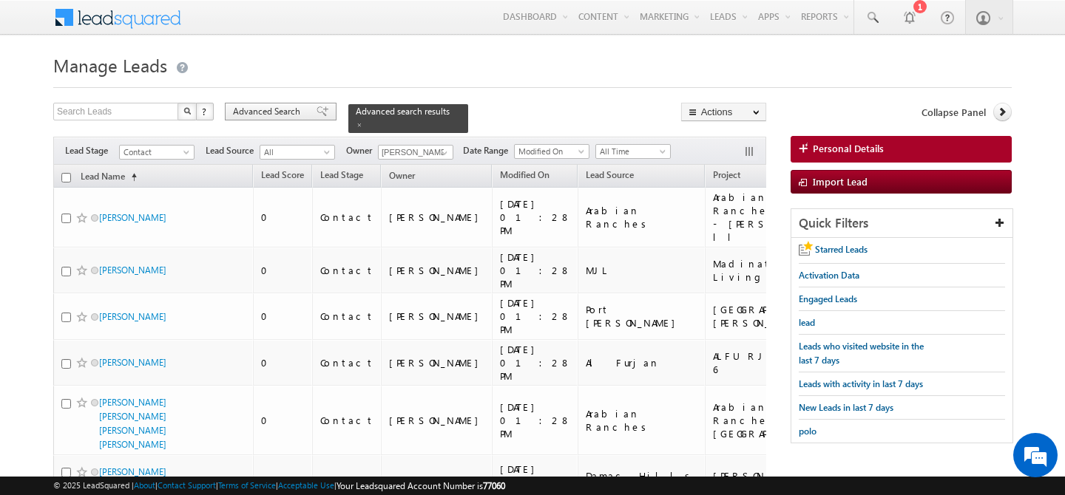
click at [274, 110] on span "Advanced Search" at bounding box center [269, 111] width 72 height 13
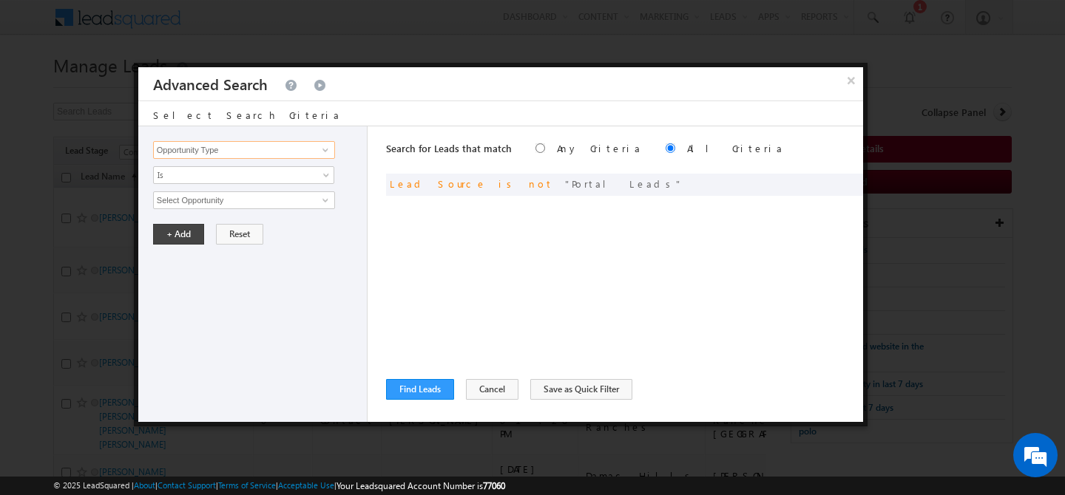
click at [274, 155] on input "Opportunity Type" at bounding box center [244, 150] width 182 height 18
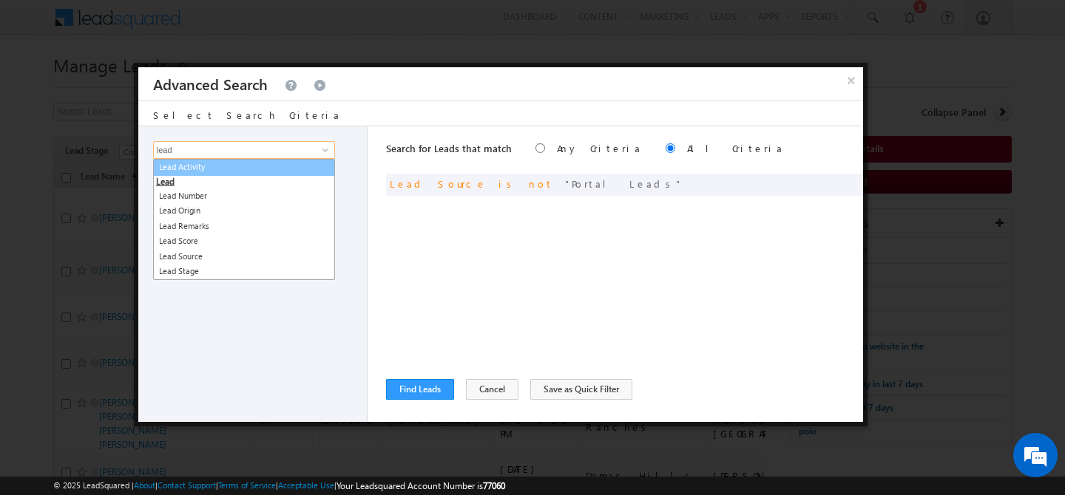
click at [251, 169] on link "Lead Activity" at bounding box center [244, 167] width 182 height 17
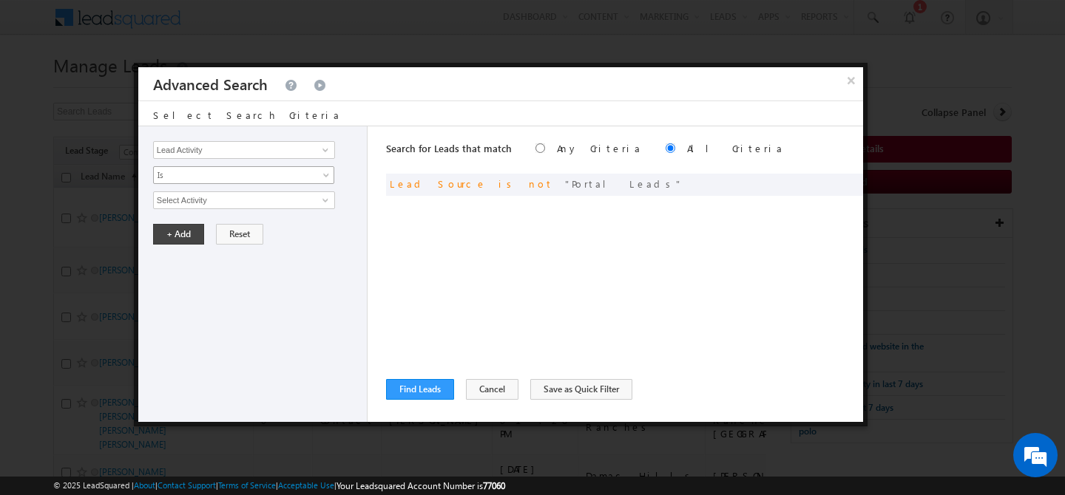
click at [240, 179] on span "Is" at bounding box center [234, 175] width 160 height 13
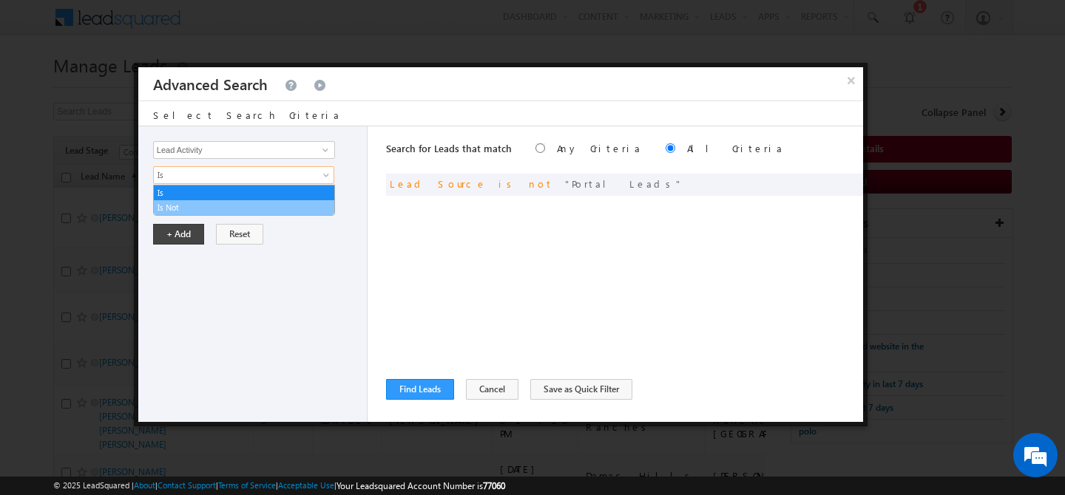
click at [223, 202] on link "Is Not" at bounding box center [244, 207] width 180 height 13
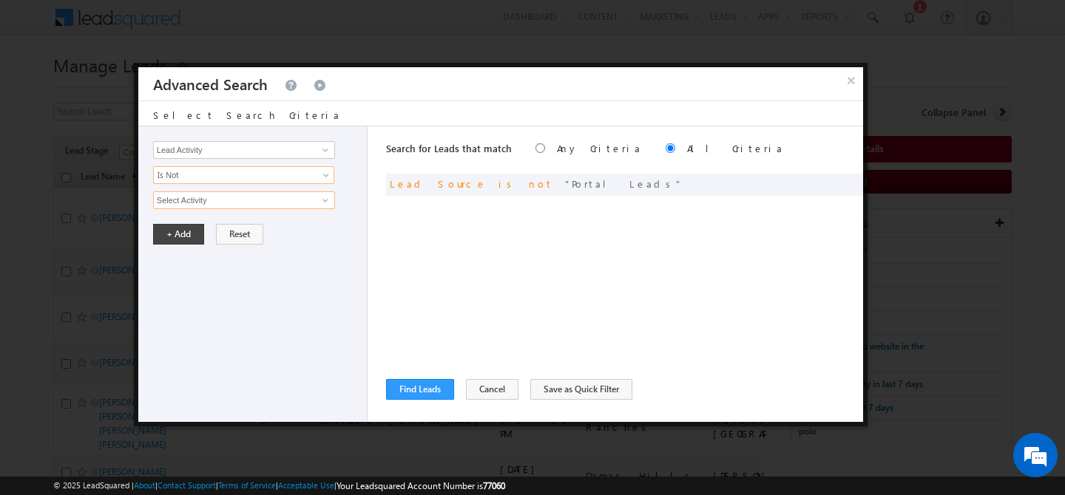
click at [226, 202] on input "Select Activity" at bounding box center [244, 200] width 182 height 18
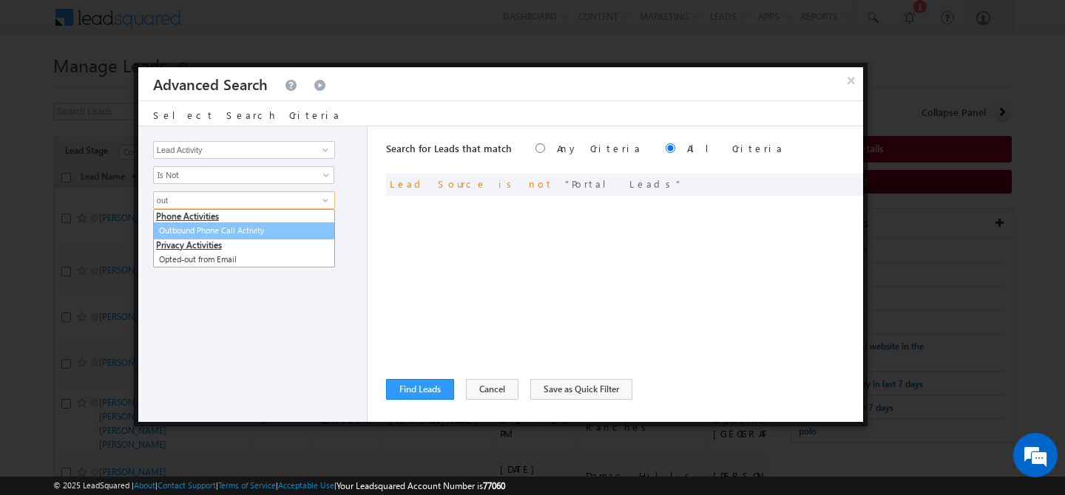
click at [219, 237] on link "Outbound Phone Call Activity" at bounding box center [244, 231] width 182 height 17
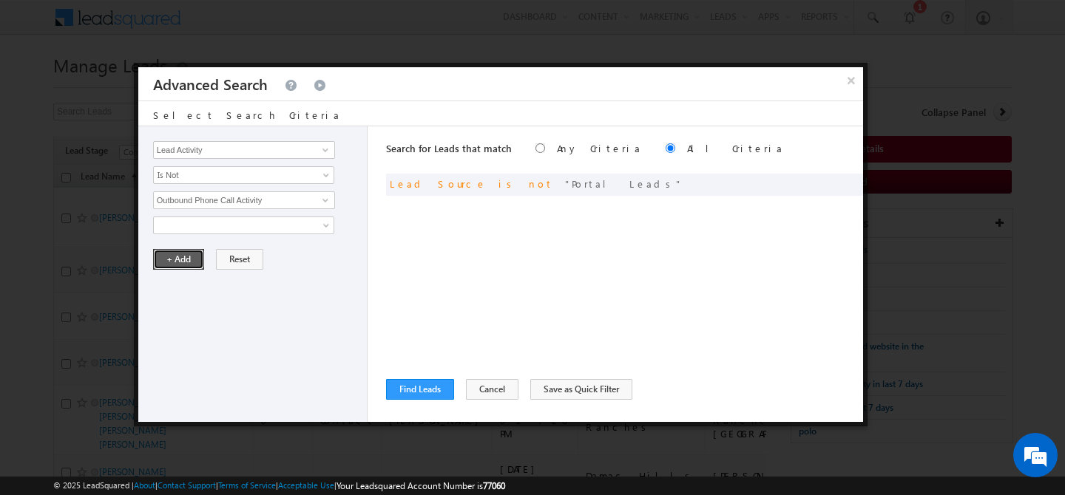
click at [183, 259] on button "+ Add" at bounding box center [178, 259] width 51 height 21
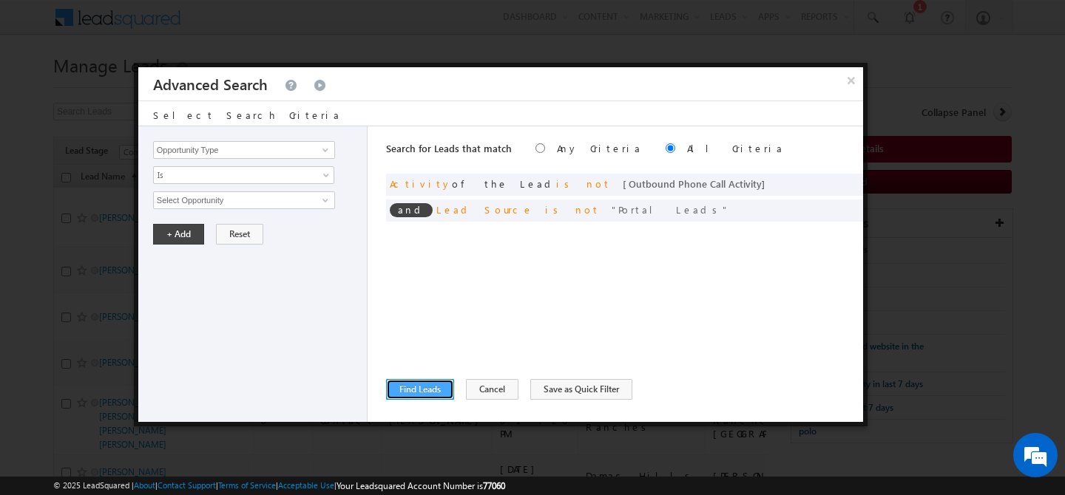
click at [403, 388] on button "Find Leads" at bounding box center [420, 389] width 68 height 21
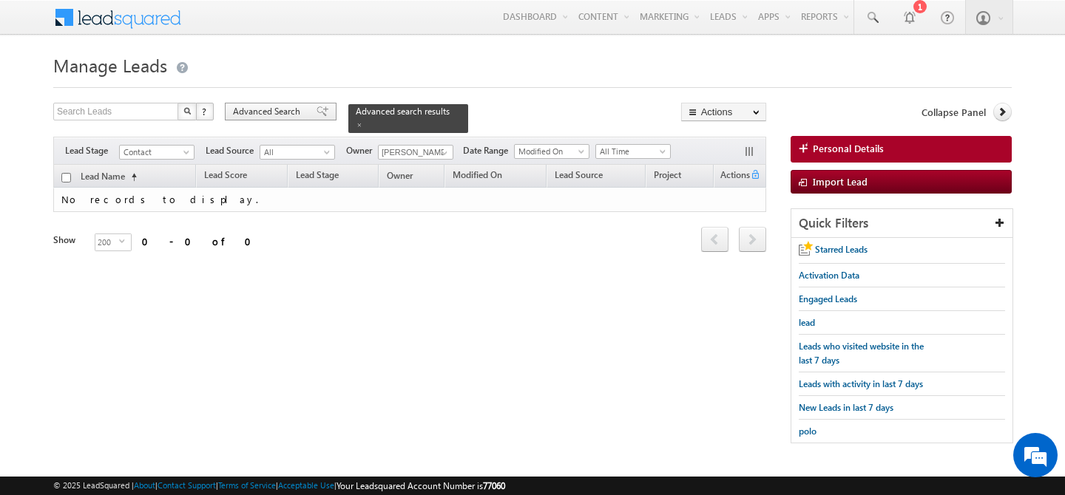
click at [271, 106] on span "Advanced Search" at bounding box center [269, 111] width 72 height 13
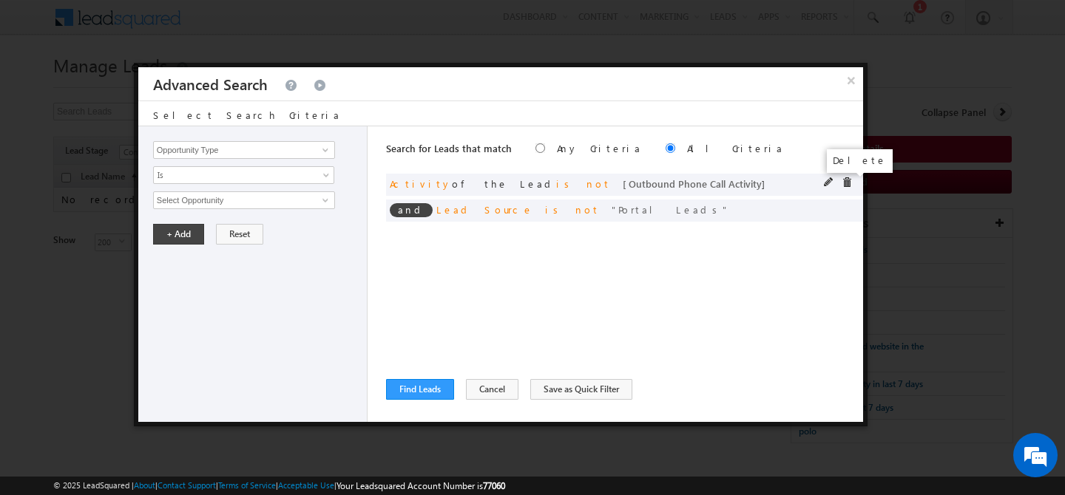
click at [846, 186] on span at bounding box center [846, 182] width 10 height 10
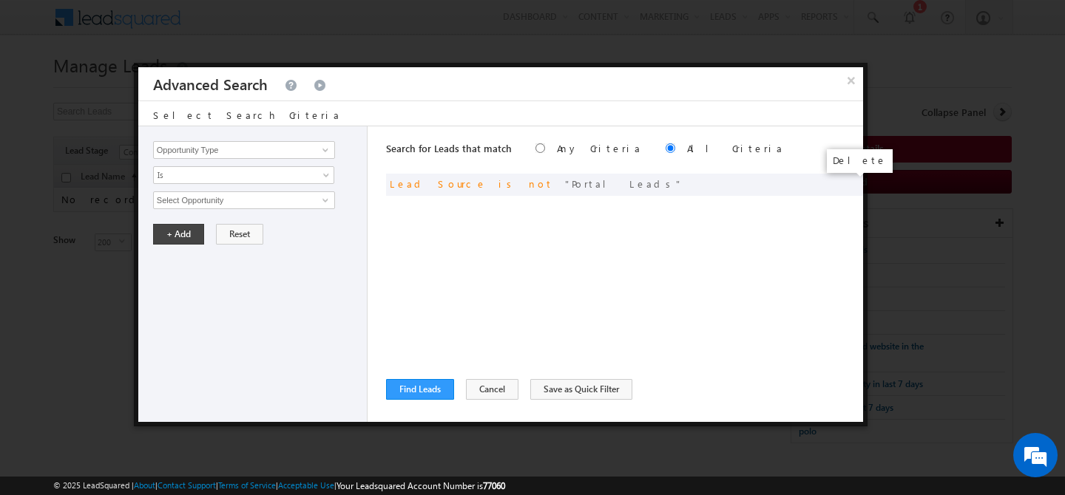
click at [0, 0] on span at bounding box center [0, 0] width 0 height 0
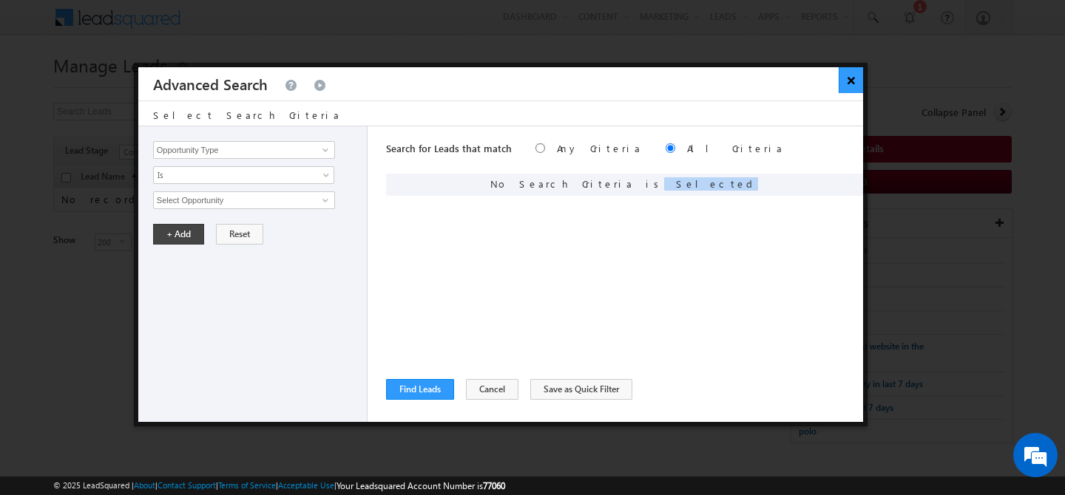
click at [855, 89] on button "×" at bounding box center [850, 80] width 24 height 26
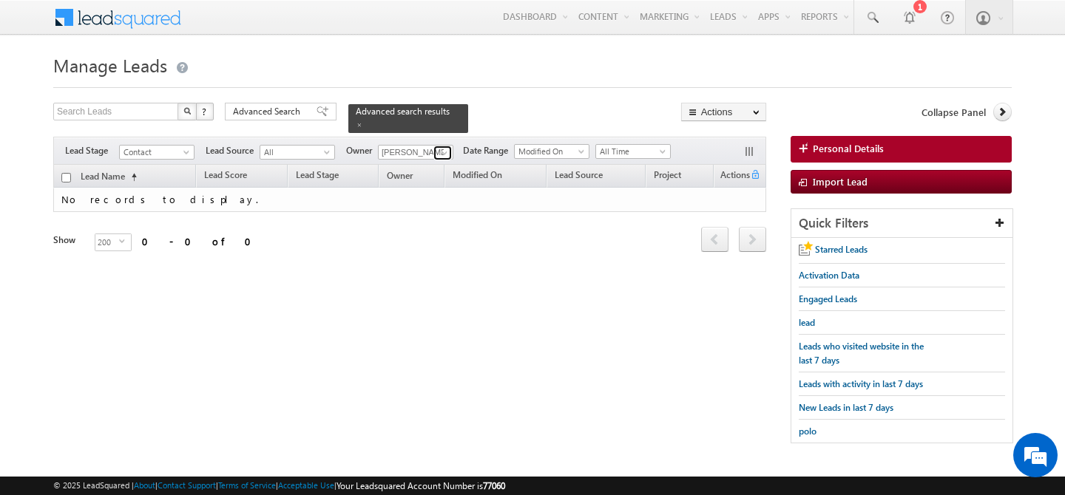
click at [444, 147] on span at bounding box center [444, 153] width 12 height 12
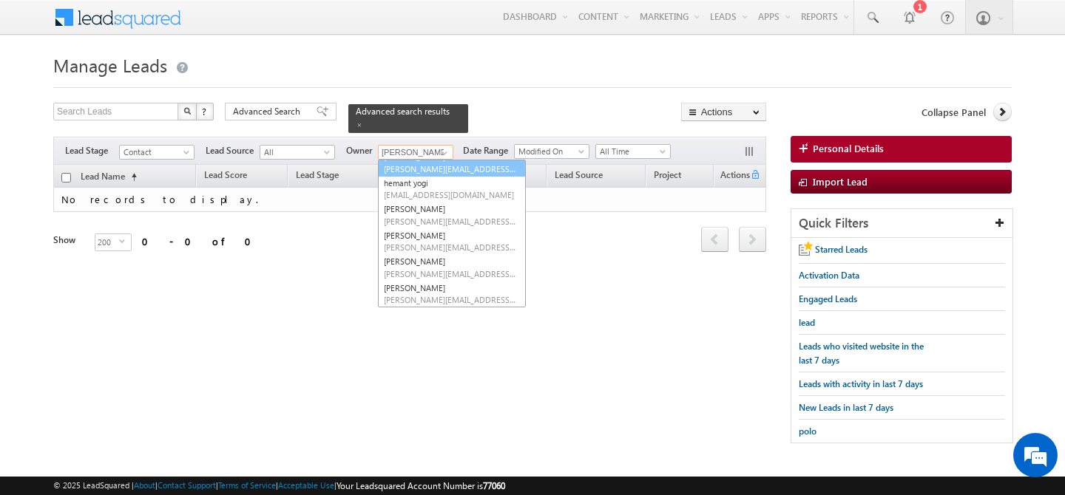
scroll to position [214, 0]
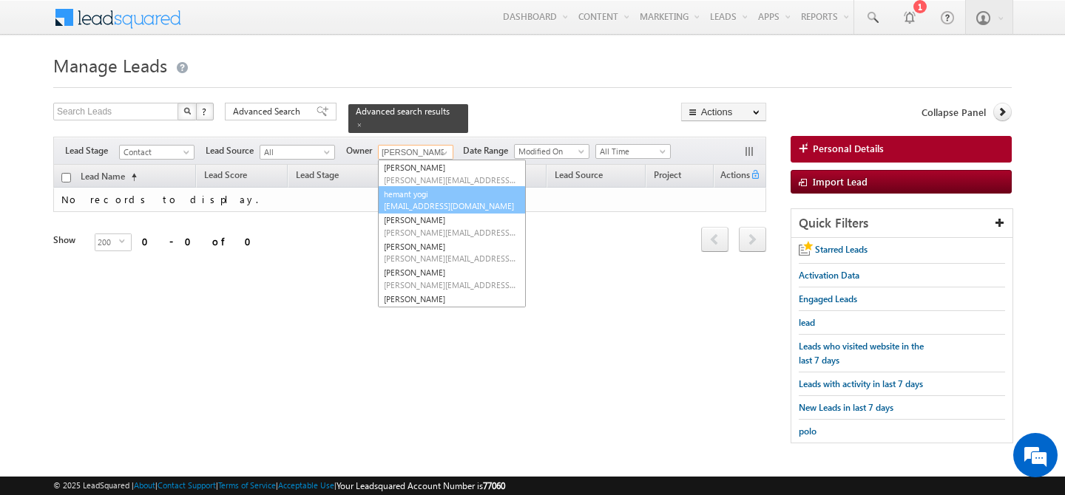
click at [427, 189] on link "hemant yogi [EMAIL_ADDRESS][DOMAIN_NAME]" at bounding box center [452, 200] width 148 height 28
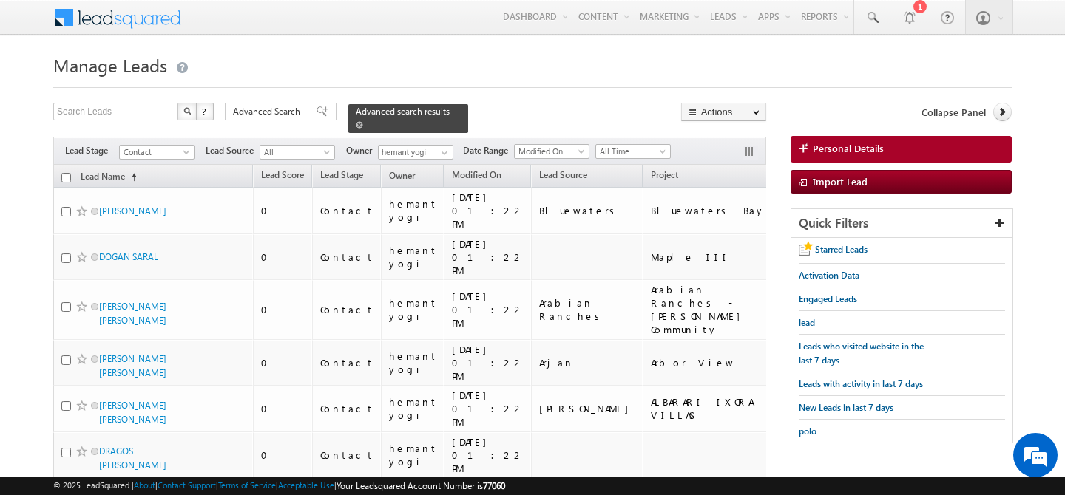
click at [363, 118] on link at bounding box center [359, 124] width 7 height 13
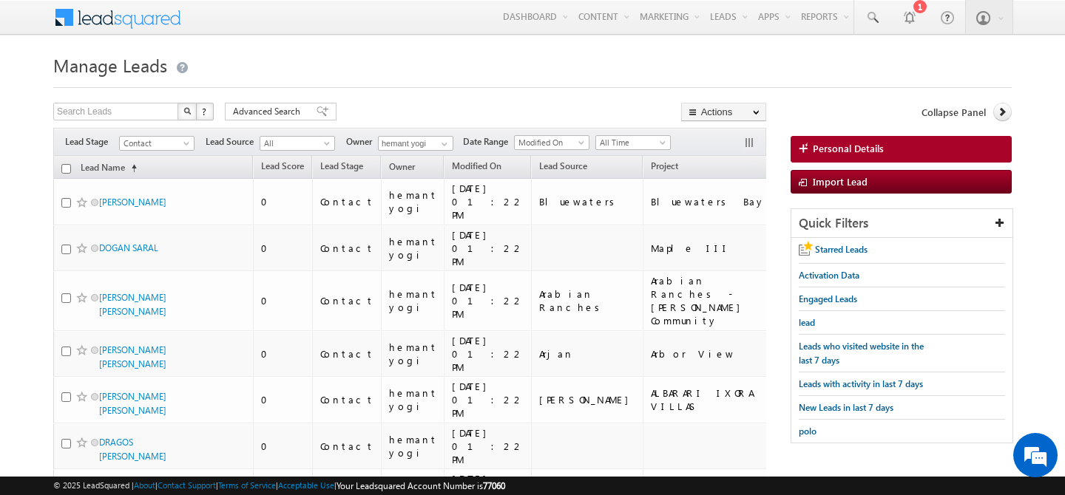
click at [66, 170] on input "checkbox" at bounding box center [66, 169] width 10 height 10
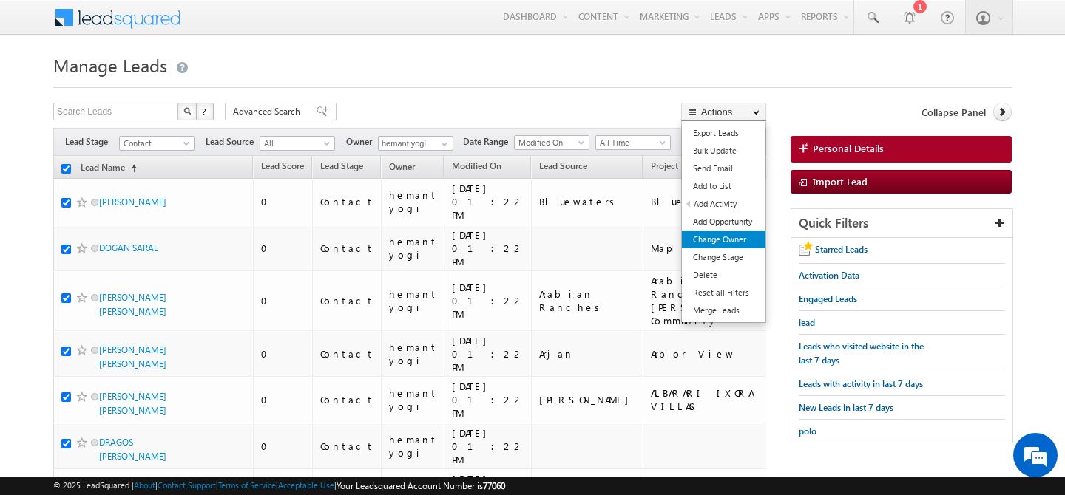
click at [714, 240] on link "Change Owner" at bounding box center [724, 240] width 84 height 18
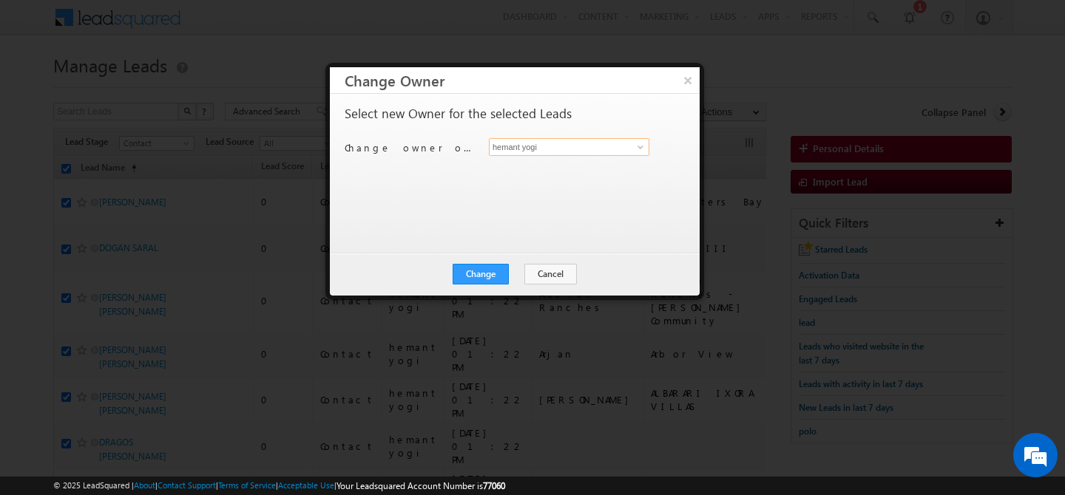
click at [549, 148] on input "hemant yogi" at bounding box center [569, 147] width 160 height 18
click at [554, 164] on link "[PERSON_NAME] [PERSON_NAME][EMAIL_ADDRESS][PERSON_NAME][DOMAIN_NAME]" at bounding box center [569, 170] width 160 height 28
click at [481, 271] on button "Change" at bounding box center [480, 274] width 56 height 21
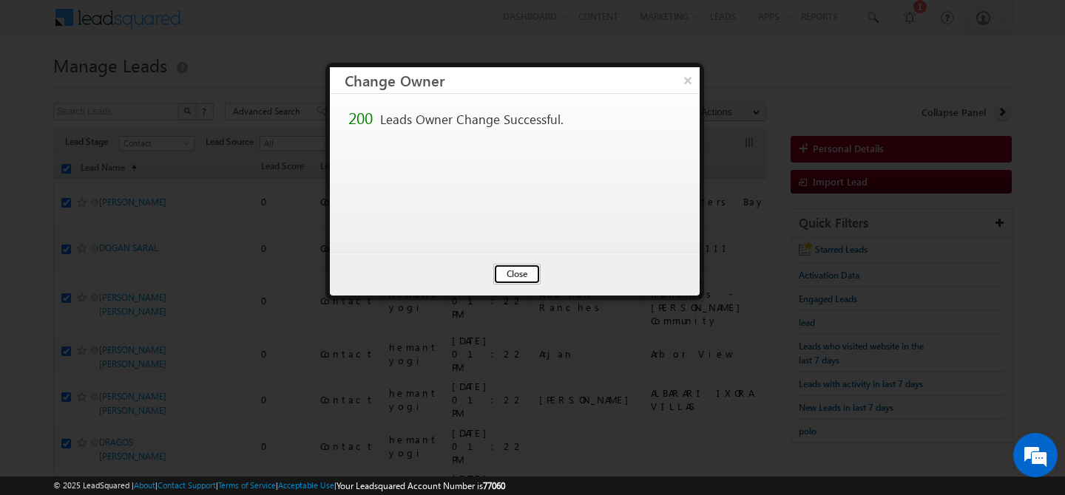
click at [513, 276] on button "Close" at bounding box center [516, 274] width 47 height 21
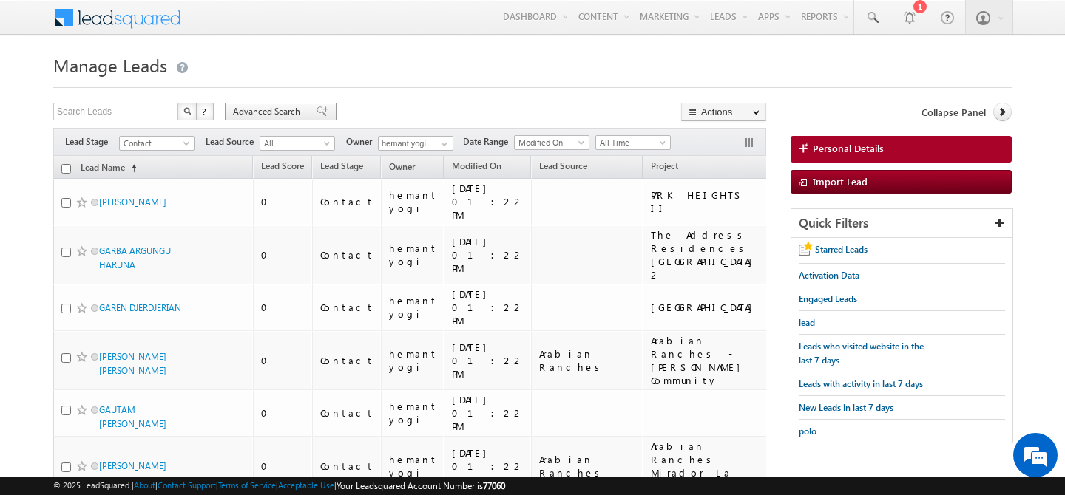
click at [243, 115] on span "Advanced Search" at bounding box center [269, 111] width 72 height 13
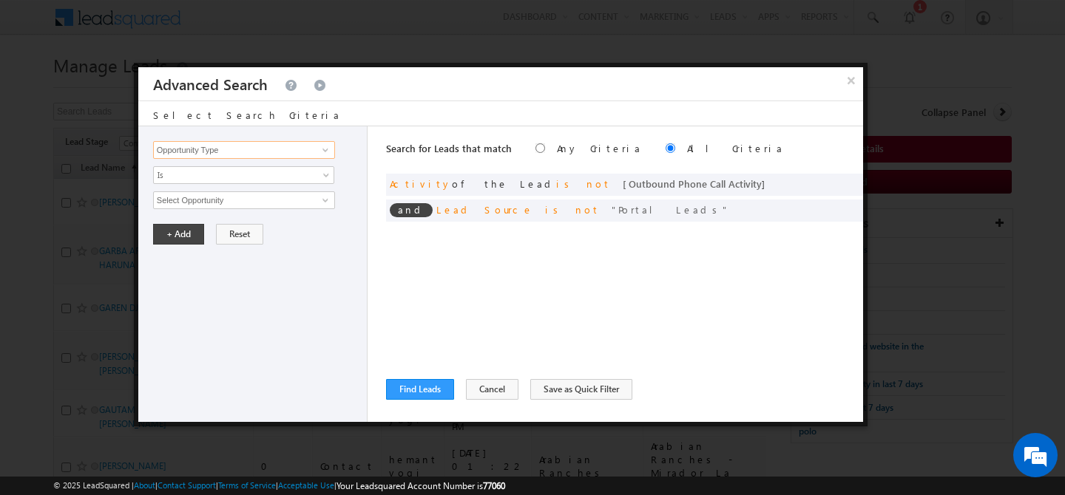
click at [231, 147] on input "Opportunity Type" at bounding box center [244, 150] width 182 height 18
click at [231, 174] on link "First Name" at bounding box center [244, 180] width 182 height 17
click at [231, 174] on span "Is" at bounding box center [234, 175] width 160 height 13
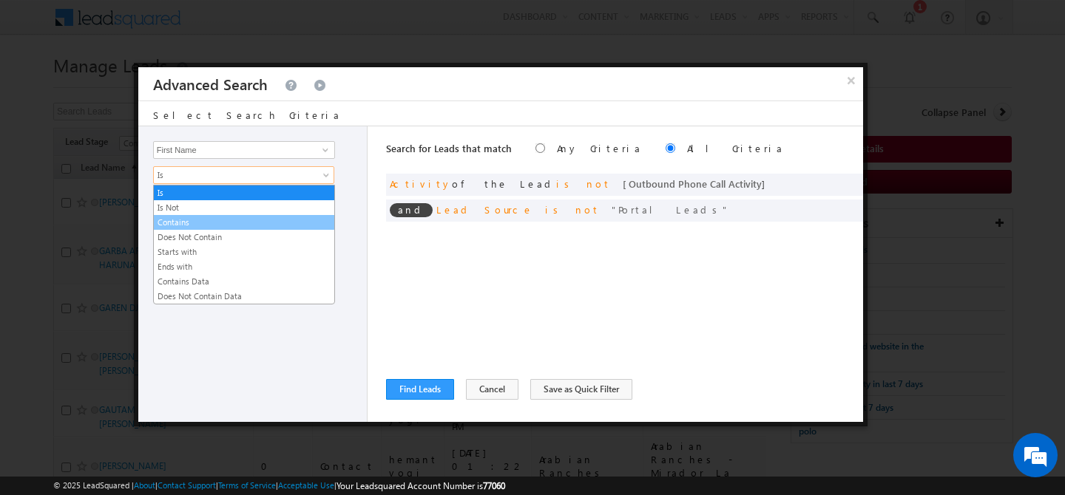
click at [216, 218] on link "Contains" at bounding box center [244, 222] width 180 height 13
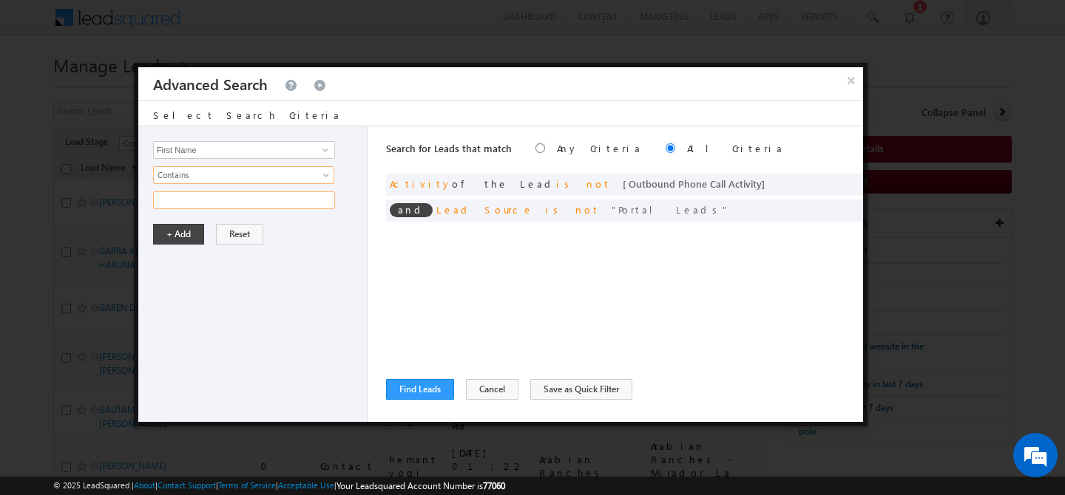
click at [219, 206] on input "text" at bounding box center [244, 200] width 182 height 18
click at [177, 237] on button "+ Add" at bounding box center [178, 234] width 51 height 21
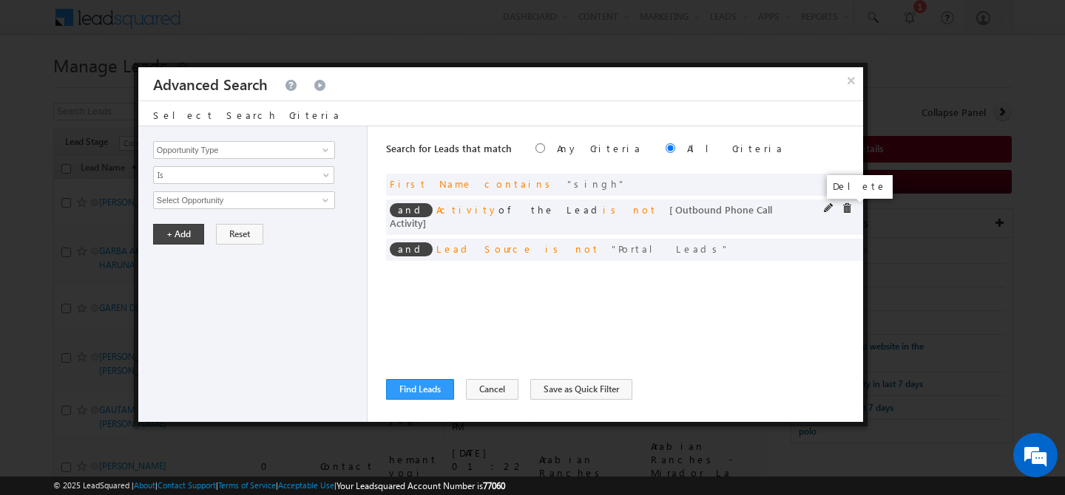
click at [847, 211] on span at bounding box center [846, 208] width 10 height 10
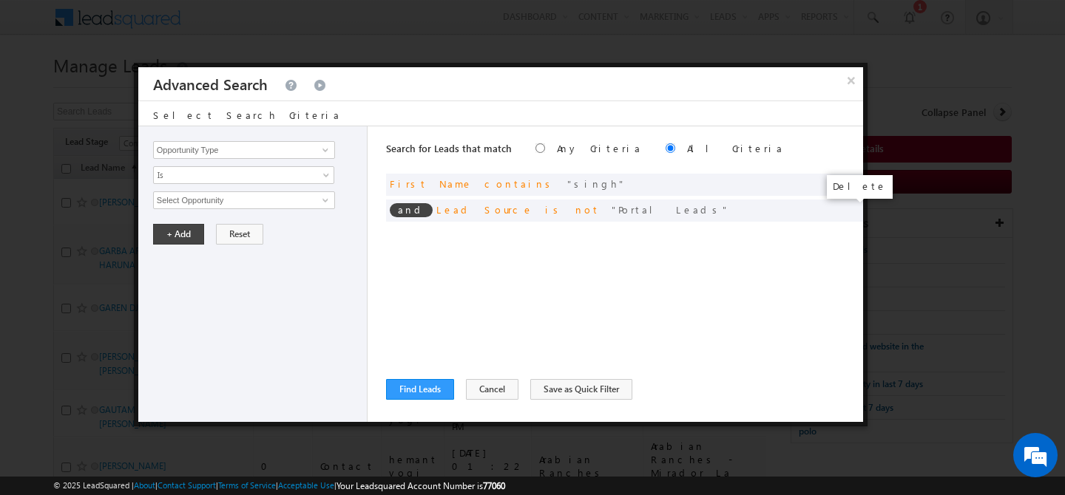
click at [0, 0] on span at bounding box center [0, 0] width 0 height 0
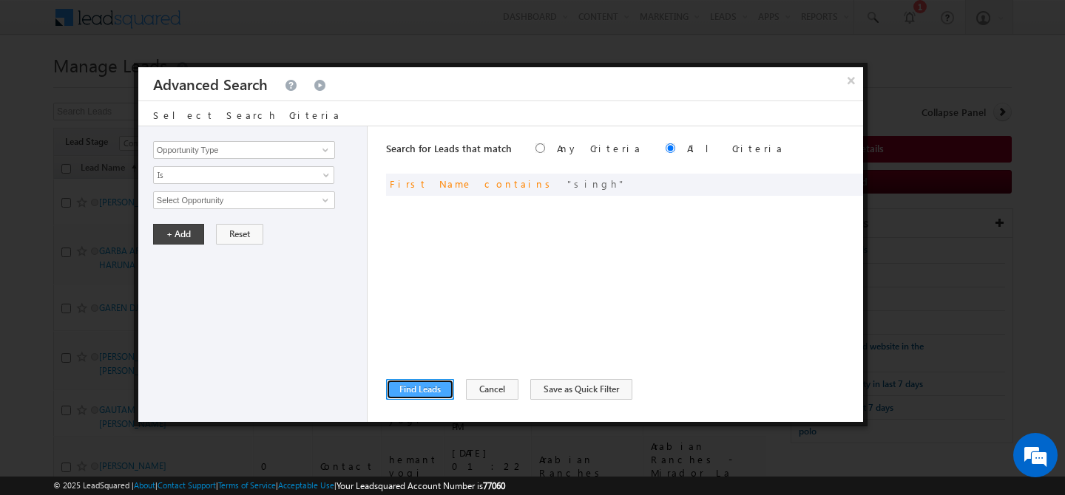
click at [432, 390] on button "Find Leads" at bounding box center [420, 389] width 68 height 21
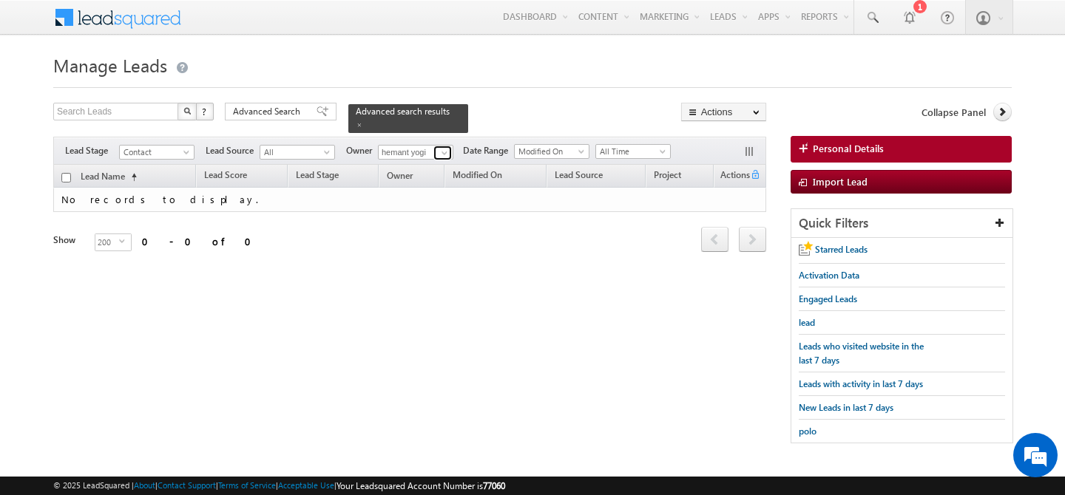
click at [444, 147] on span at bounding box center [444, 153] width 12 height 12
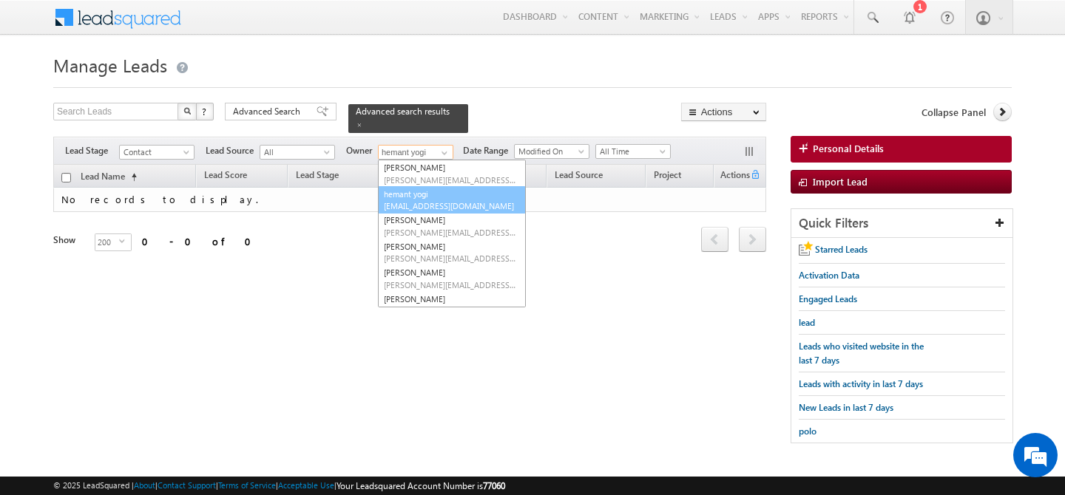
scroll to position [0, 0]
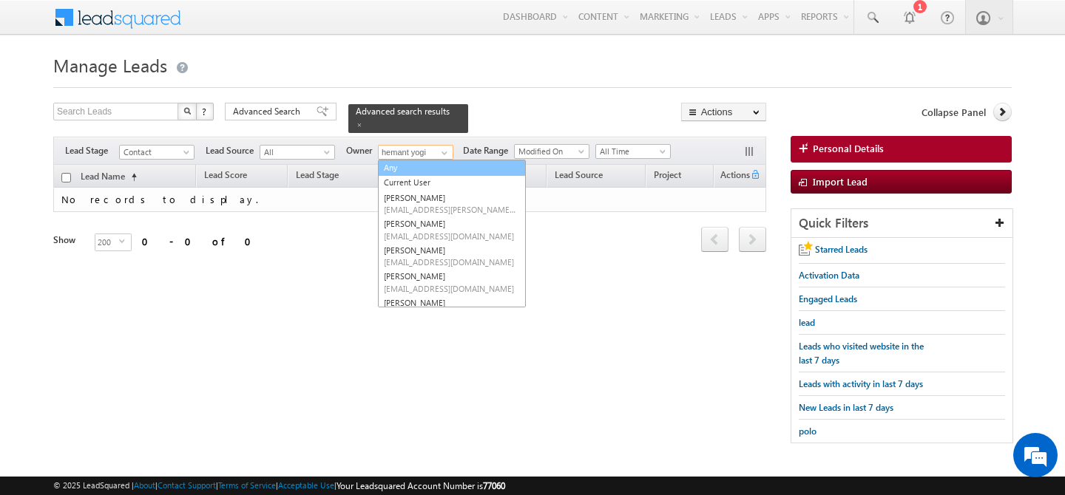
click at [418, 161] on link "Any" at bounding box center [452, 168] width 148 height 17
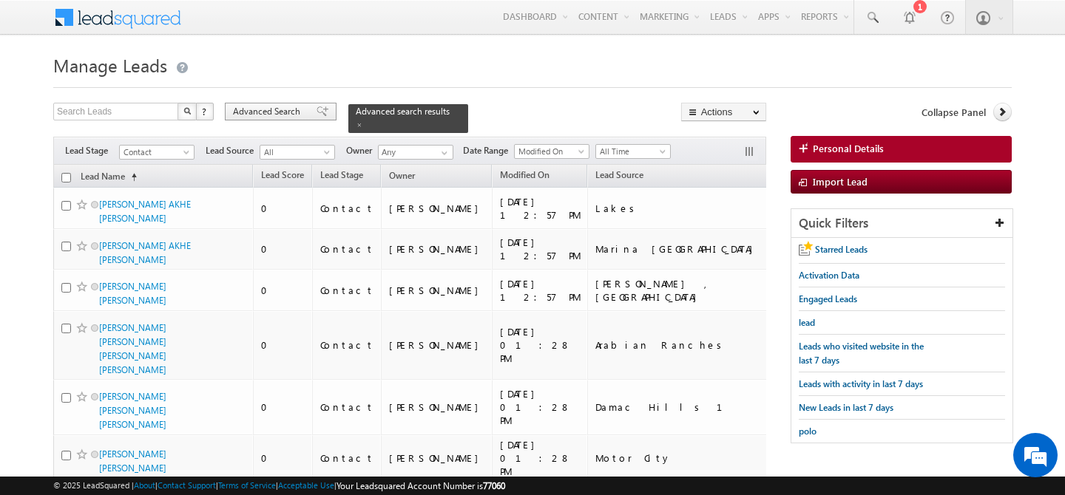
click at [253, 109] on span "Advanced Search" at bounding box center [269, 111] width 72 height 13
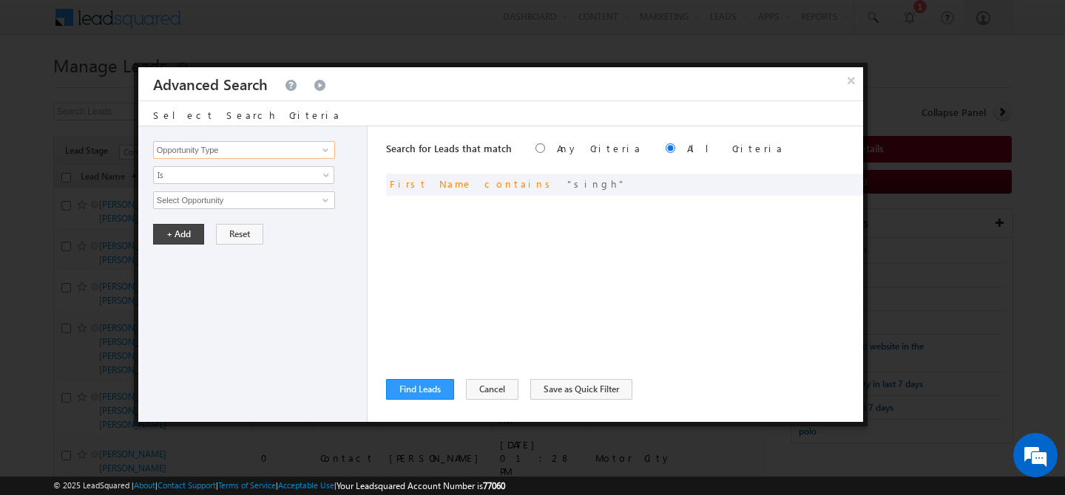
click at [246, 149] on input "Opportunity Type" at bounding box center [244, 150] width 182 height 18
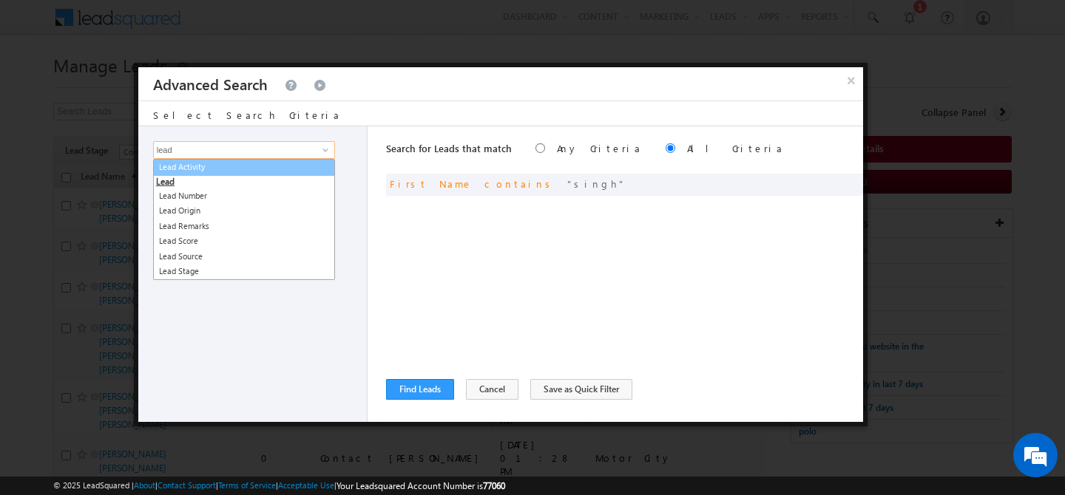
click at [273, 163] on link "Lead Activity" at bounding box center [244, 167] width 182 height 17
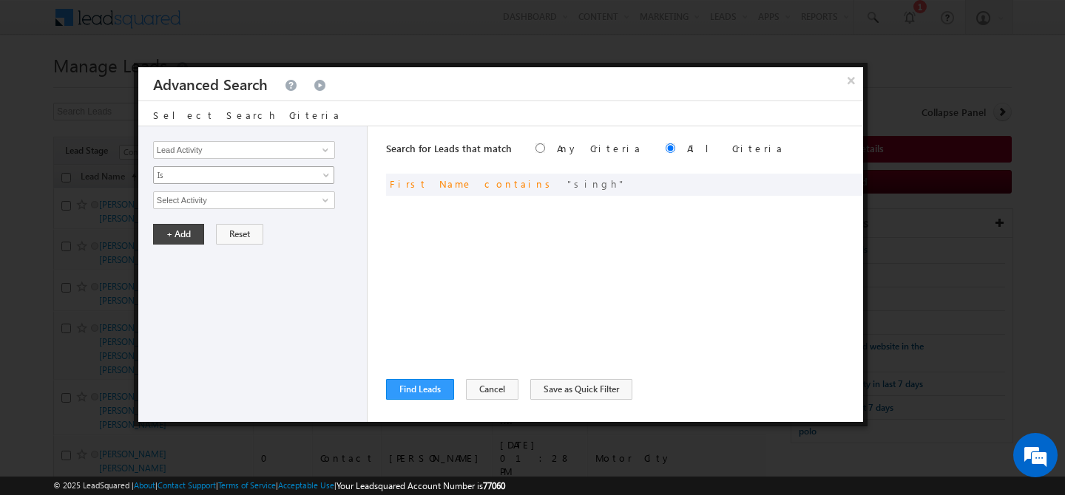
click at [245, 179] on span "Is" at bounding box center [234, 175] width 160 height 13
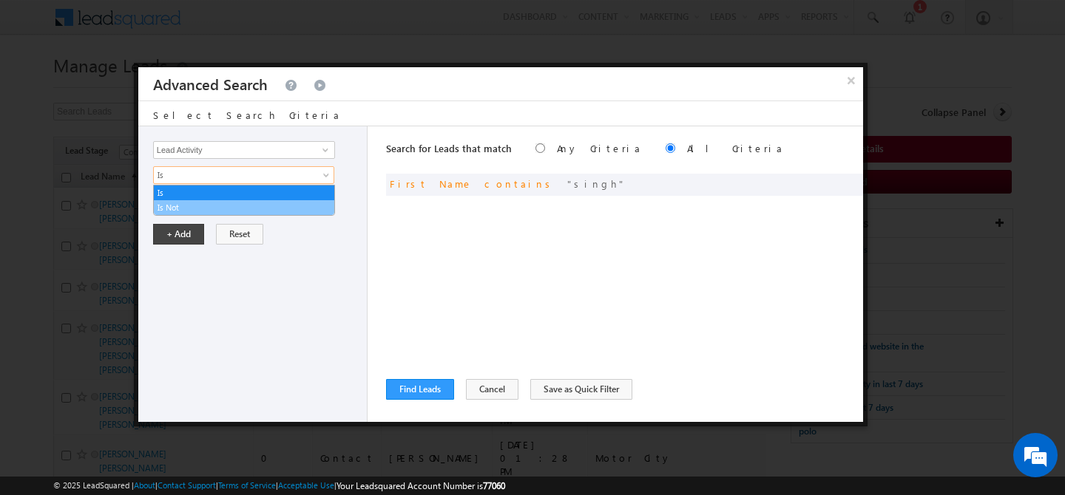
click at [215, 206] on link "Is Not" at bounding box center [244, 207] width 180 height 13
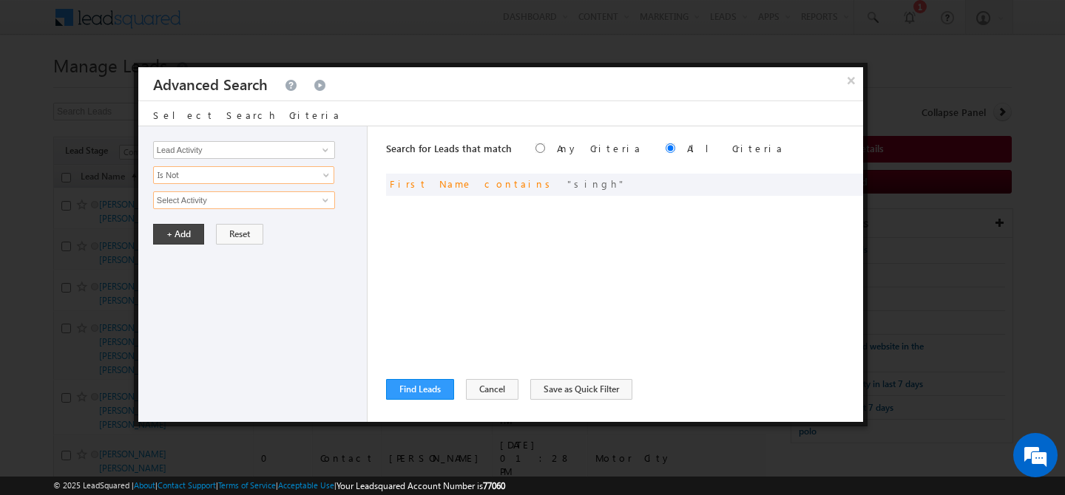
click at [225, 206] on input "Select Activity" at bounding box center [244, 200] width 182 height 18
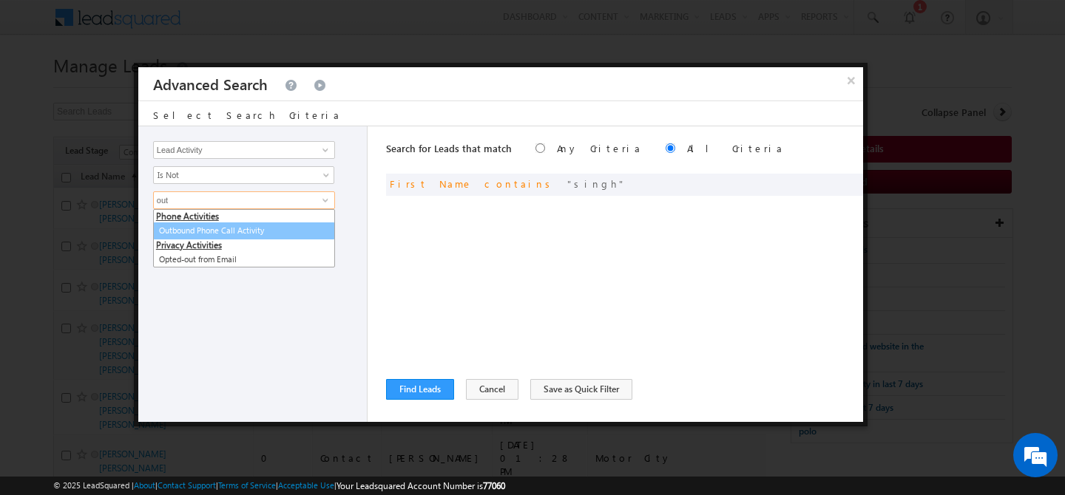
click at [248, 235] on link "Outbound Phone Call Activity" at bounding box center [244, 231] width 182 height 17
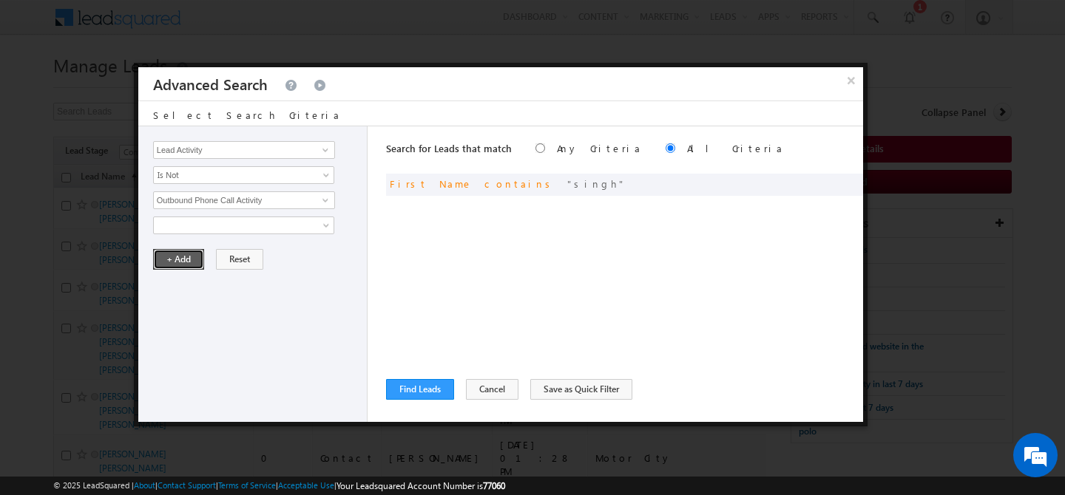
click at [191, 255] on button "+ Add" at bounding box center [178, 259] width 51 height 21
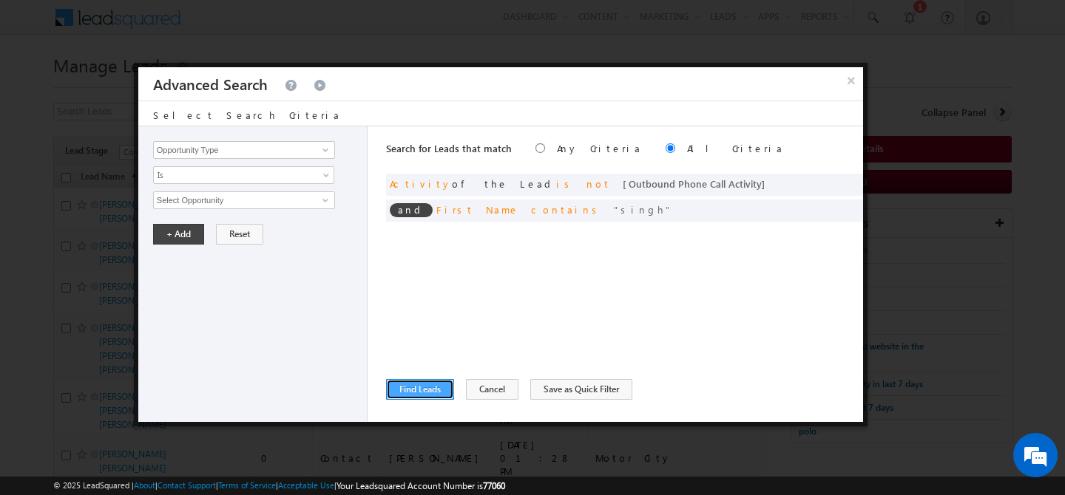
click at [420, 392] on button "Find Leads" at bounding box center [420, 389] width 68 height 21
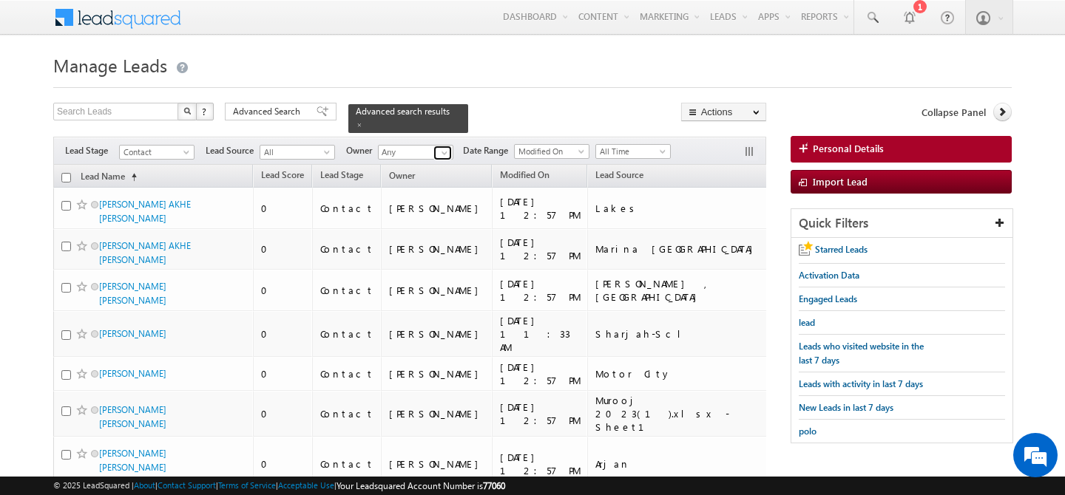
click at [439, 147] on span at bounding box center [444, 153] width 12 height 12
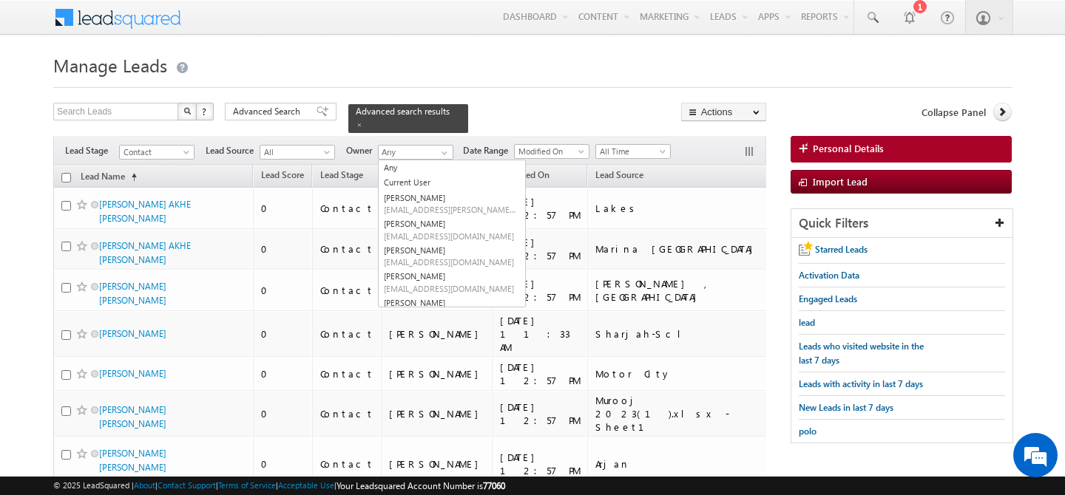
click at [491, 75] on h1 "Manage Leads" at bounding box center [532, 64] width 958 height 29
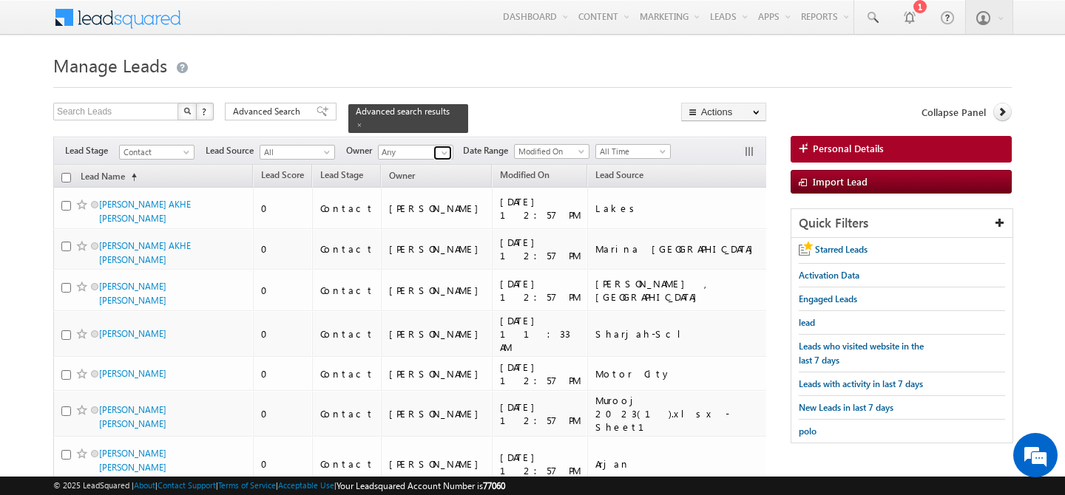
click at [445, 147] on span at bounding box center [444, 153] width 12 height 12
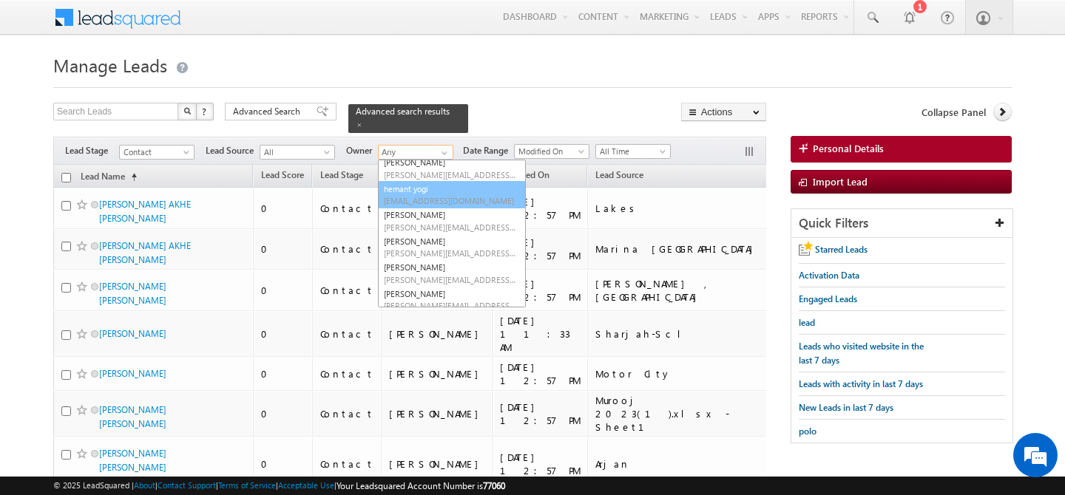
scroll to position [225, 0]
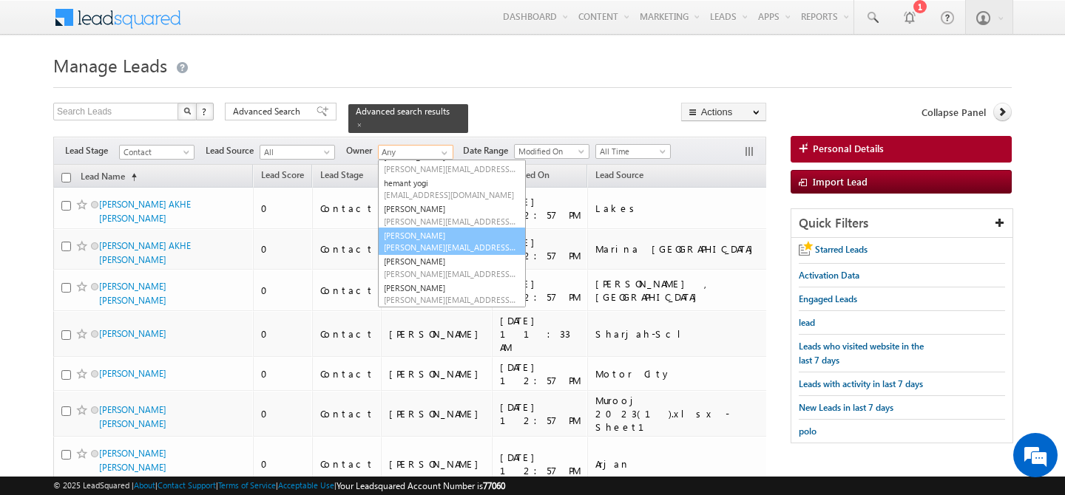
click at [426, 229] on link "[PERSON_NAME] [PERSON_NAME][EMAIL_ADDRESS][PERSON_NAME][DOMAIN_NAME]" at bounding box center [452, 242] width 148 height 28
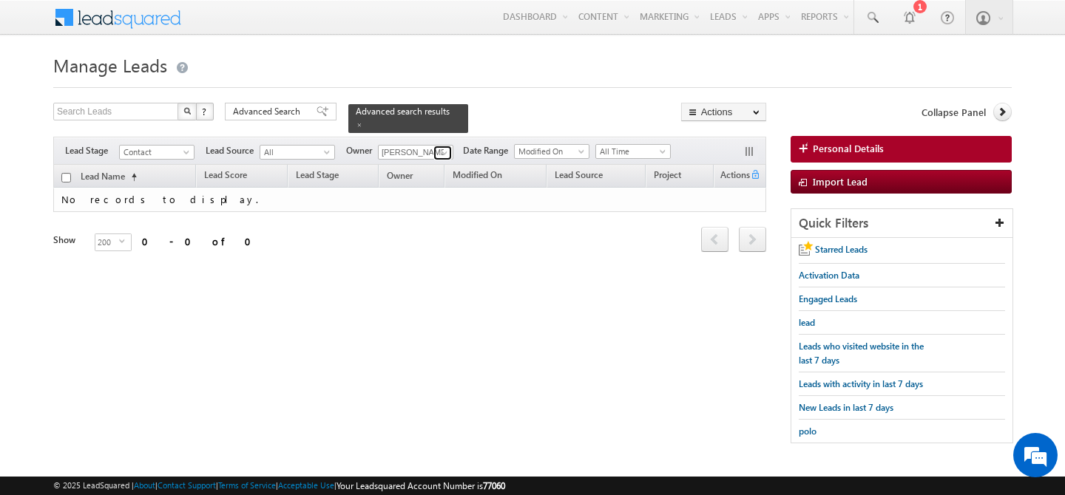
click at [443, 147] on span at bounding box center [444, 153] width 12 height 12
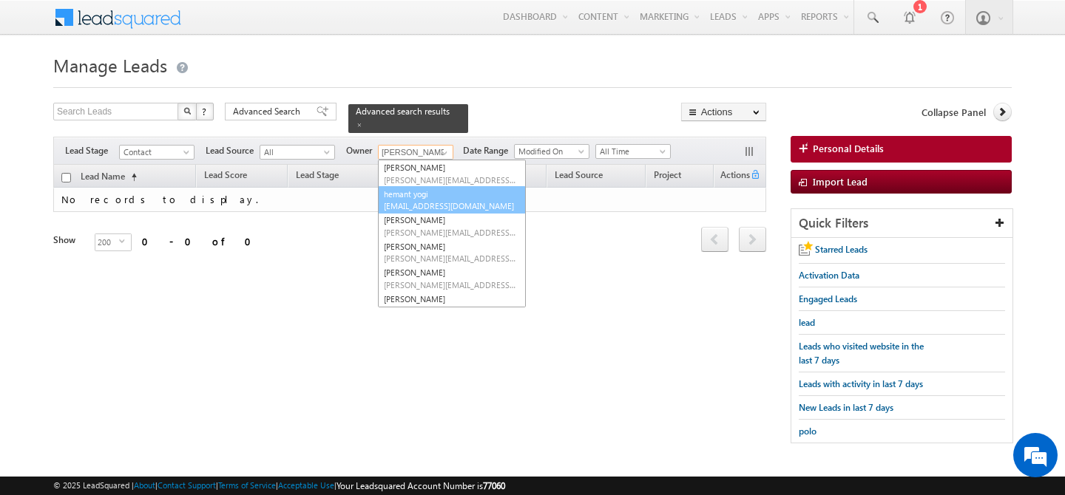
scroll to position [0, 0]
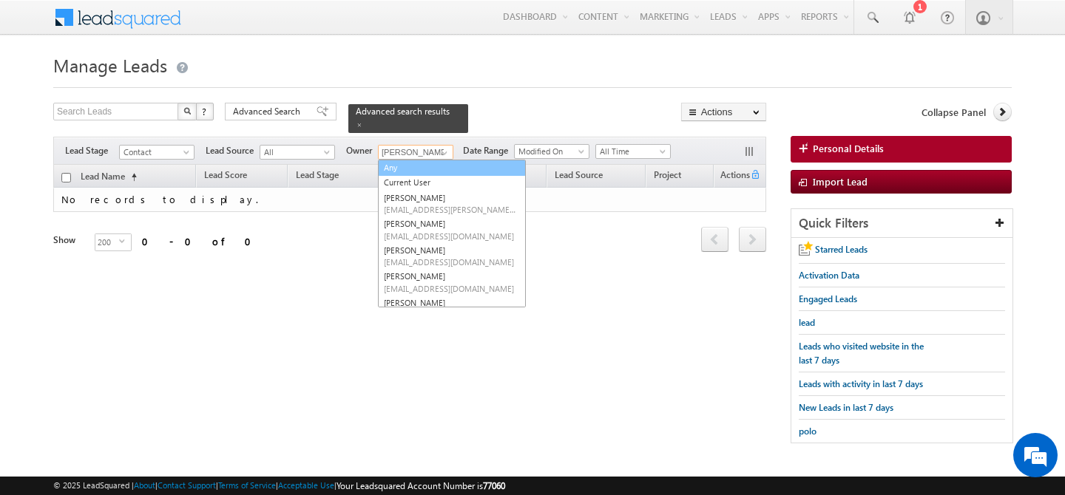
click at [421, 164] on link "Any" at bounding box center [452, 168] width 148 height 17
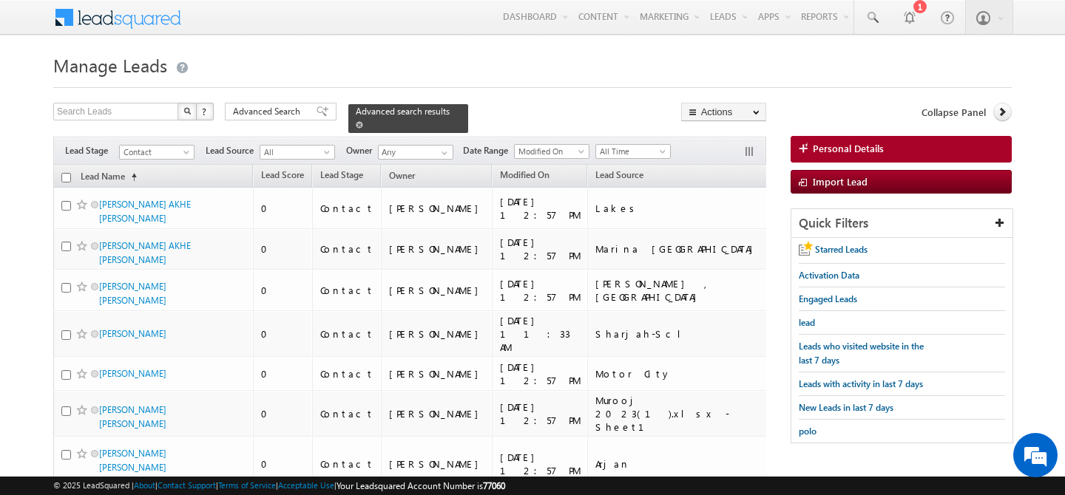
click at [363, 121] on span at bounding box center [359, 124] width 7 height 7
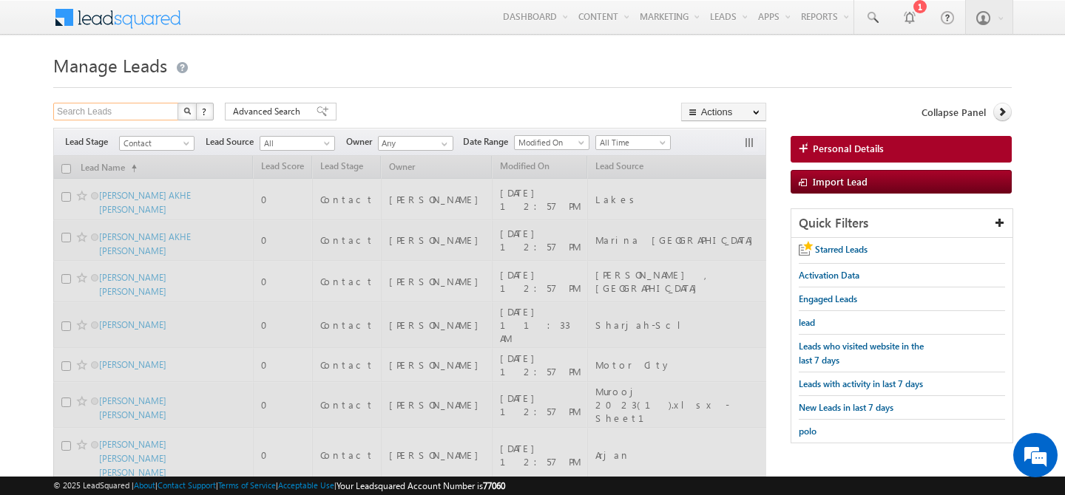
click at [111, 108] on input "Search Leads" at bounding box center [116, 112] width 126 height 18
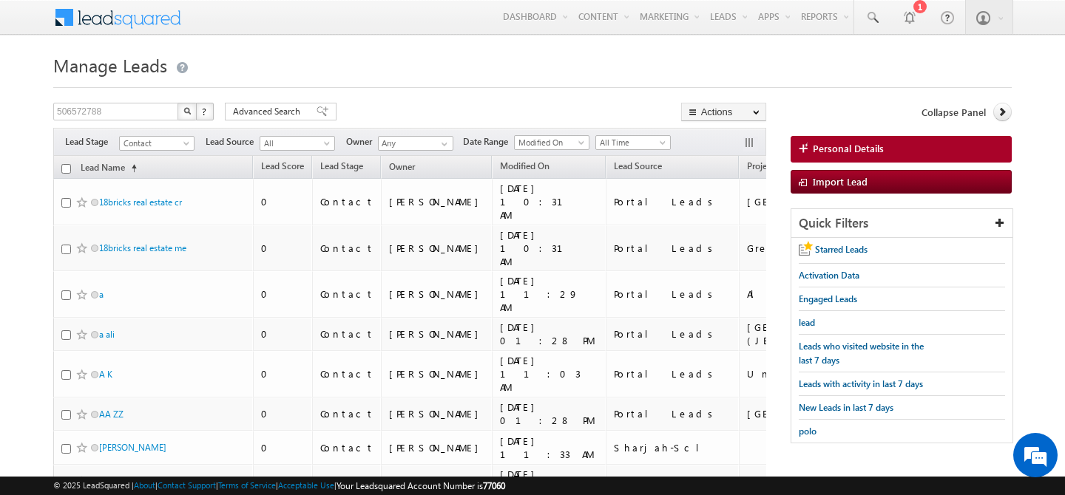
click at [189, 112] on img "button" at bounding box center [186, 110] width 7 height 7
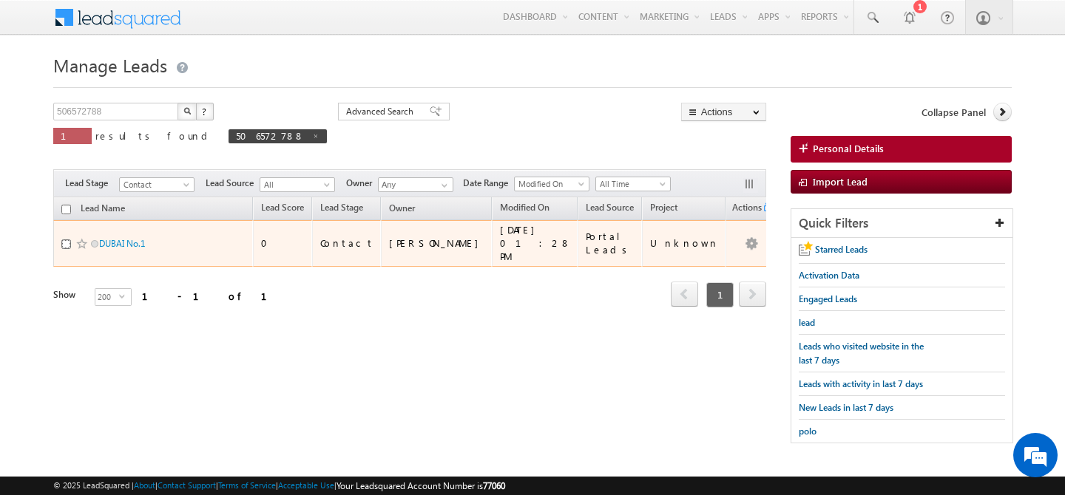
click at [65, 240] on input "checkbox" at bounding box center [66, 245] width 10 height 10
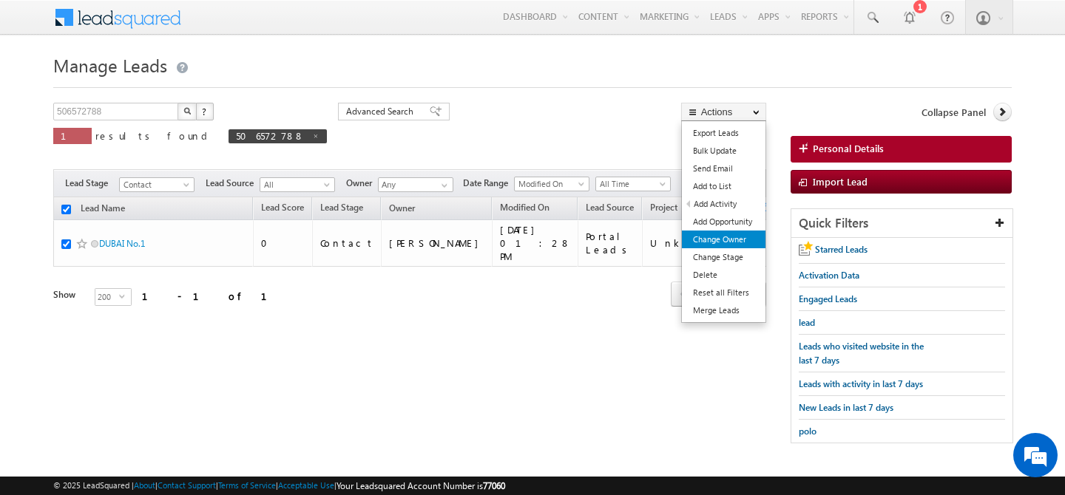
click at [736, 244] on link "Change Owner" at bounding box center [724, 240] width 84 height 18
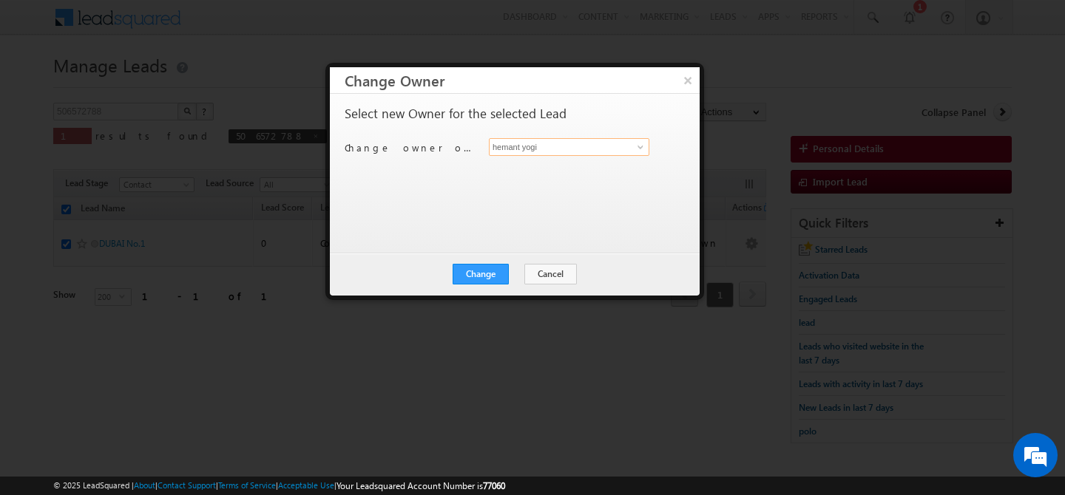
click at [570, 147] on input "hemant yogi" at bounding box center [569, 147] width 160 height 18
click at [569, 178] on span "[EMAIL_ADDRESS][DOMAIN_NAME]" at bounding box center [561, 176] width 133 height 11
click at [487, 274] on button "Change" at bounding box center [480, 274] width 56 height 21
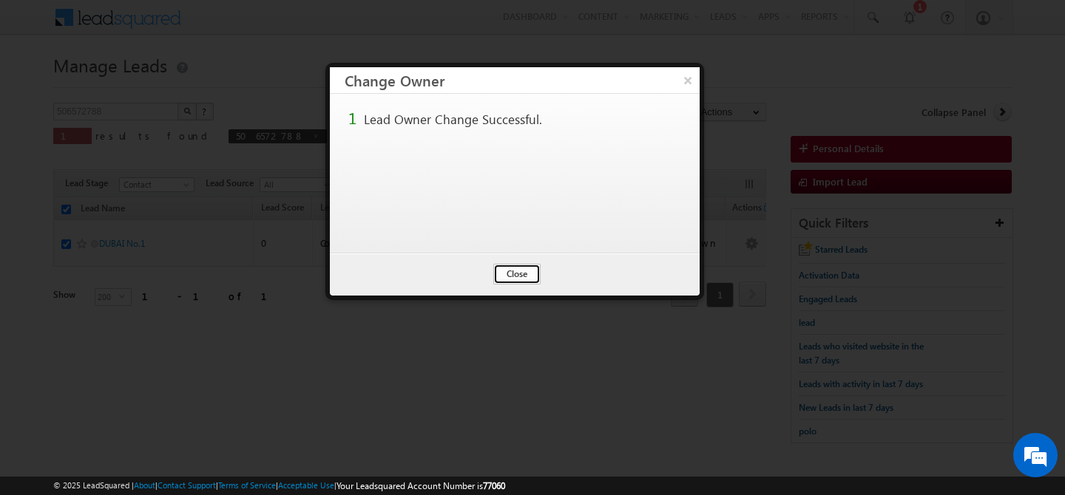
click at [512, 269] on button "Close" at bounding box center [516, 274] width 47 height 21
